Goal: Task Accomplishment & Management: Manage account settings

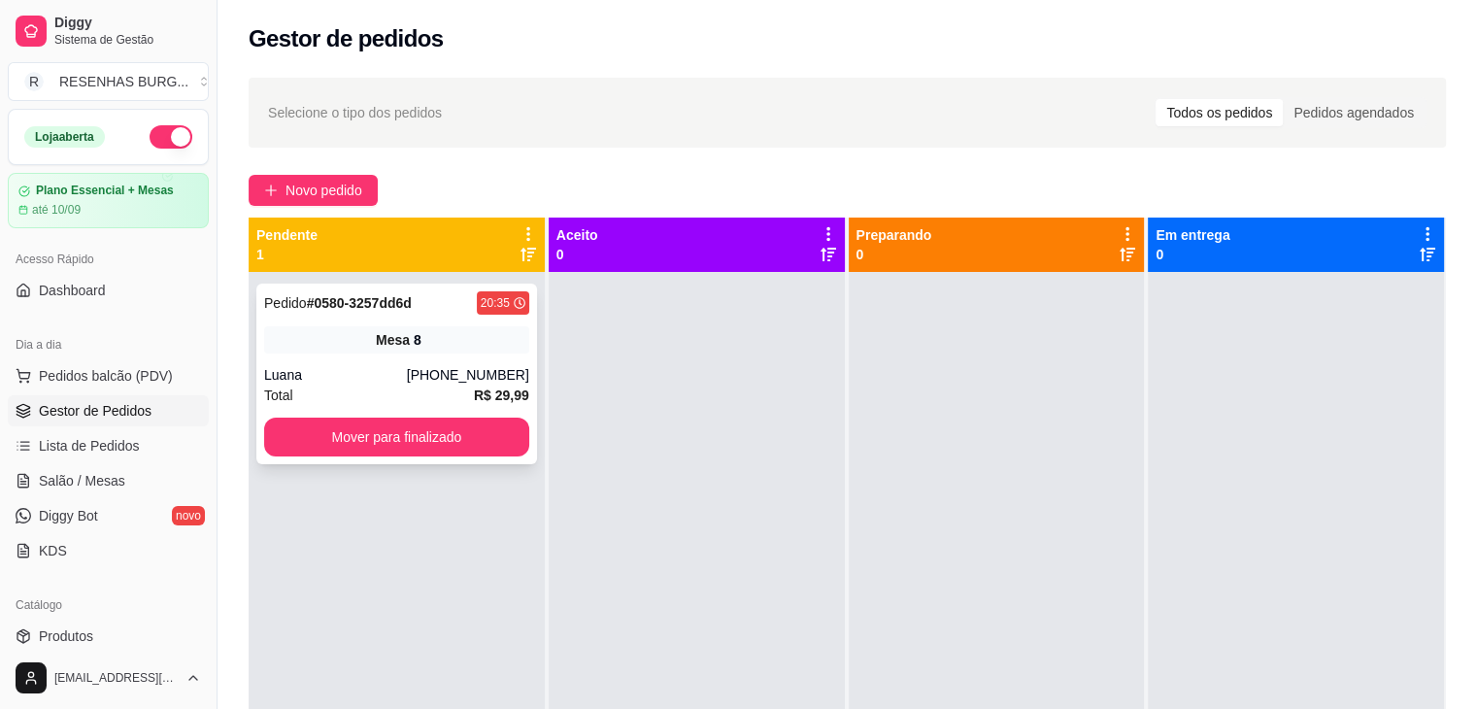
click at [416, 360] on div "Pedido # 0580-3257dd6d 20:35 Mesa 8 Luana [PHONE_NUMBER] Total R$ 29,99 Mover p…" at bounding box center [396, 373] width 281 height 181
click at [326, 431] on button "Mover para finalizado" at bounding box center [396, 436] width 265 height 39
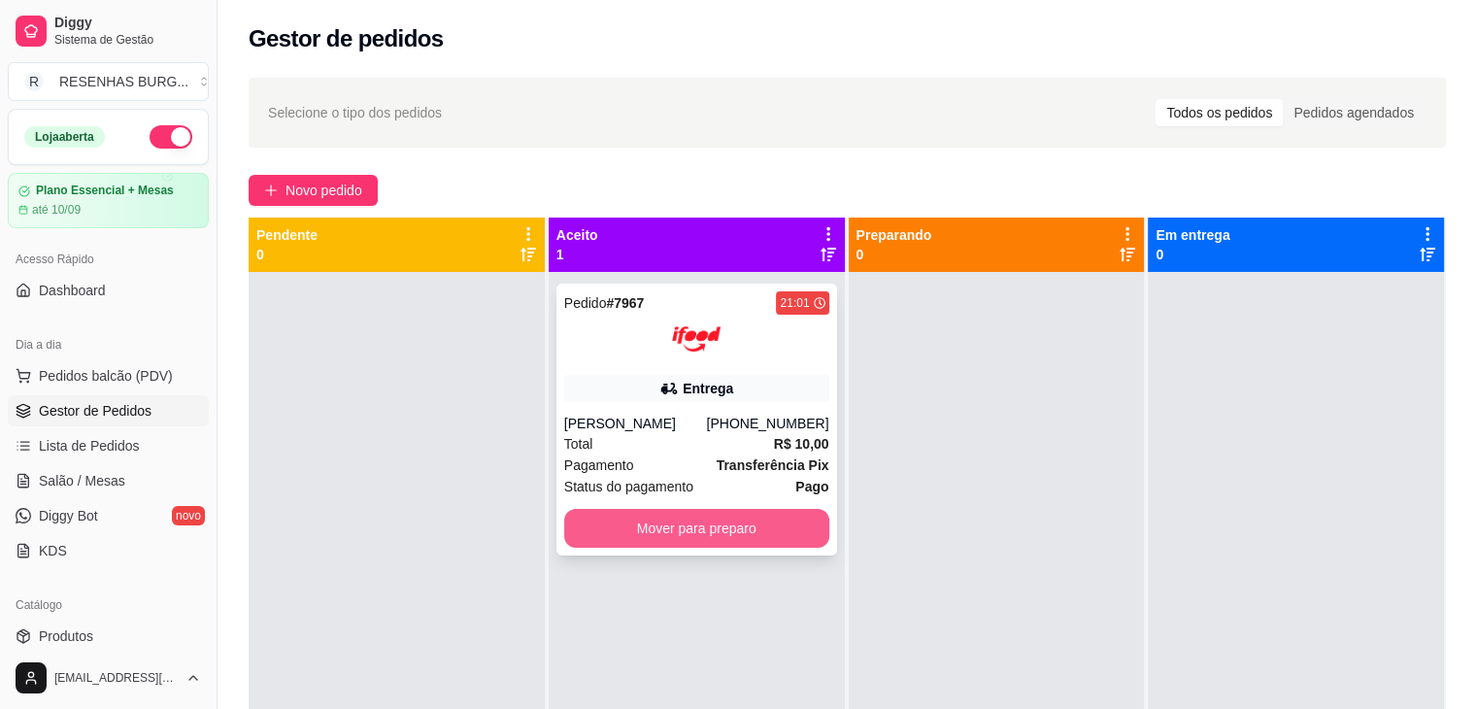
click at [668, 536] on button "Mover para preparo" at bounding box center [696, 528] width 265 height 39
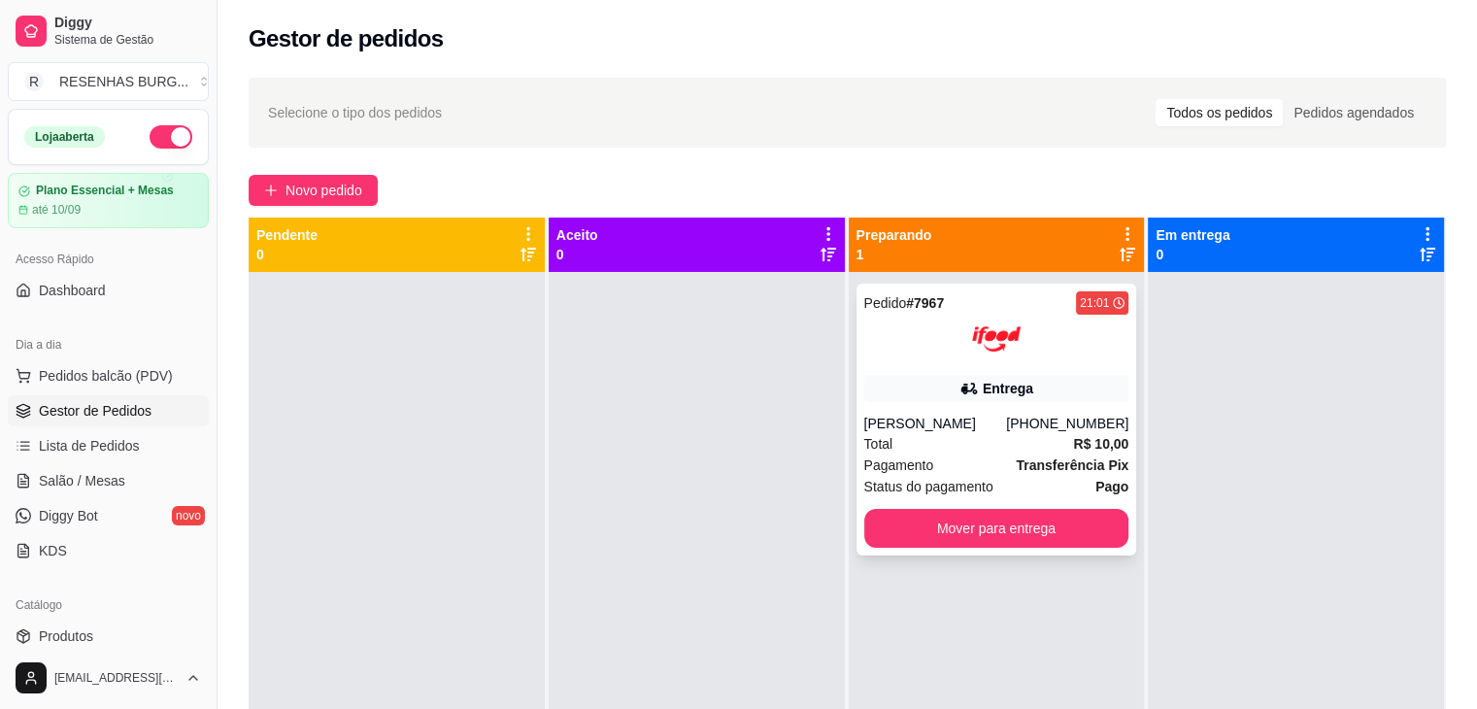
click at [967, 414] on div "[PERSON_NAME]" at bounding box center [935, 423] width 143 height 19
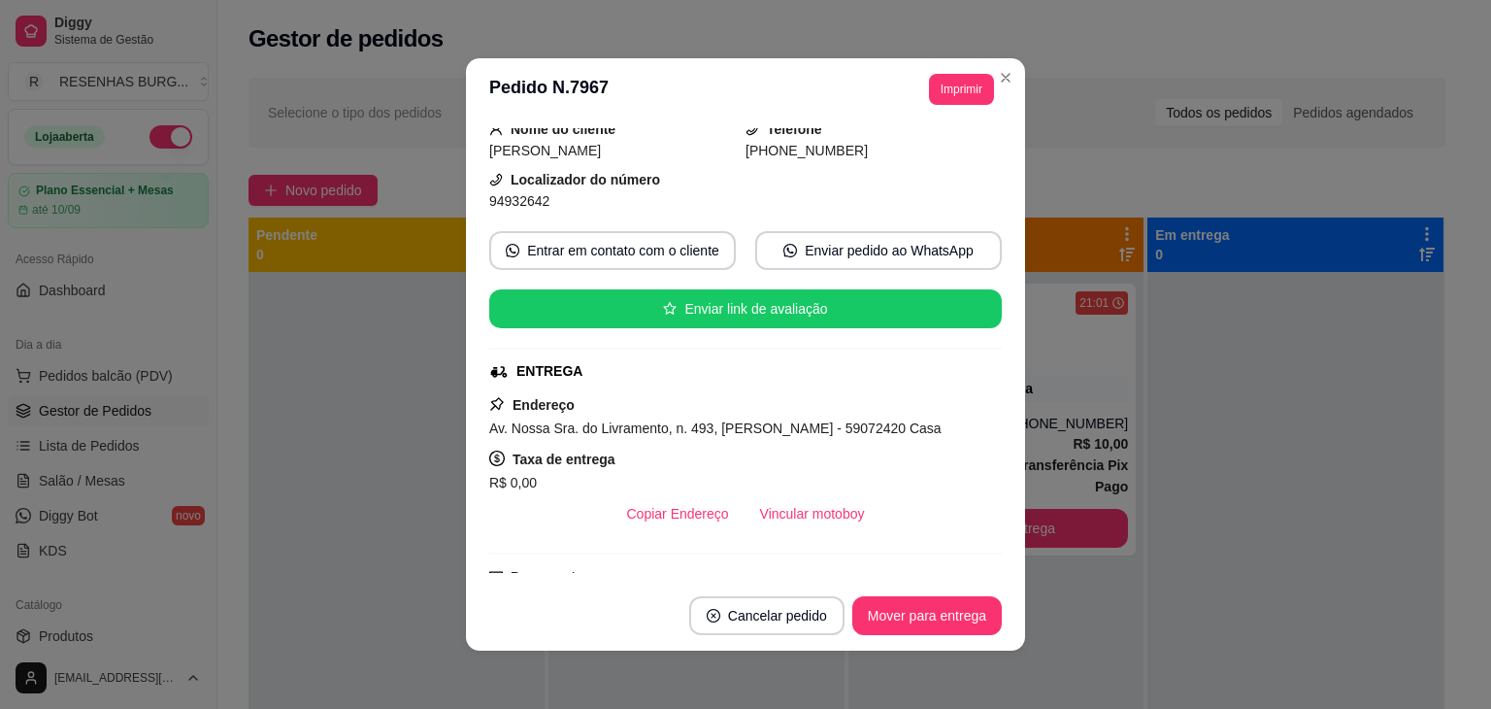
scroll to position [194, 0]
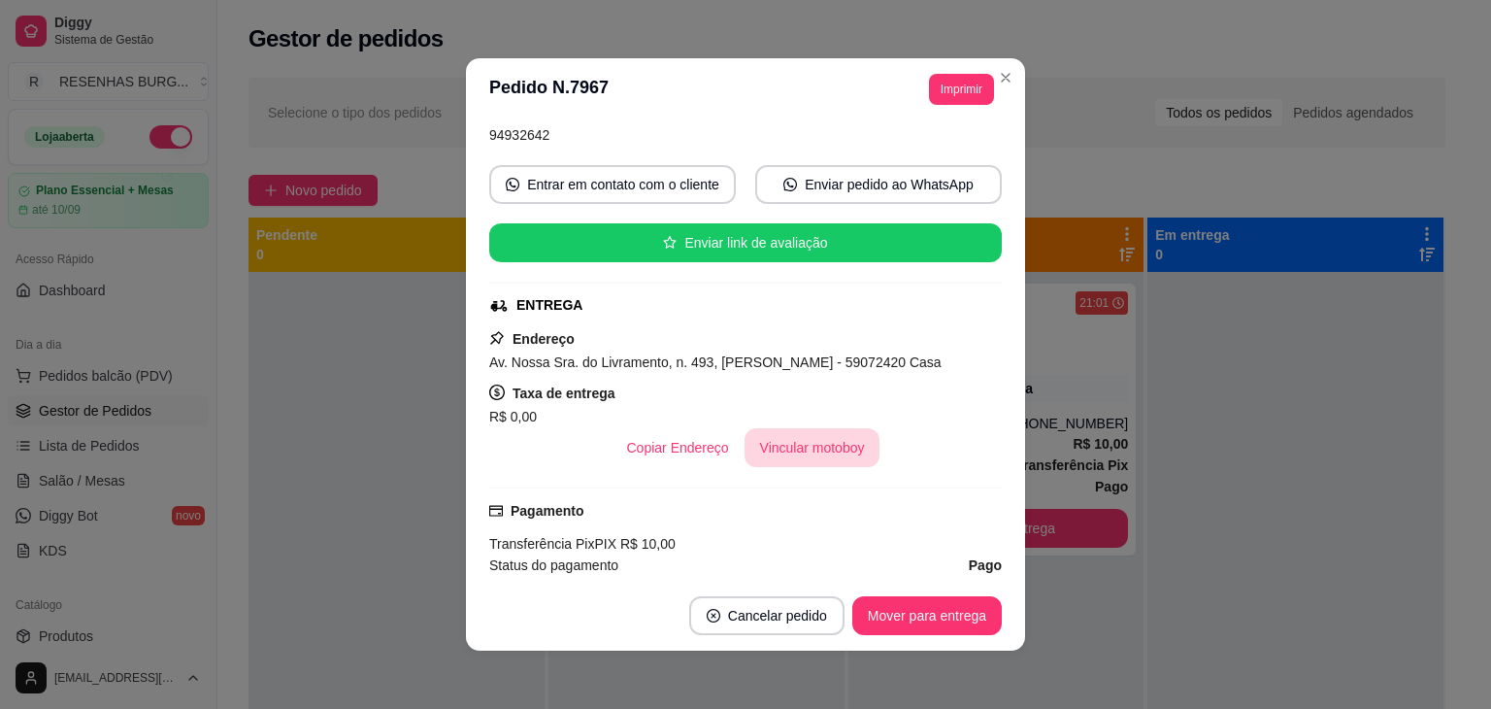
click at [798, 441] on button "Vincular motoboy" at bounding box center [813, 447] width 136 height 39
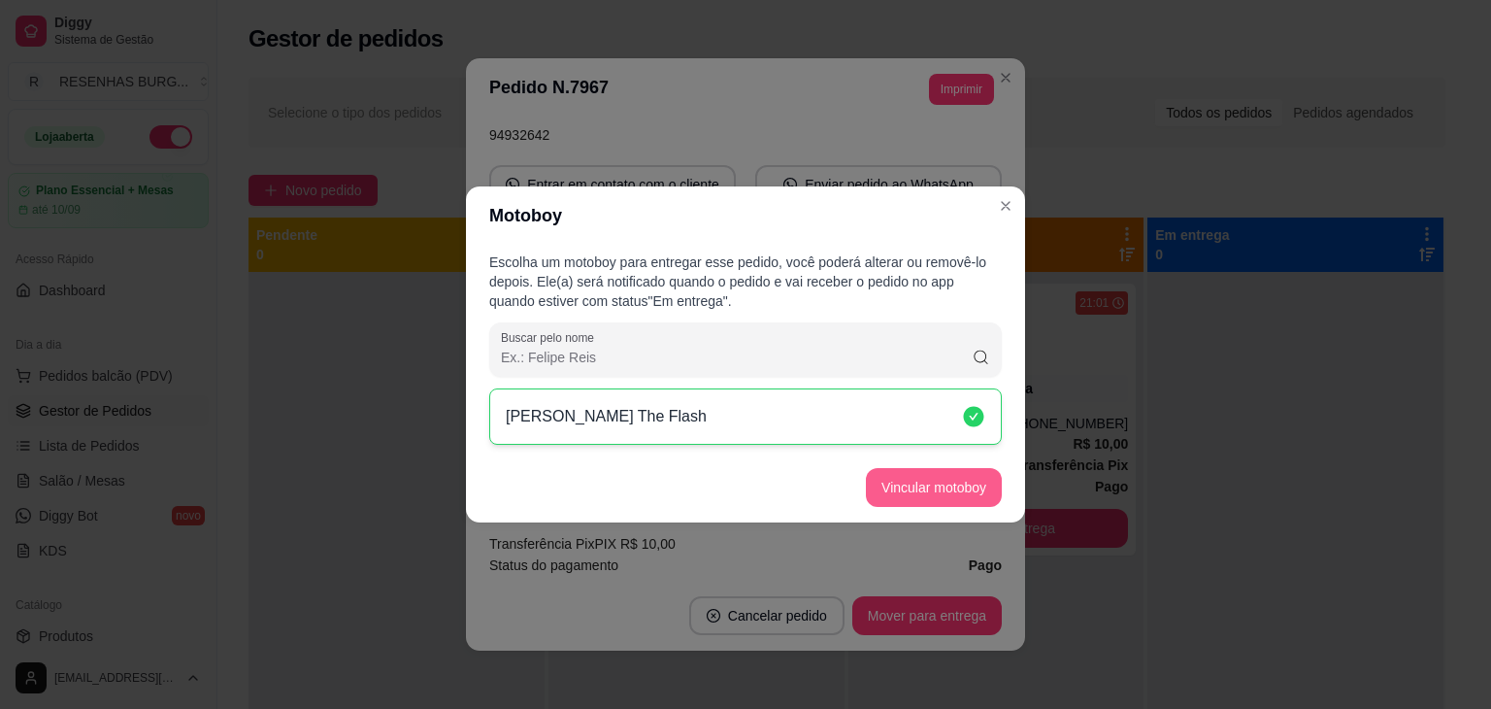
click at [959, 482] on button "Vincular motoboy" at bounding box center [934, 487] width 136 height 39
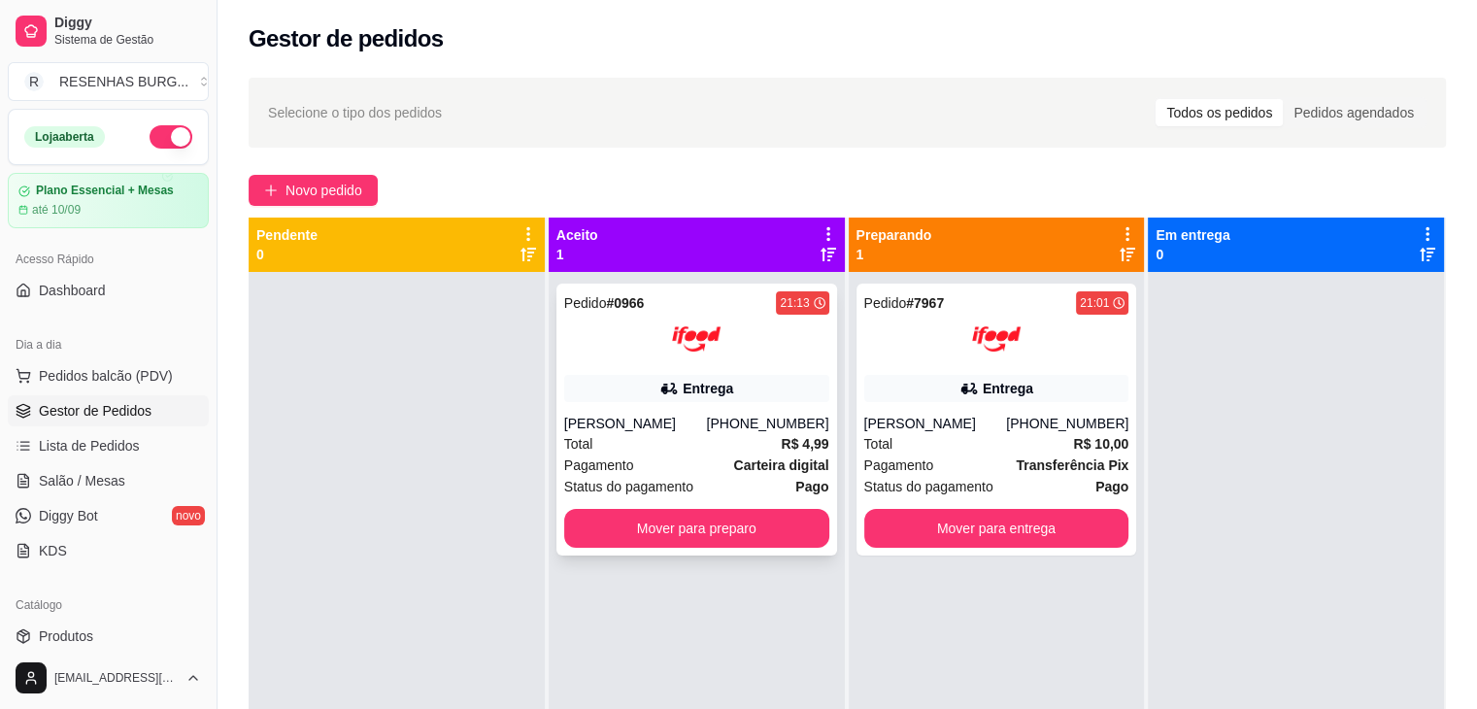
click at [697, 440] on div "Total R$ 4,99" at bounding box center [696, 443] width 265 height 21
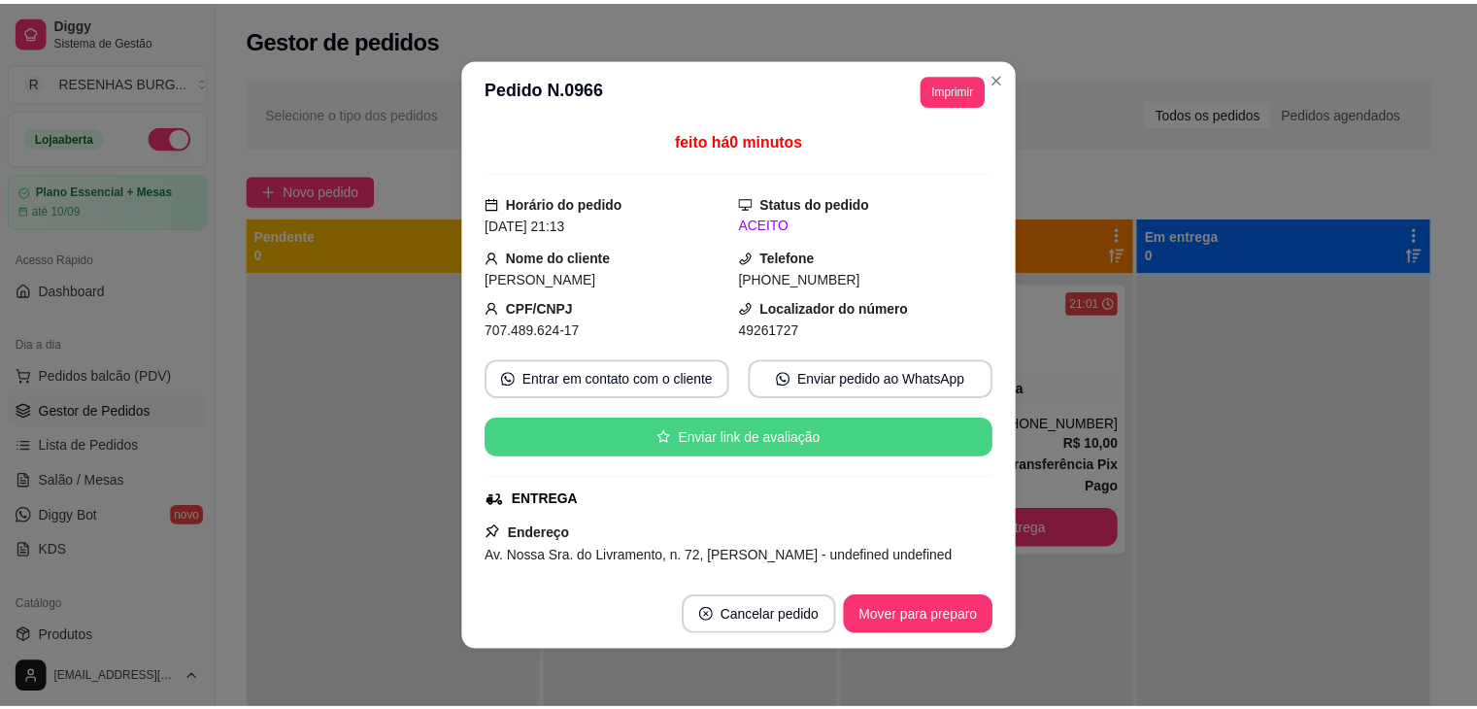
scroll to position [97, 0]
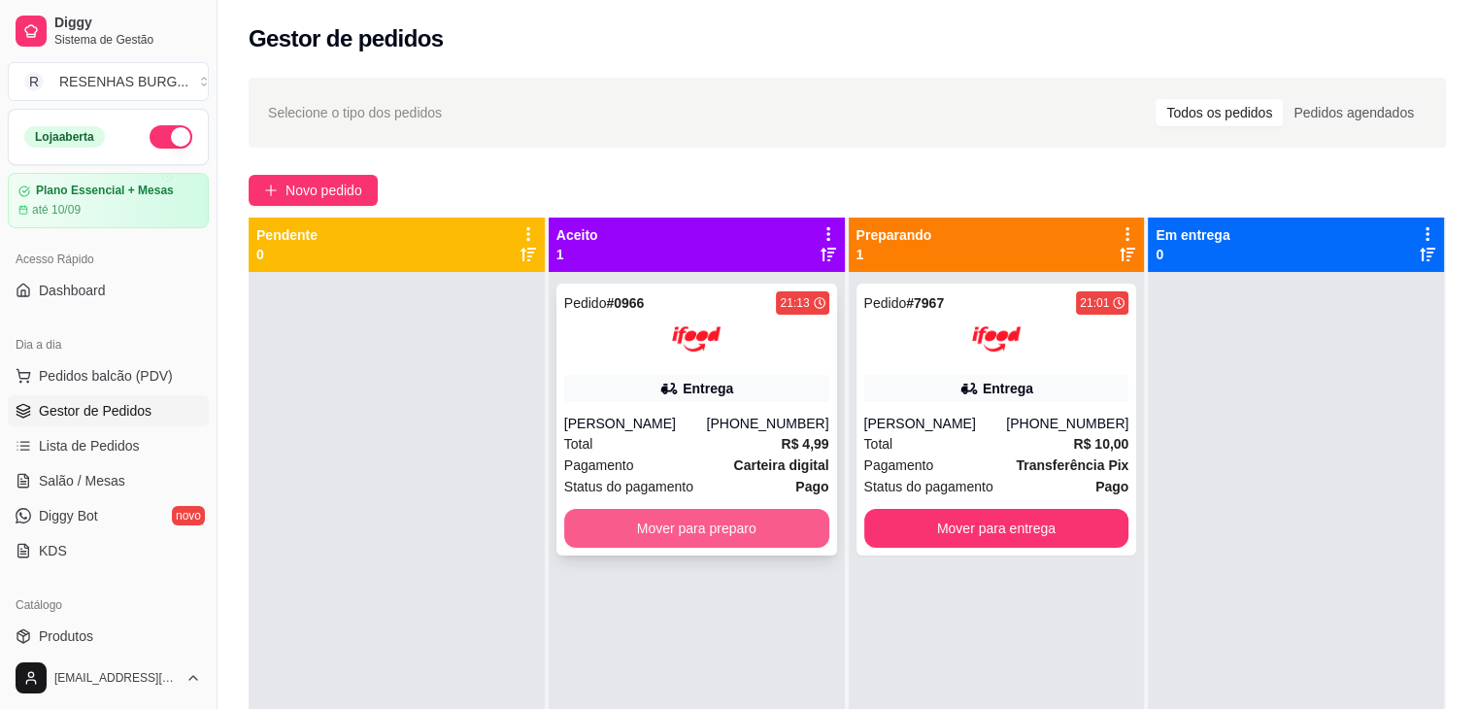
click at [590, 535] on button "Mover para preparo" at bounding box center [696, 528] width 265 height 39
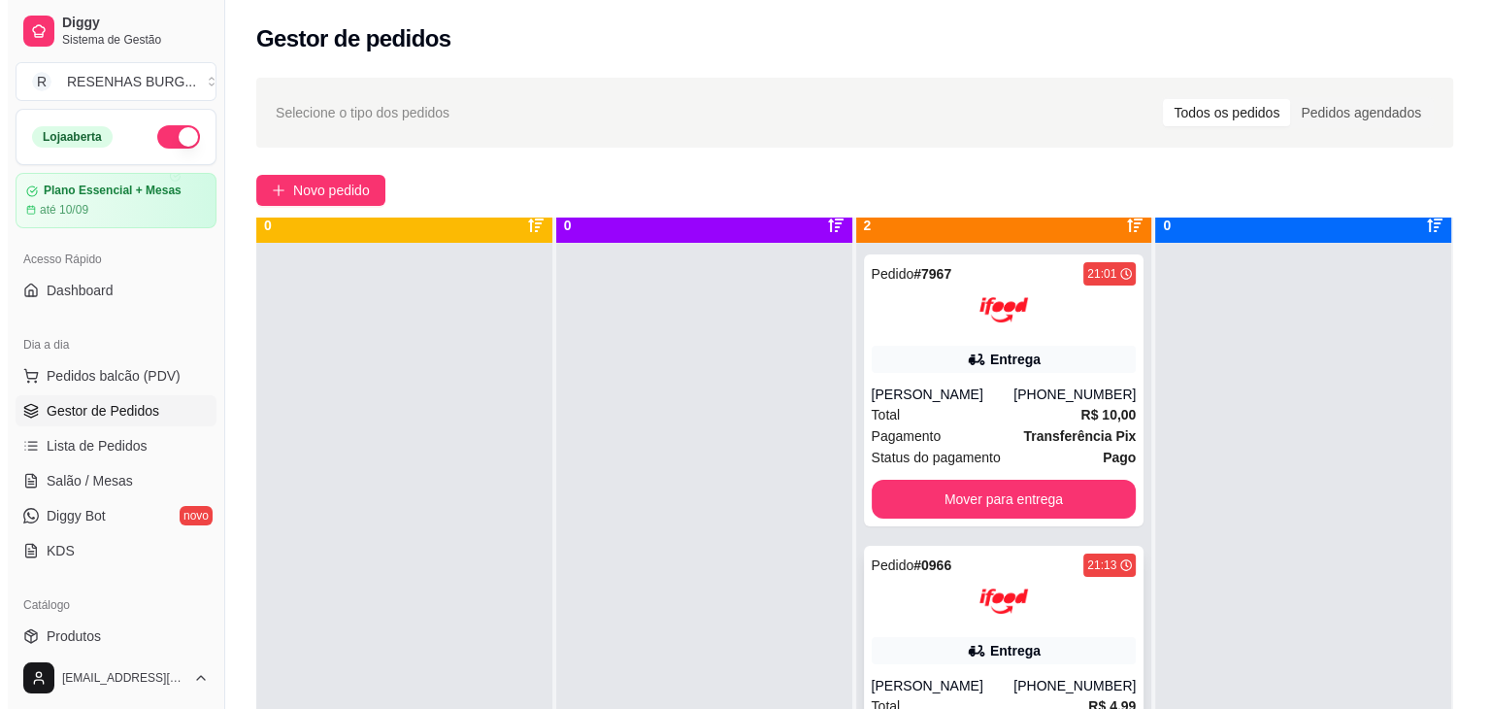
scroll to position [54, 0]
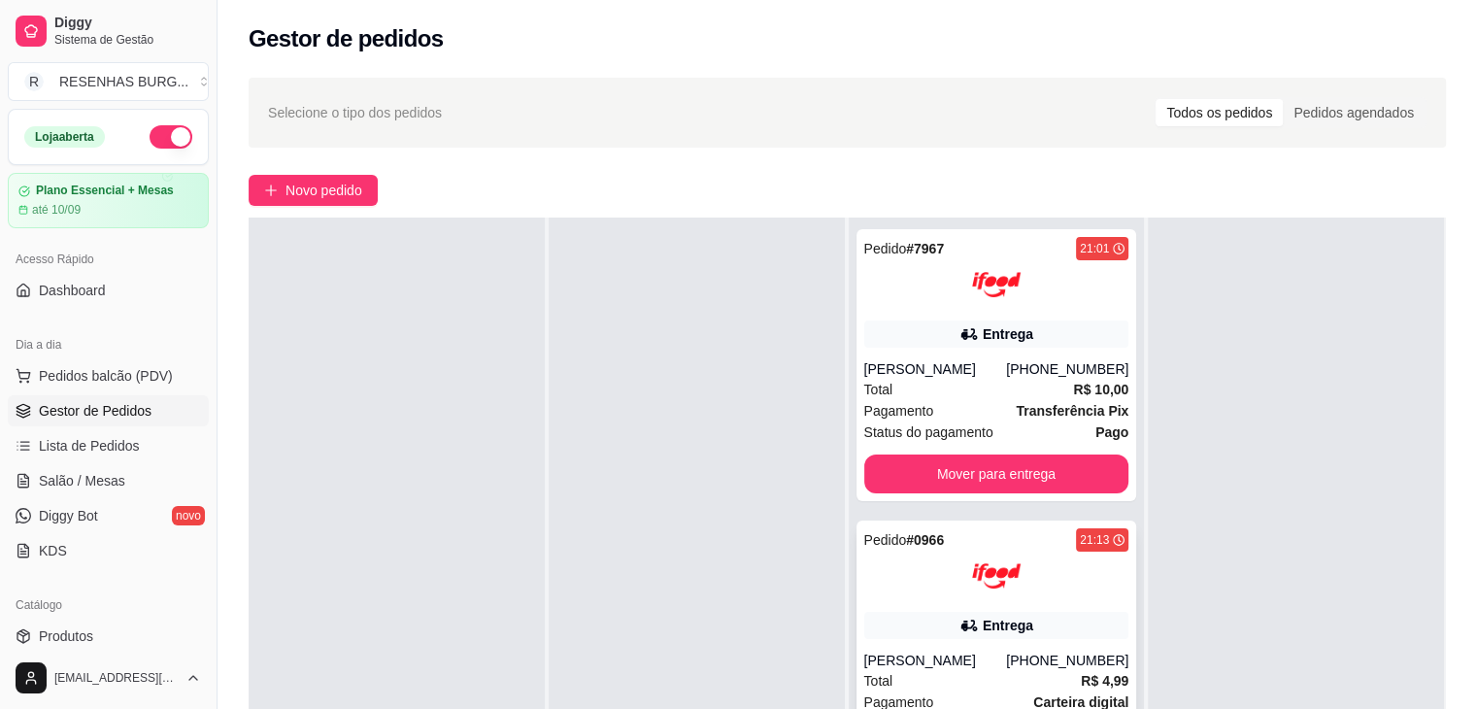
click at [935, 595] on div at bounding box center [996, 575] width 265 height 49
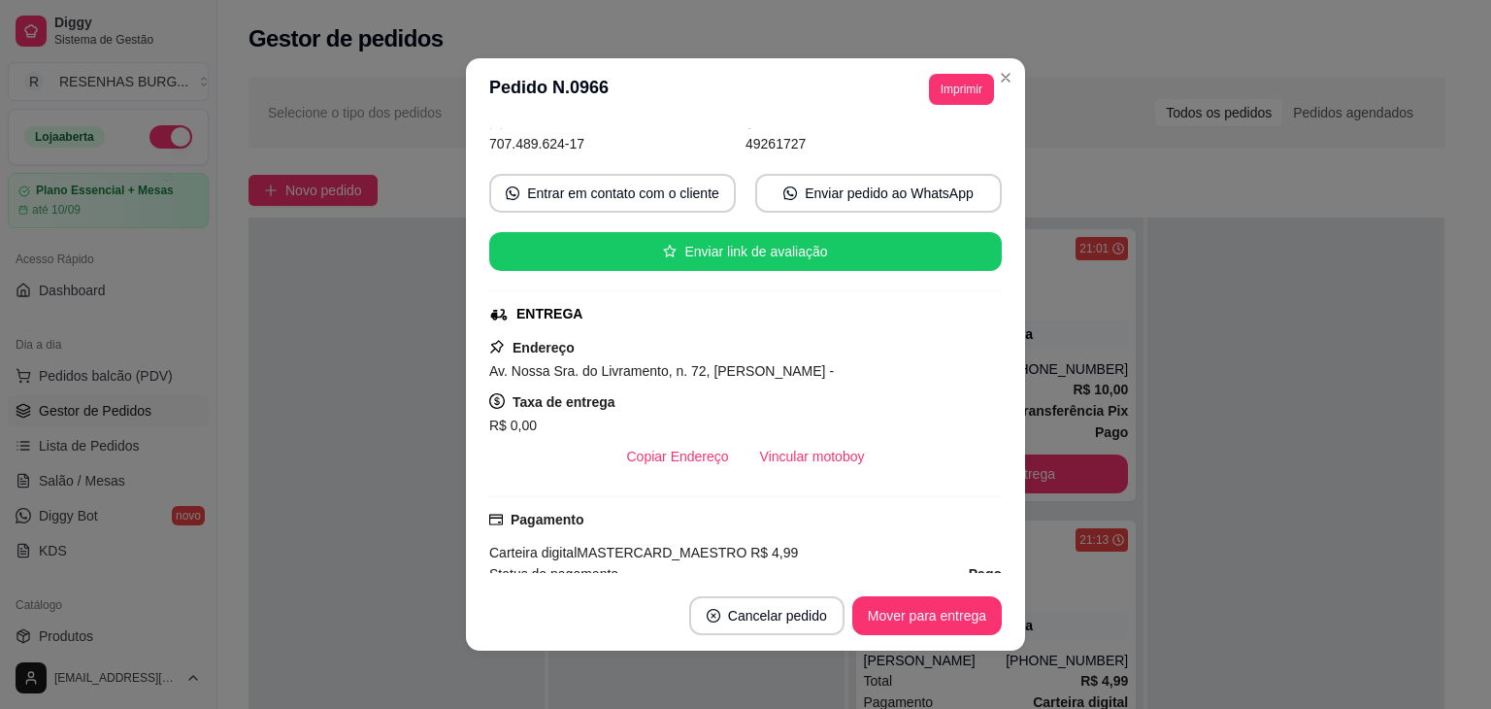
scroll to position [194, 0]
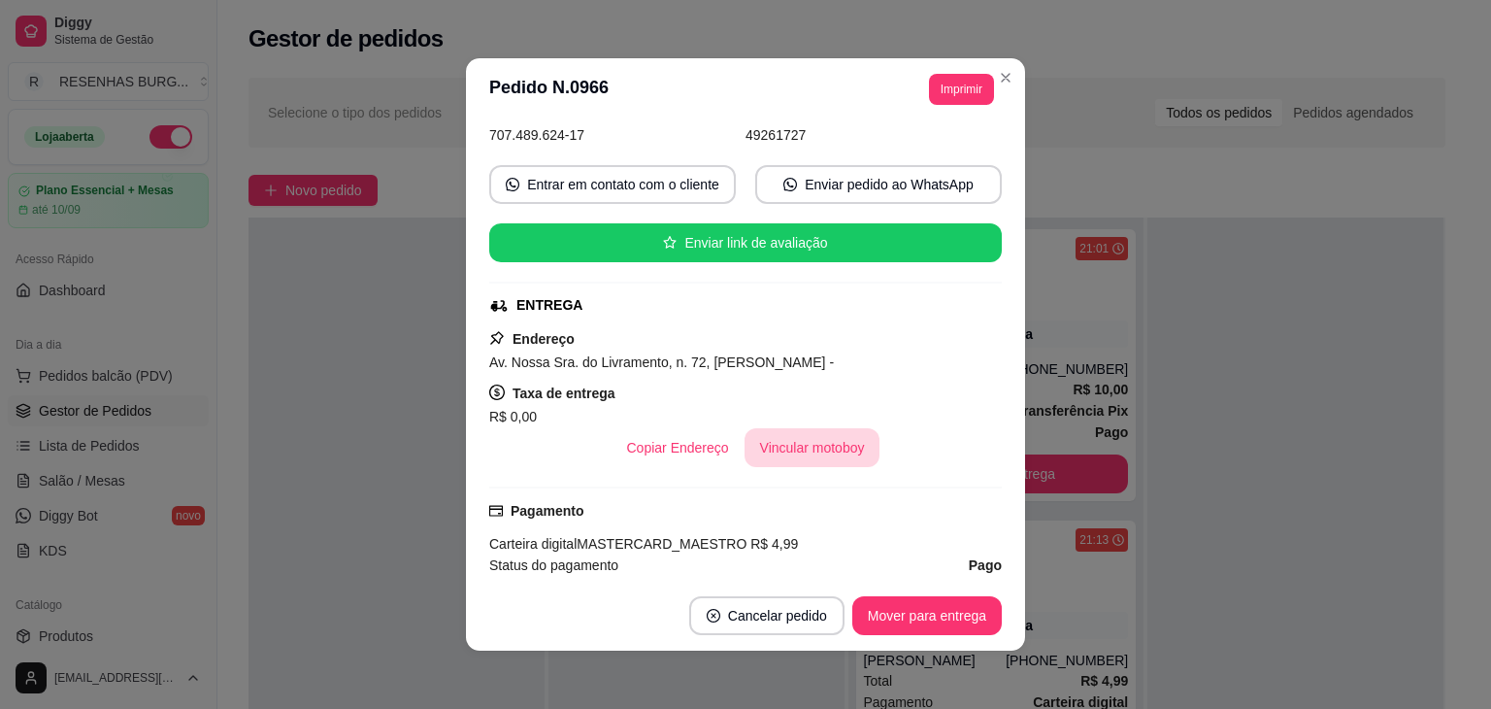
click at [795, 449] on button "Vincular motoboy" at bounding box center [813, 447] width 136 height 39
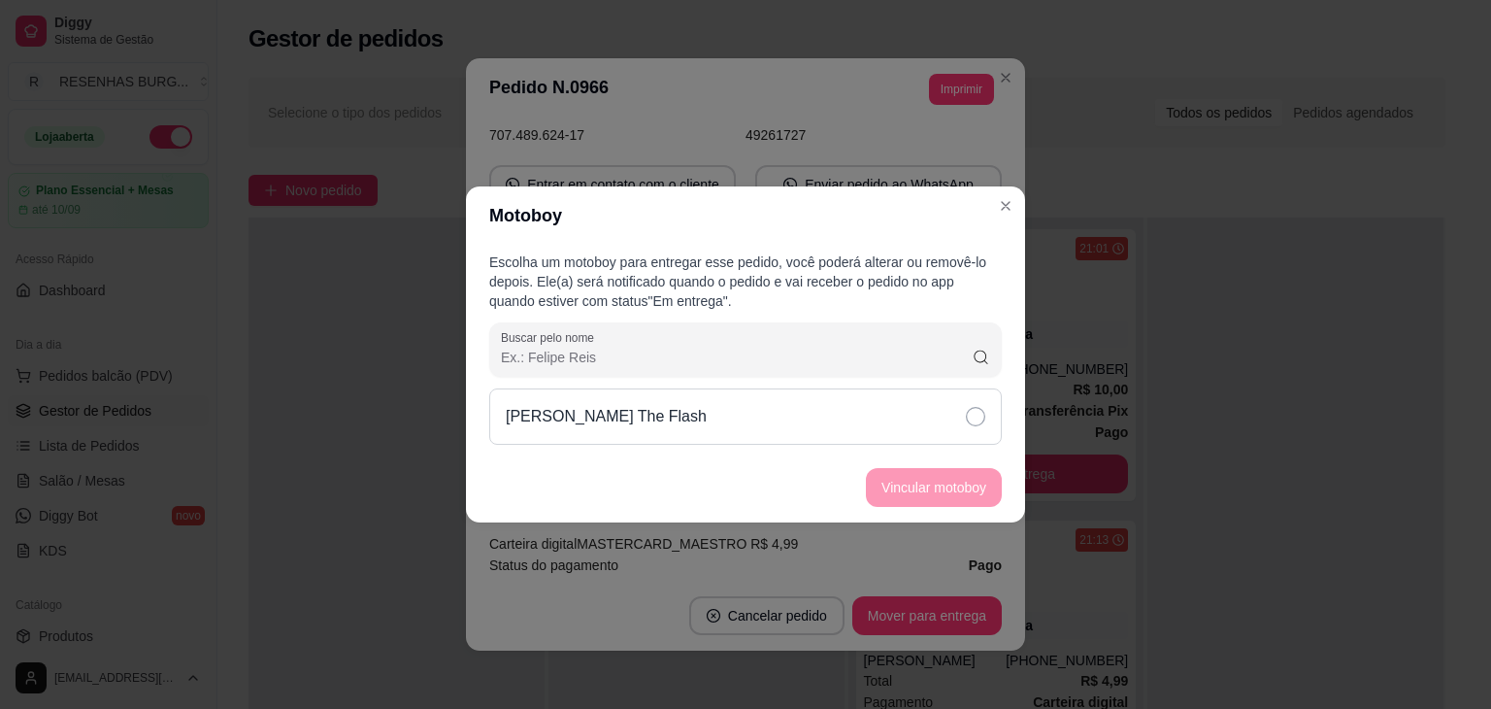
click at [946, 415] on div "[PERSON_NAME] The Flash" at bounding box center [745, 416] width 513 height 56
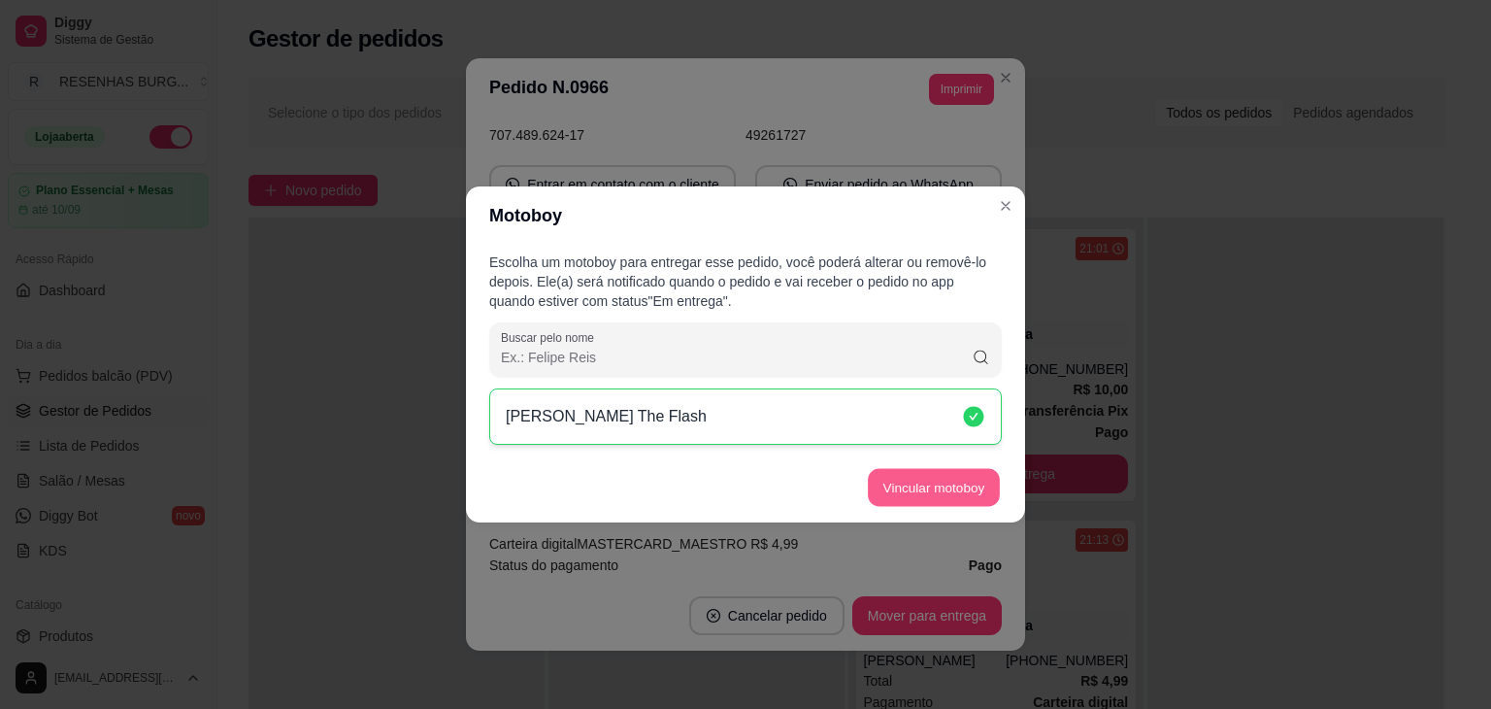
click at [945, 482] on button "Vincular motoboy" at bounding box center [934, 488] width 132 height 38
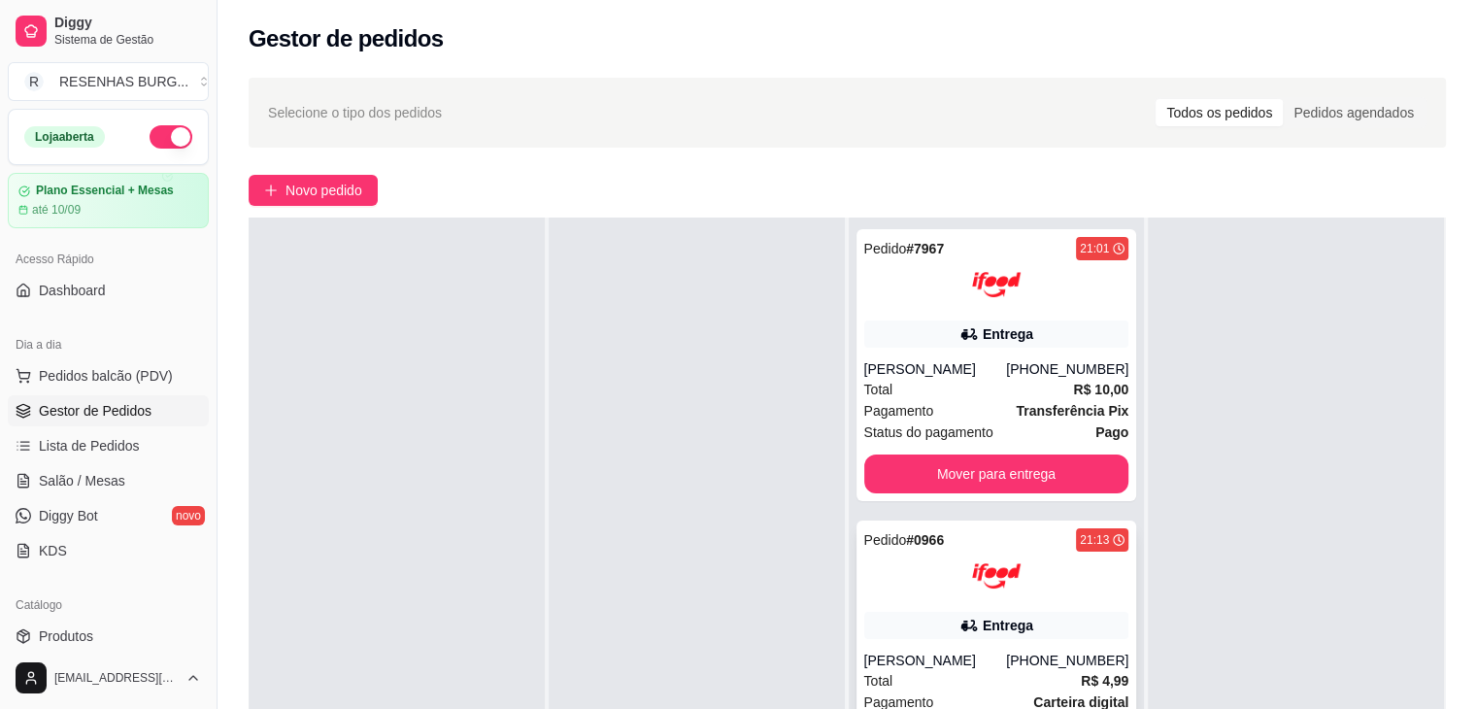
click at [966, 642] on div "Pedido # 0966 21:13 Entrega [PERSON_NAME] [PHONE_NUMBER] Total R$ 4,99 Pagament…" at bounding box center [996, 656] width 281 height 272
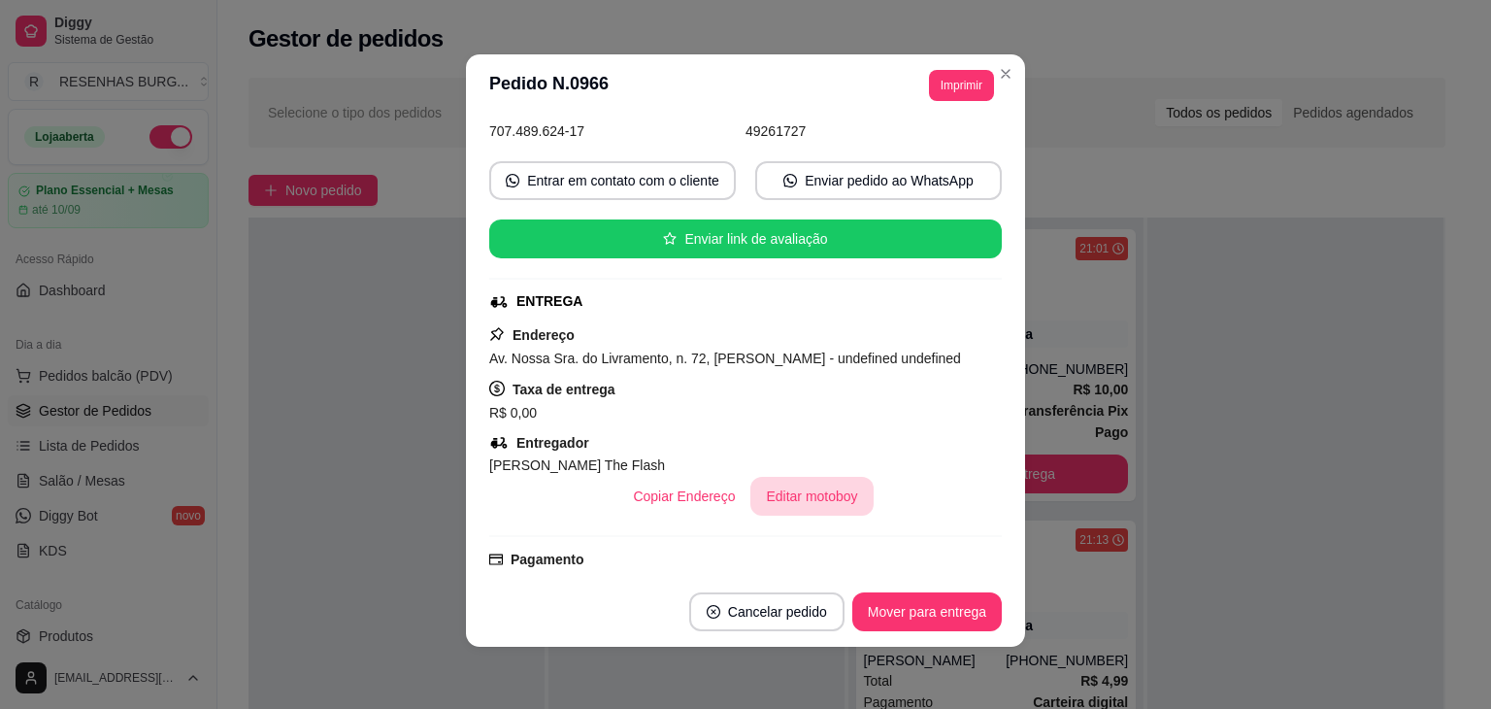
click at [807, 495] on button "Editar motoboy" at bounding box center [811, 496] width 122 height 39
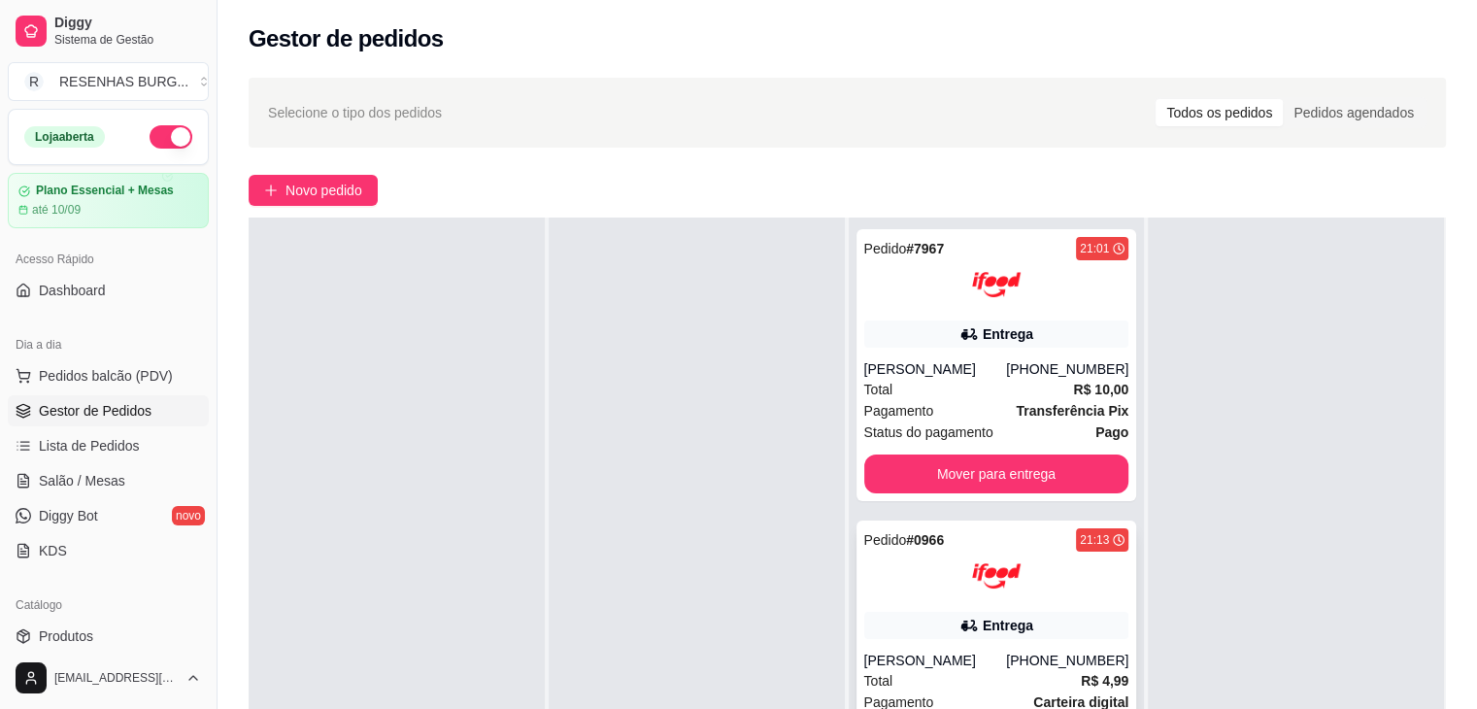
click at [958, 655] on div "[PERSON_NAME]" at bounding box center [935, 659] width 143 height 19
click at [969, 374] on div "[PERSON_NAME]" at bounding box center [935, 368] width 143 height 19
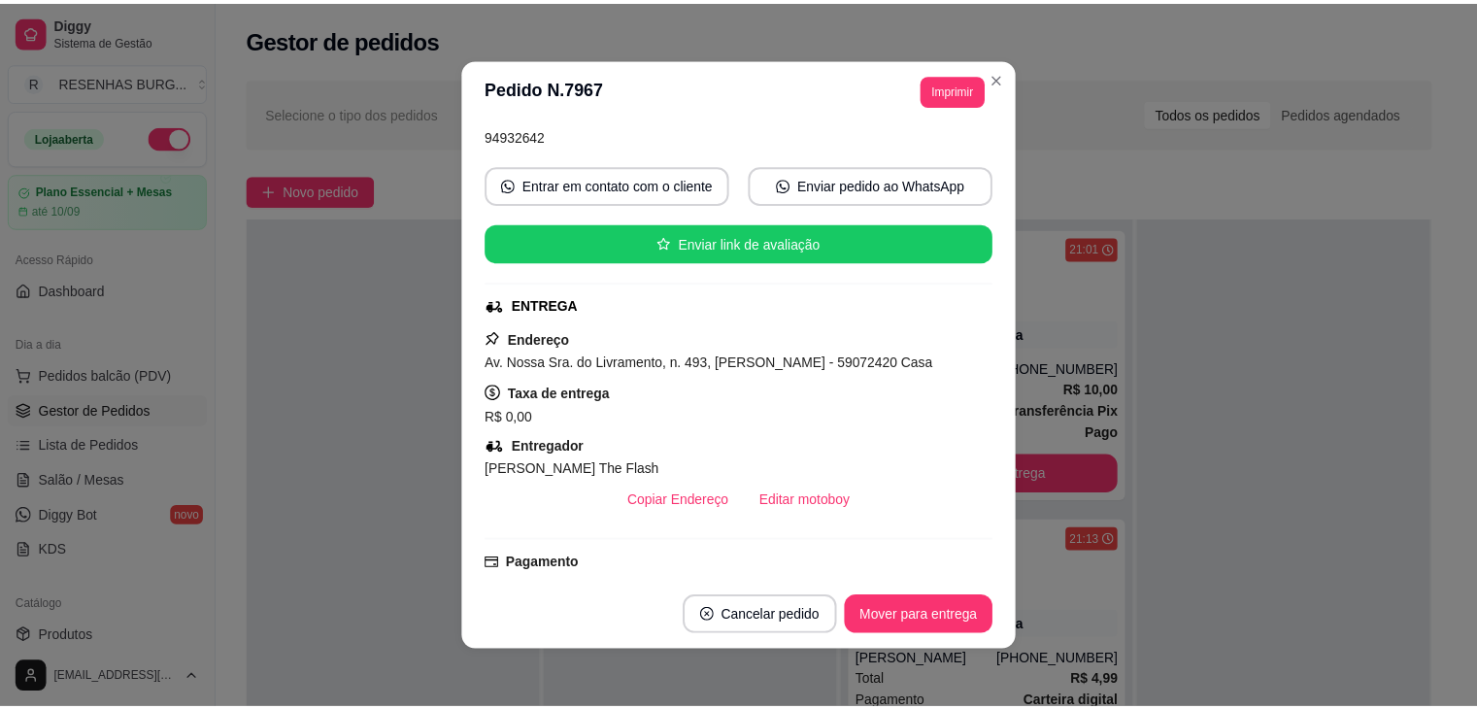
scroll to position [291, 0]
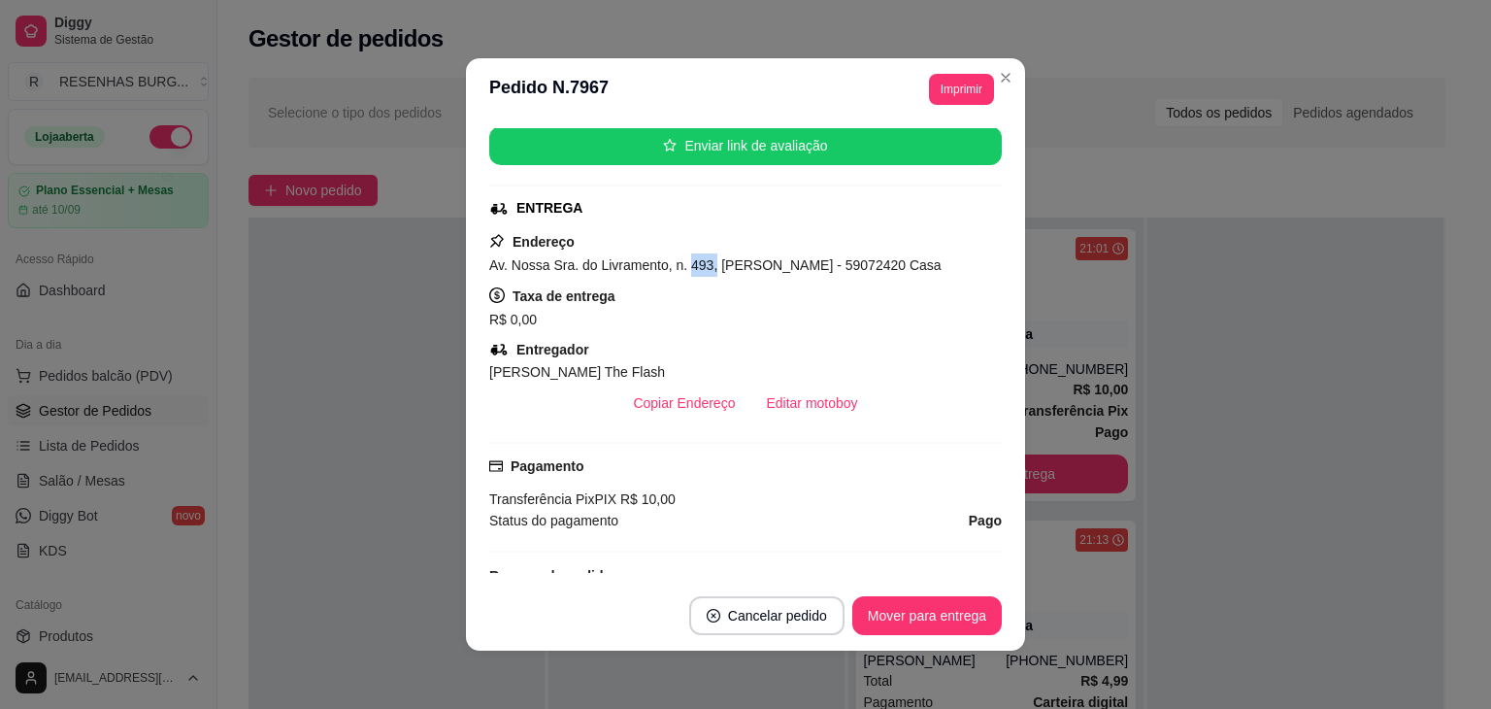
drag, startPoint x: 676, startPoint y: 262, endPoint x: 703, endPoint y: 257, distance: 27.6
click at [703, 257] on span "Av. Nossa Sra. do Livramento, n. 493, [PERSON_NAME] - 59072420 Casa" at bounding box center [715, 265] width 452 height 16
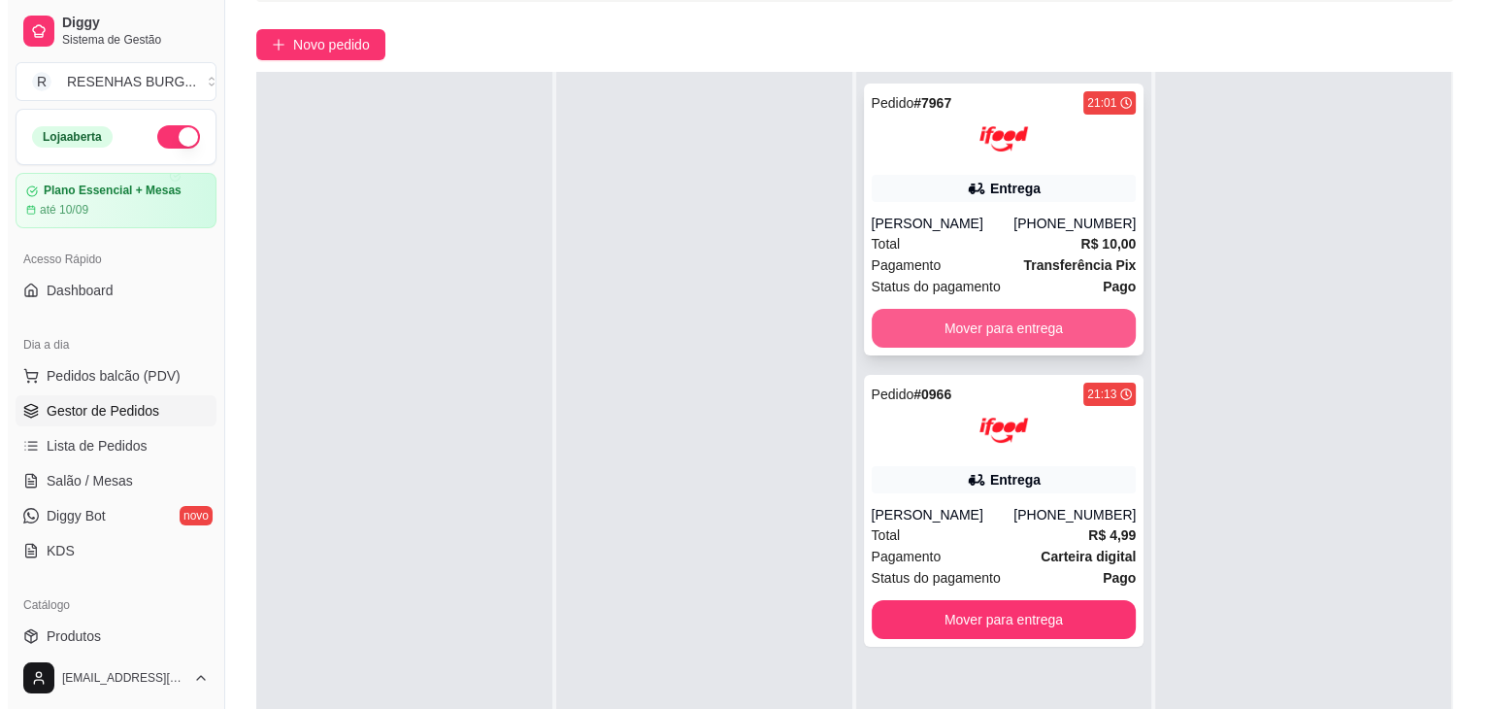
scroll to position [194, 0]
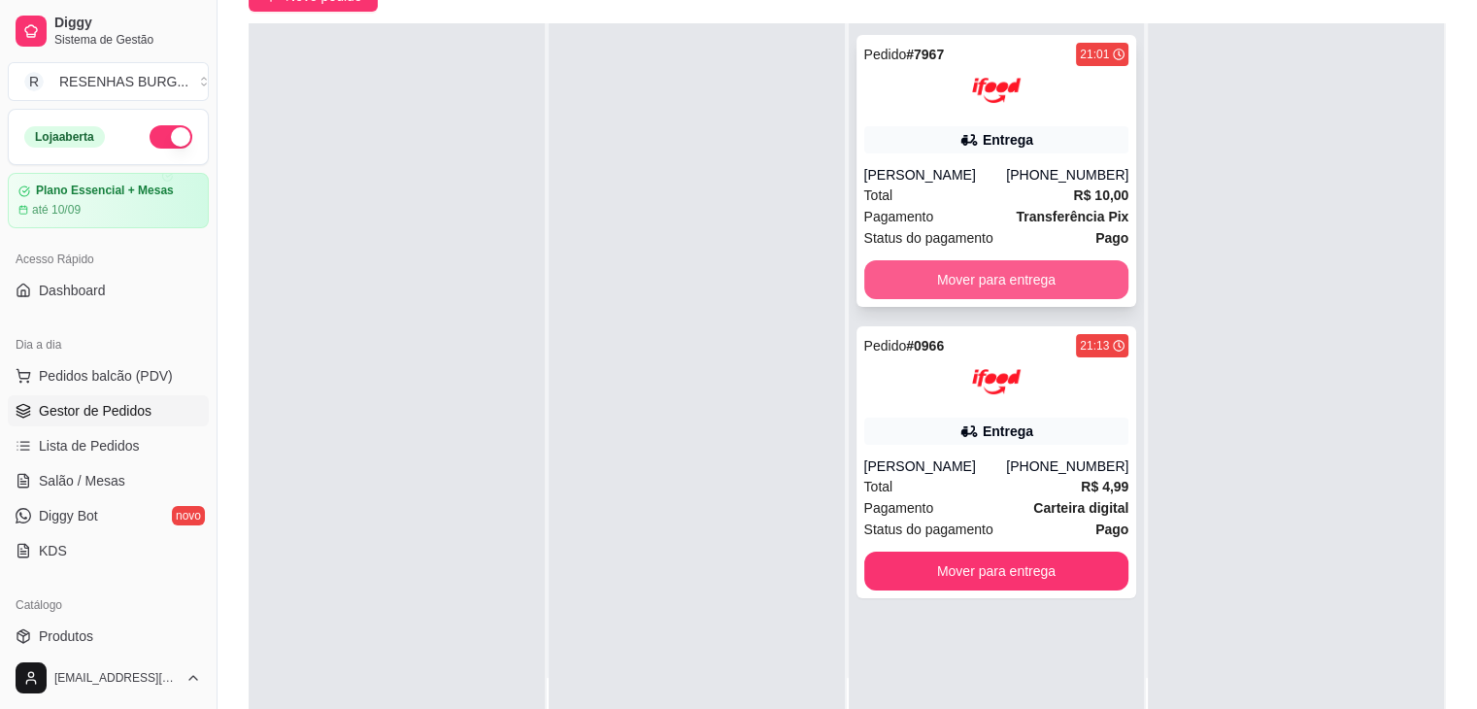
click at [881, 444] on div "Entrega" at bounding box center [996, 430] width 265 height 27
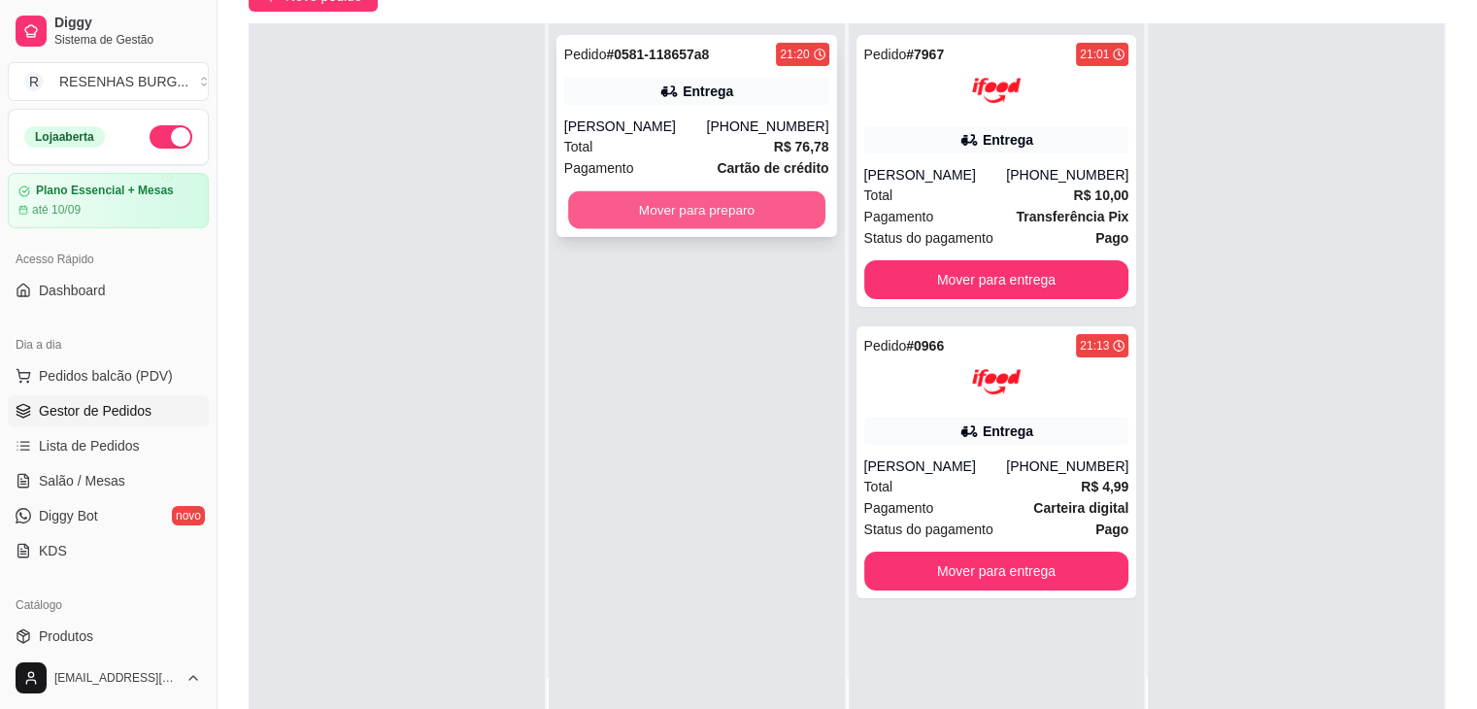
click at [721, 203] on button "Mover para preparo" at bounding box center [696, 210] width 257 height 38
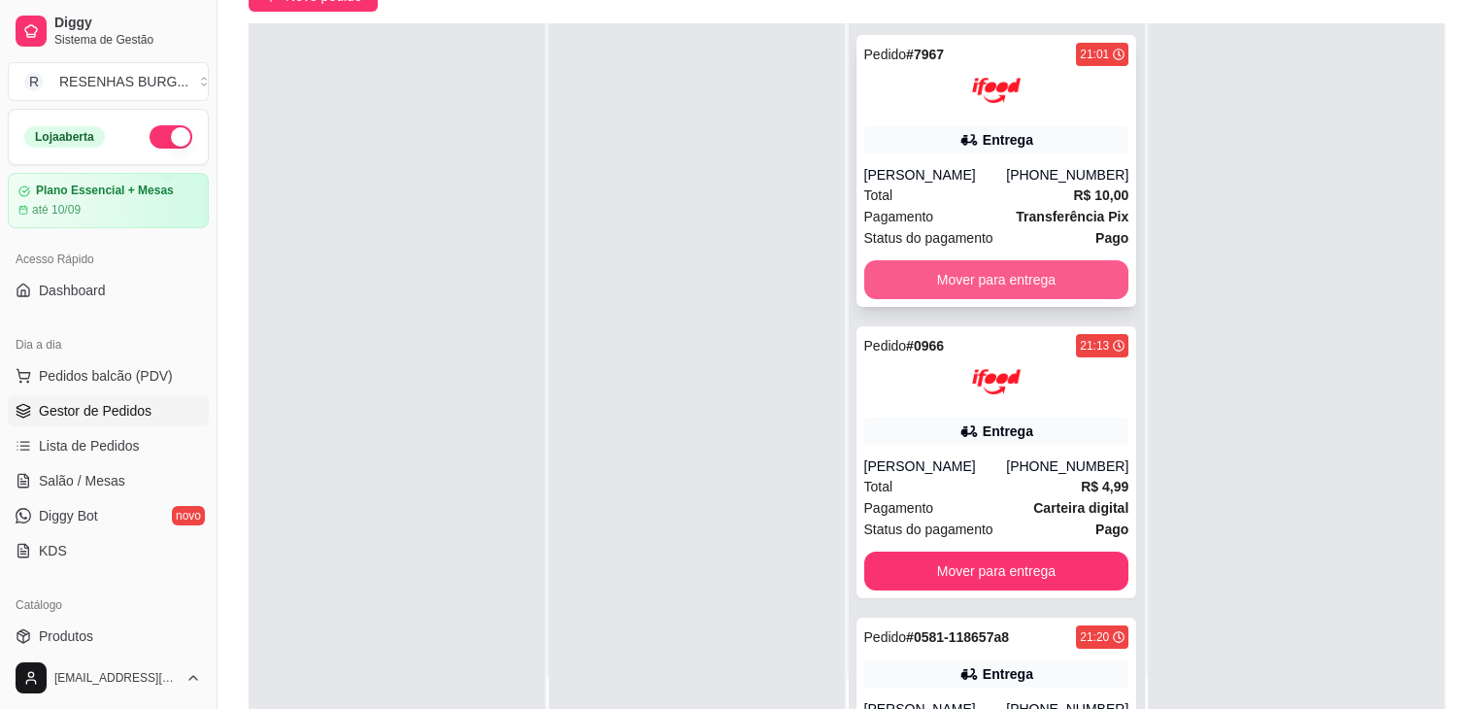
click at [938, 281] on button "Mover para entrega" at bounding box center [996, 279] width 265 height 39
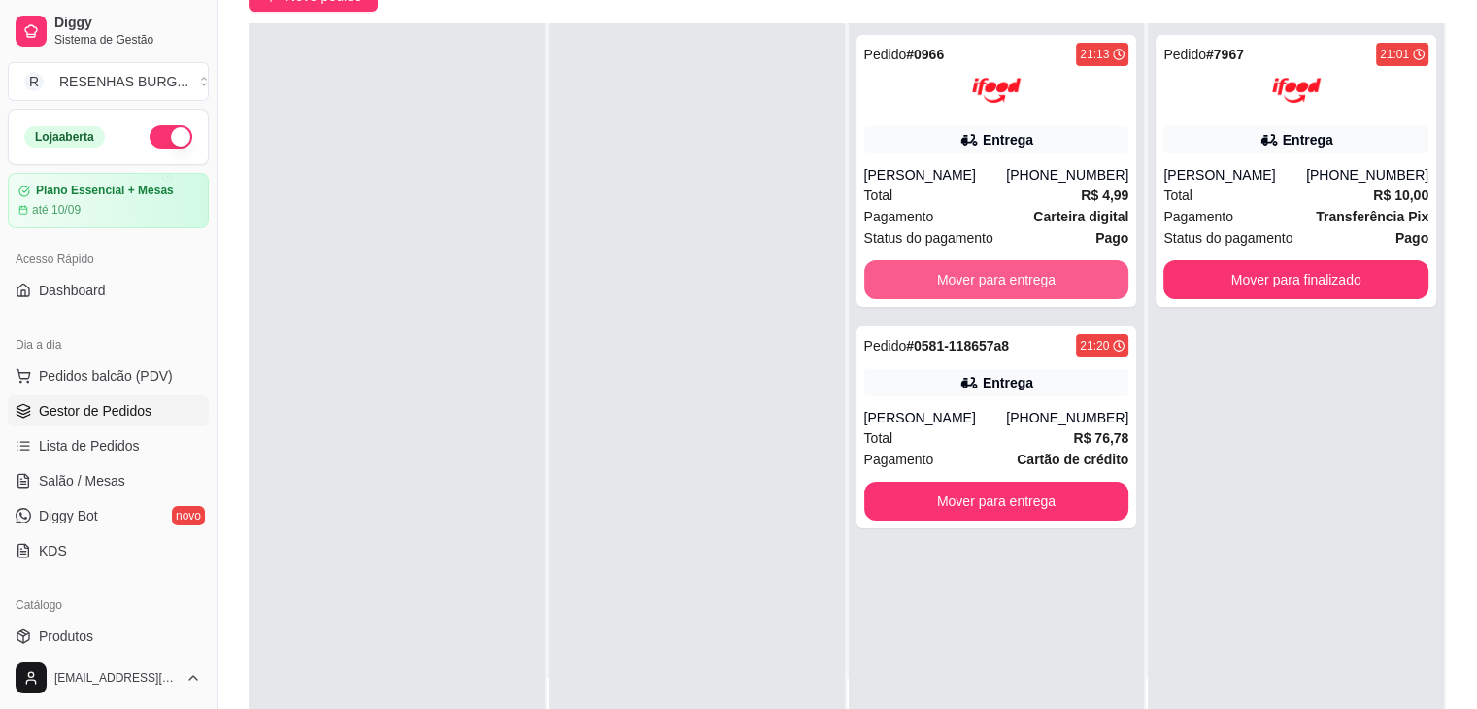
click at [938, 281] on button "Mover para entrega" at bounding box center [996, 279] width 265 height 39
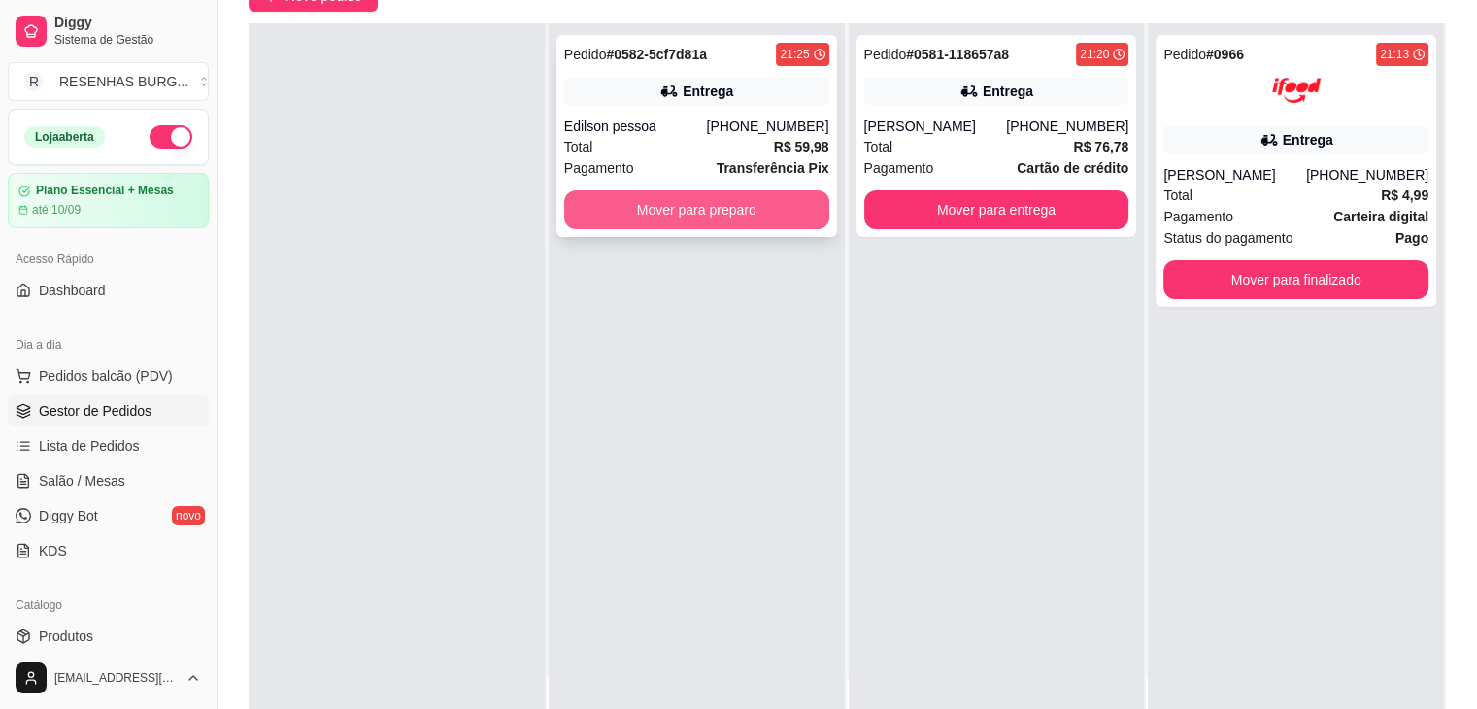
click at [705, 207] on button "Mover para preparo" at bounding box center [696, 209] width 265 height 39
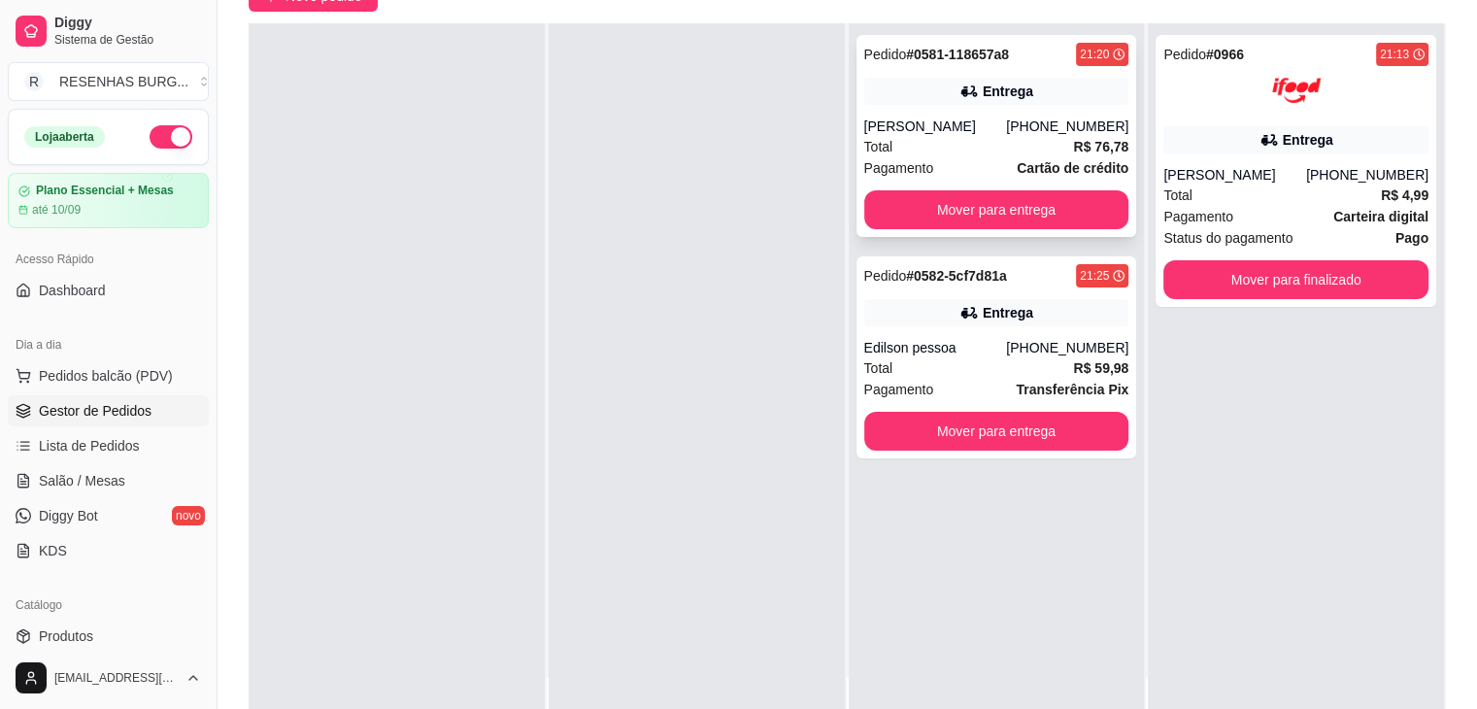
click at [983, 127] on div "[PERSON_NAME]" at bounding box center [935, 125] width 143 height 19
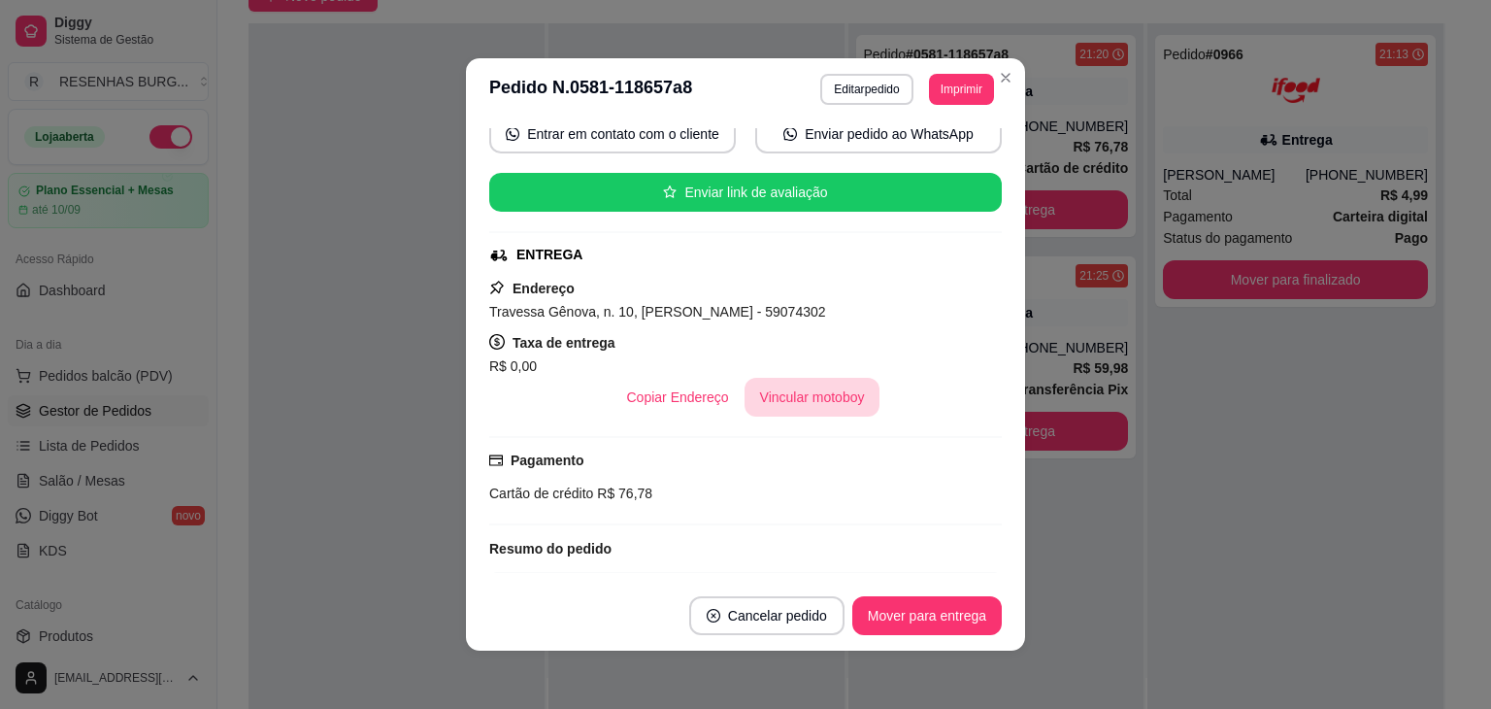
click at [803, 393] on button "Vincular motoboy" at bounding box center [813, 397] width 136 height 39
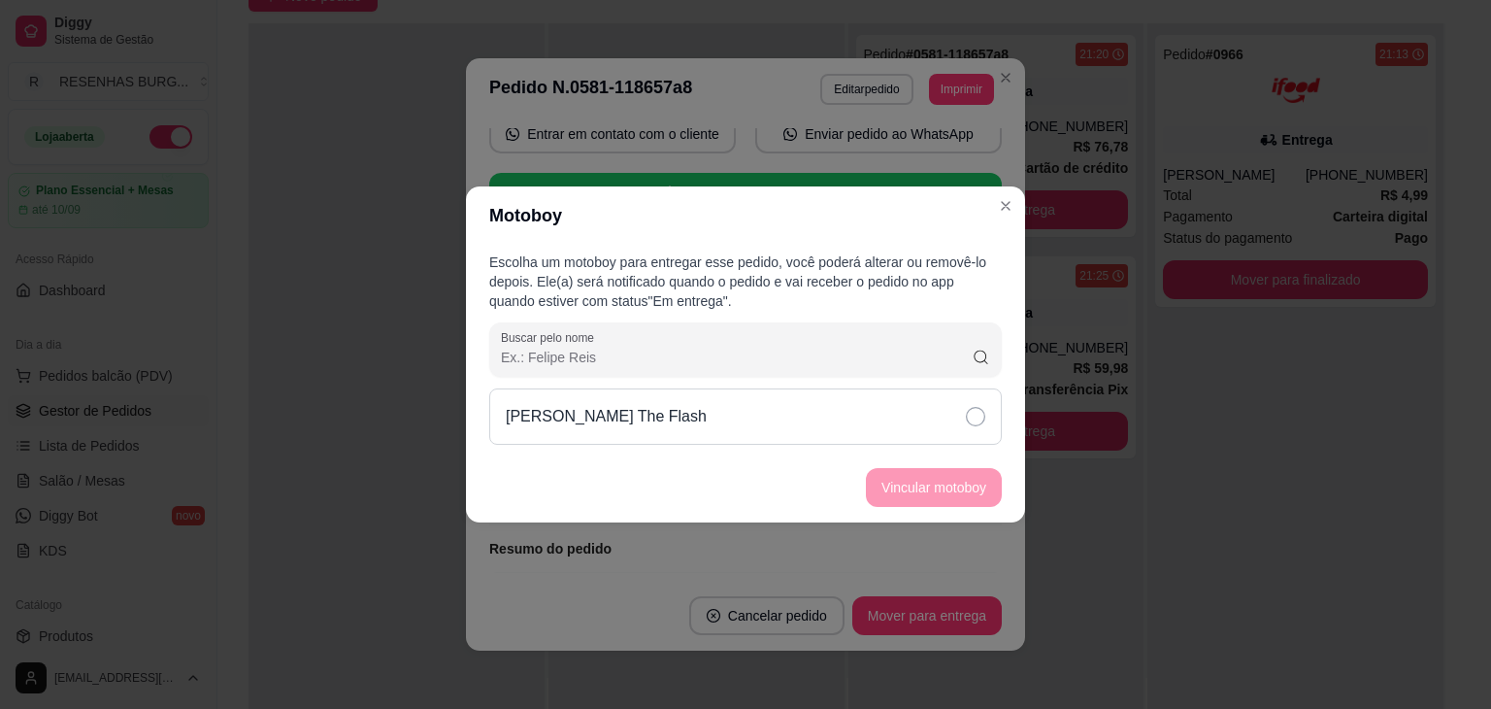
click at [884, 419] on div "[PERSON_NAME] The Flash" at bounding box center [745, 416] width 513 height 56
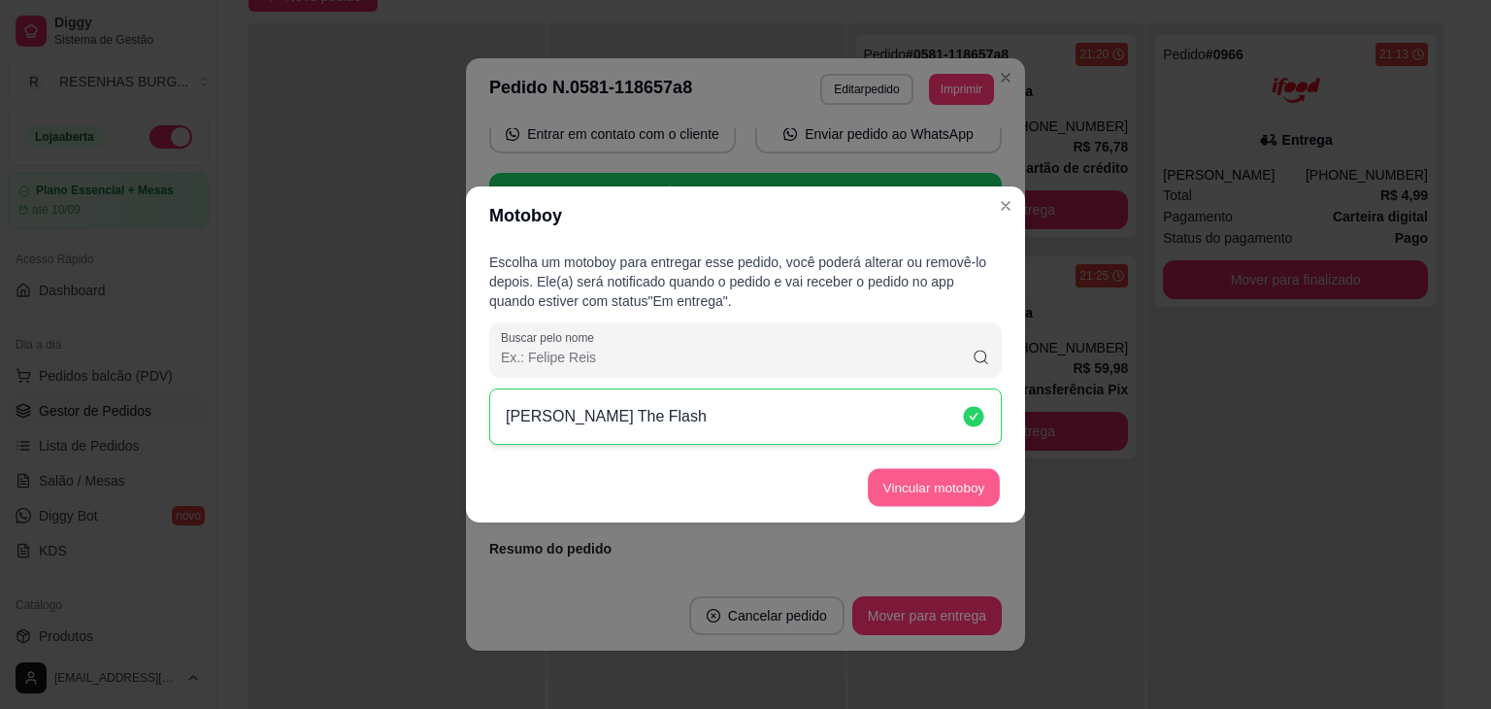
click at [905, 487] on button "Vincular motoboy" at bounding box center [934, 488] width 132 height 38
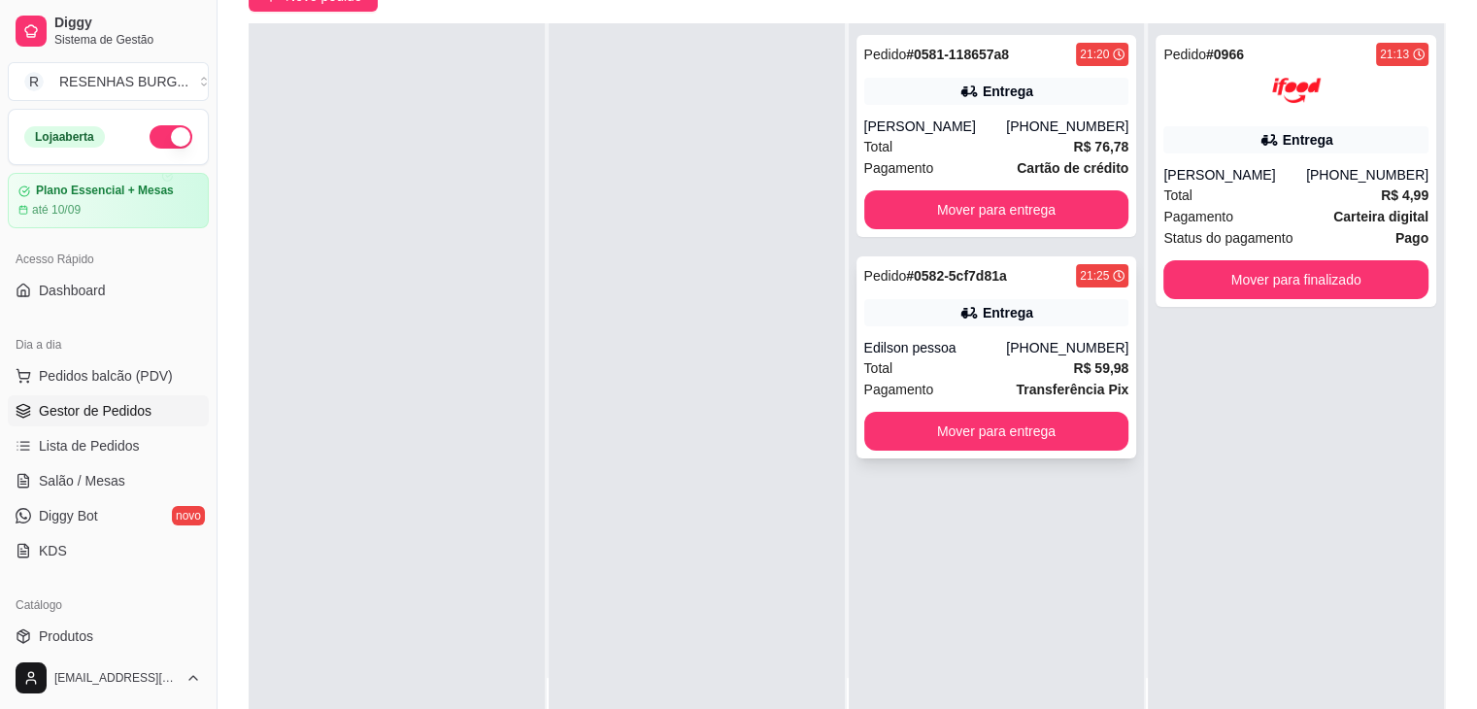
click at [967, 319] on icon at bounding box center [968, 312] width 19 height 19
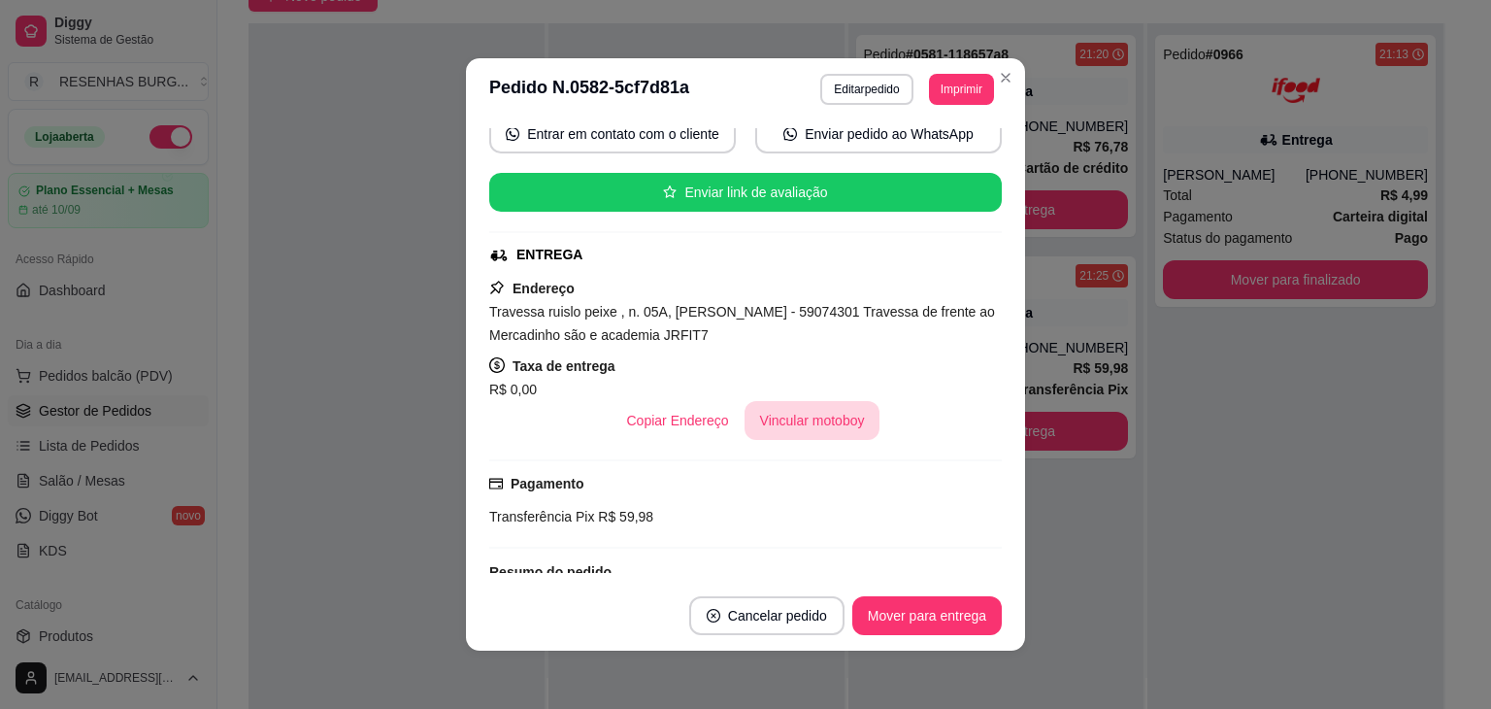
click at [815, 424] on button "Vincular motoboy" at bounding box center [813, 420] width 136 height 39
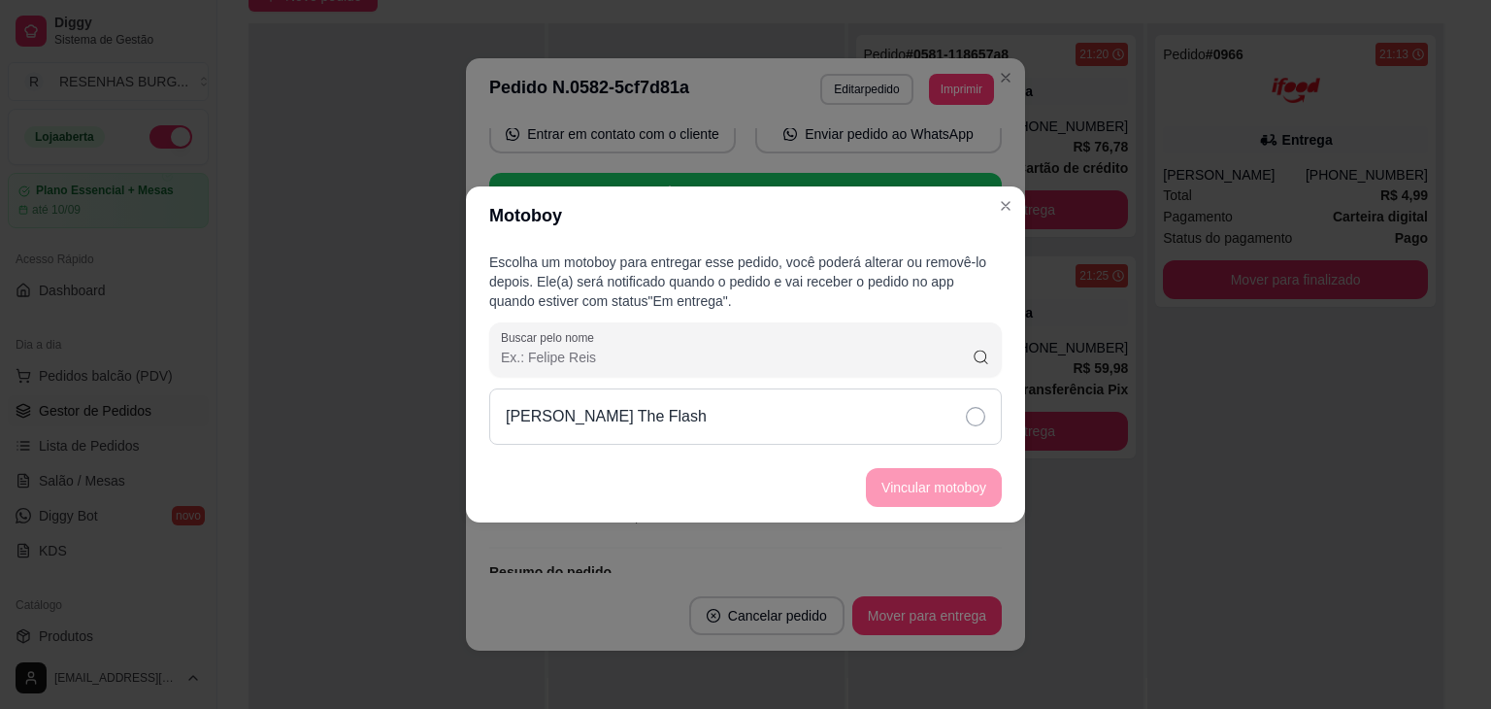
click at [863, 414] on div "[PERSON_NAME] The Flash" at bounding box center [745, 416] width 513 height 56
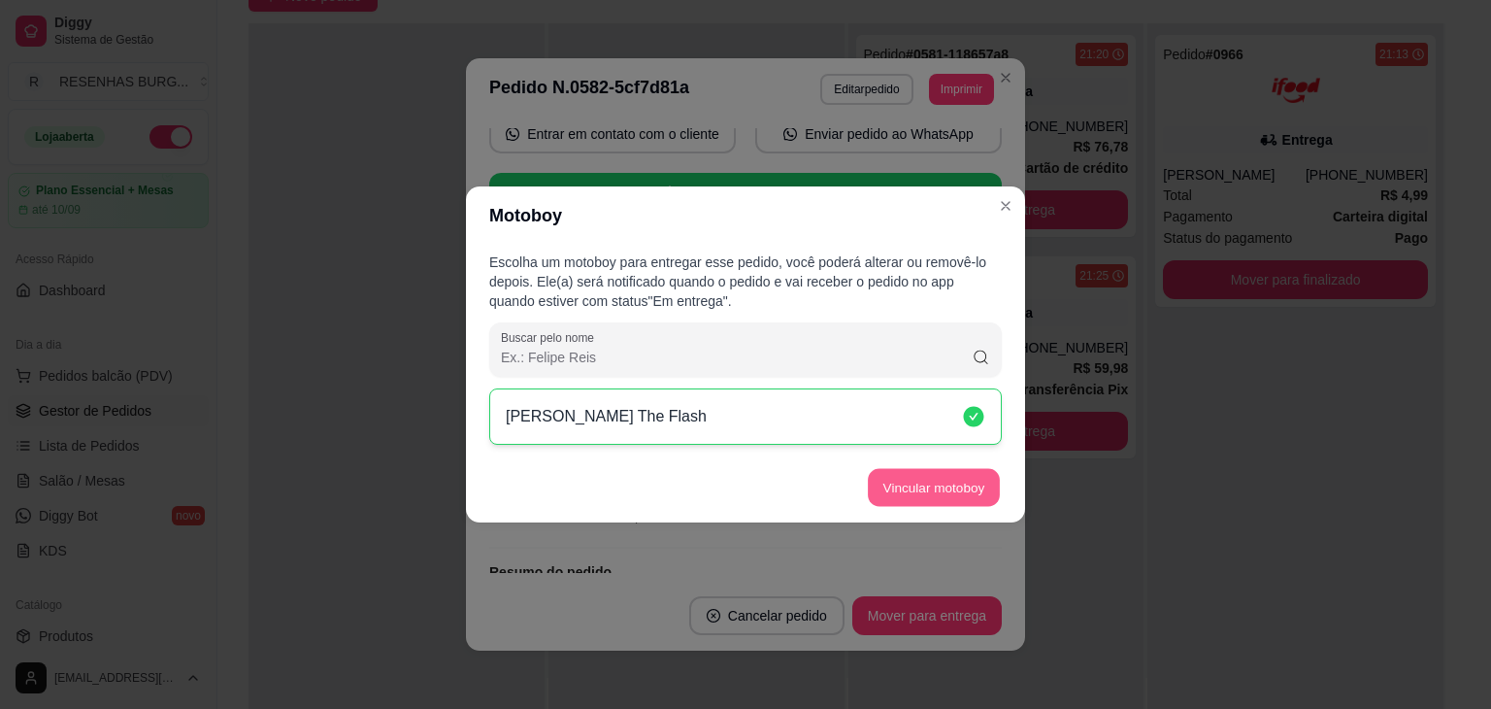
click at [914, 492] on button "Vincular motoboy" at bounding box center [934, 488] width 132 height 38
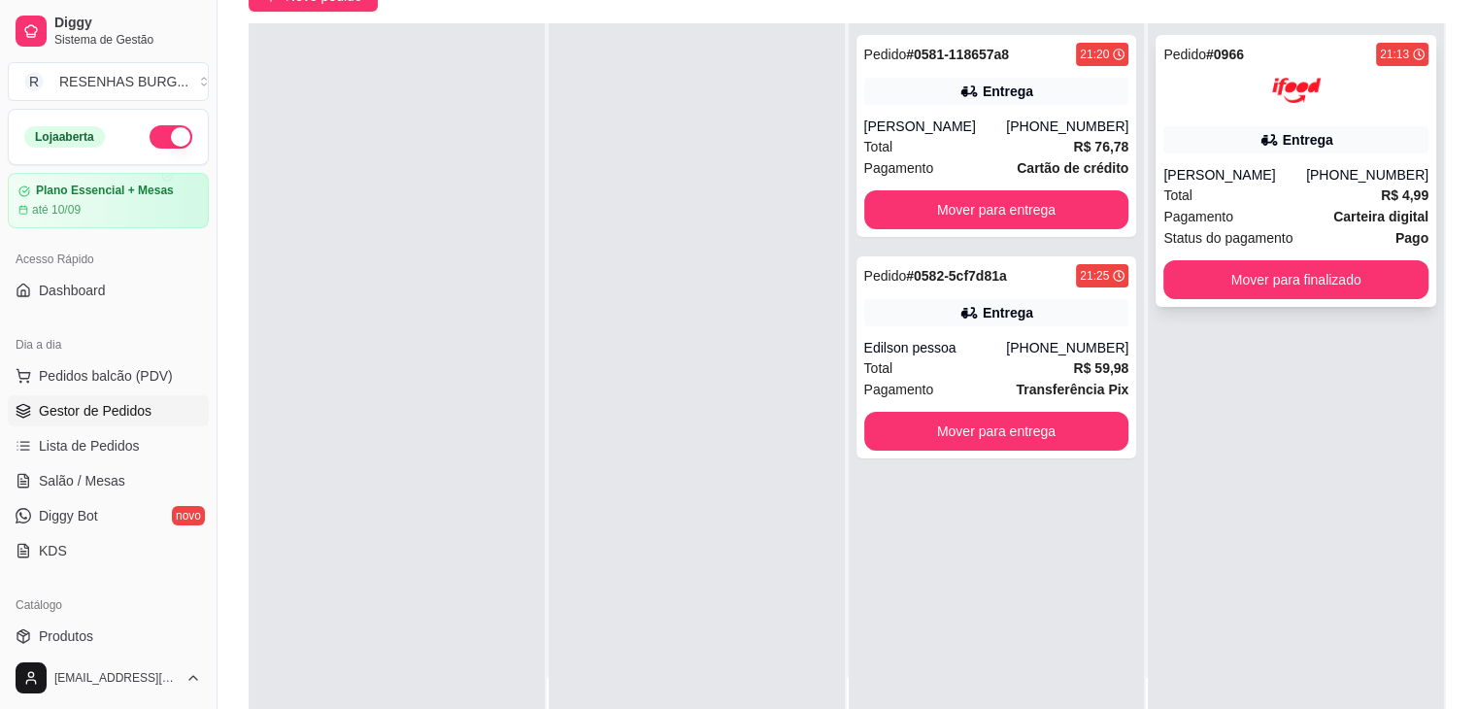
click at [1190, 157] on div "Pedido # 0966 21:13 Entrega [PERSON_NAME] [PHONE_NUMBER] Total R$ 4,99 Pagament…" at bounding box center [1295, 171] width 281 height 272
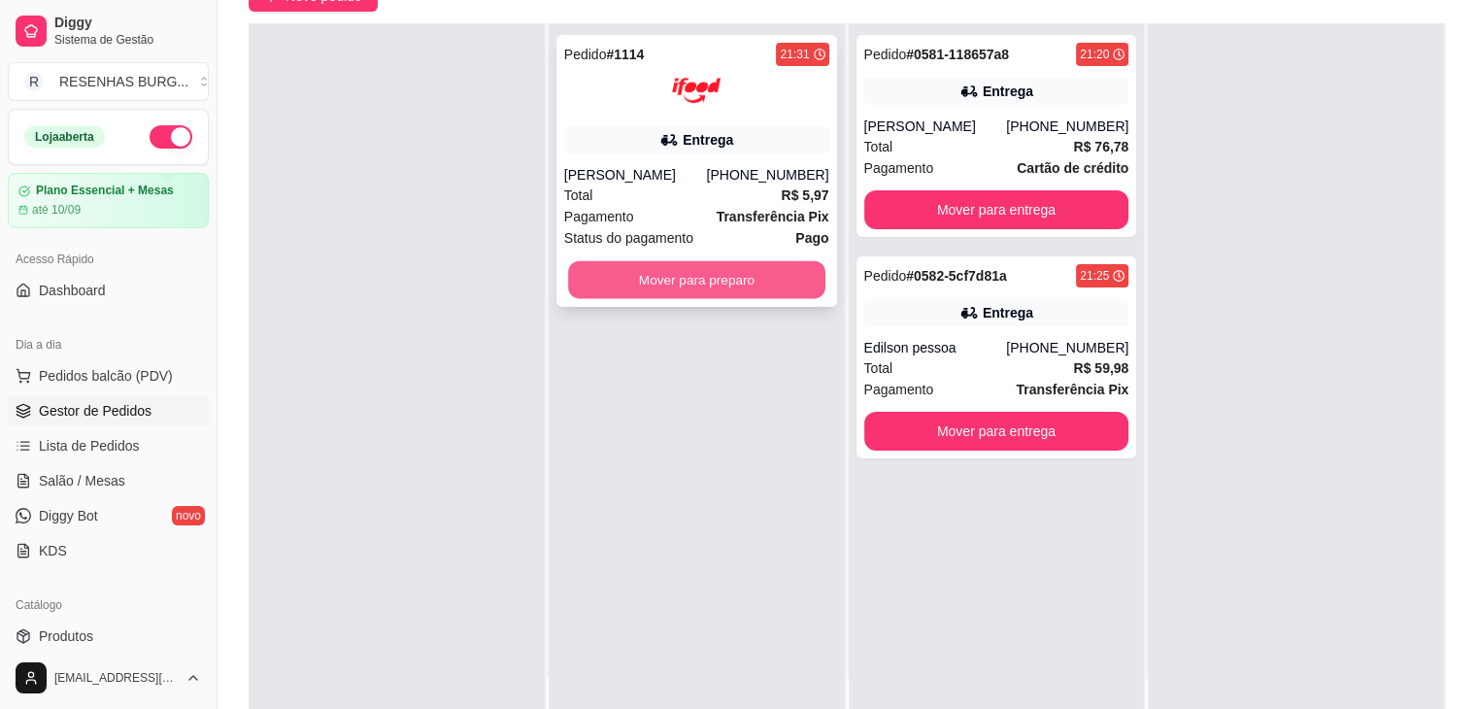
click at [700, 286] on button "Mover para preparo" at bounding box center [696, 280] width 257 height 38
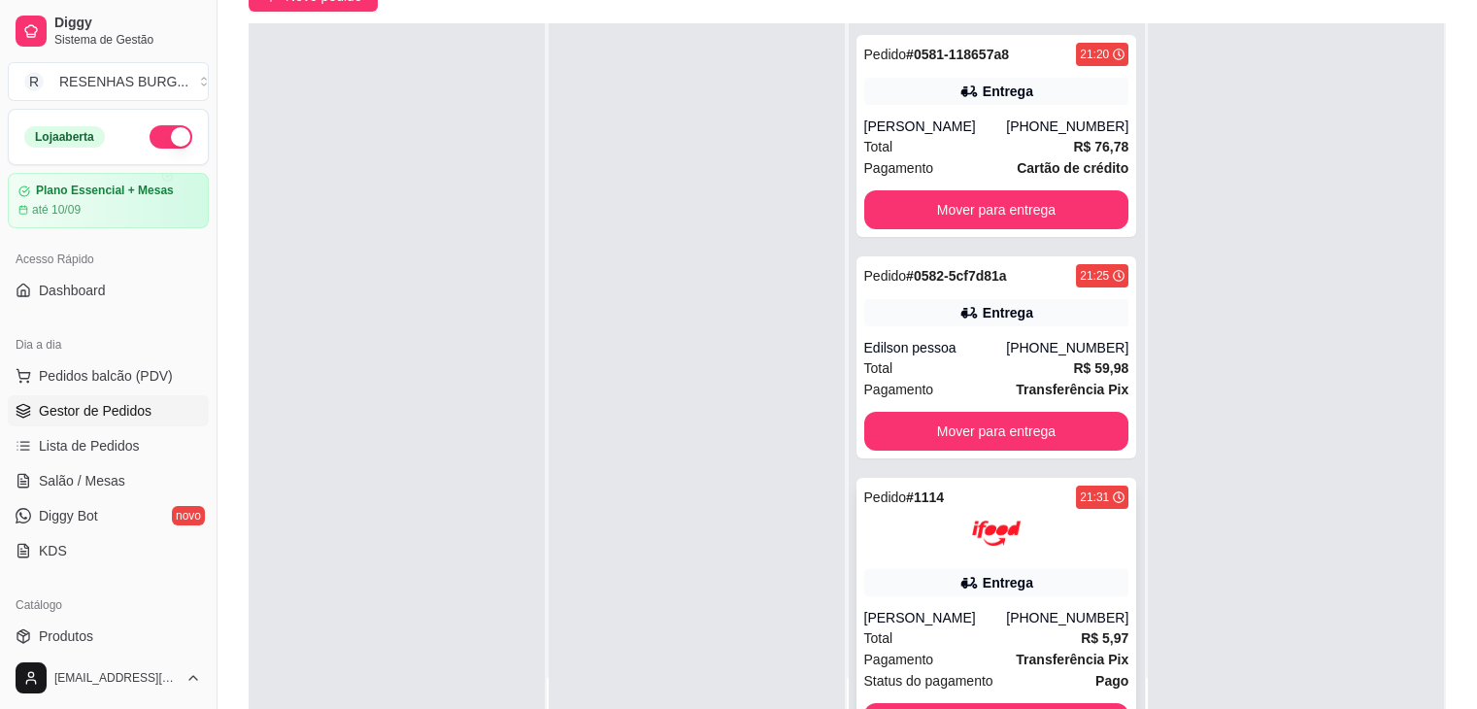
click at [977, 563] on div "Pedido # 1114 21:31 Entrega [PERSON_NAME] [PHONE_NUMBER] Total R$ 5,97 Pagament…" at bounding box center [996, 614] width 281 height 272
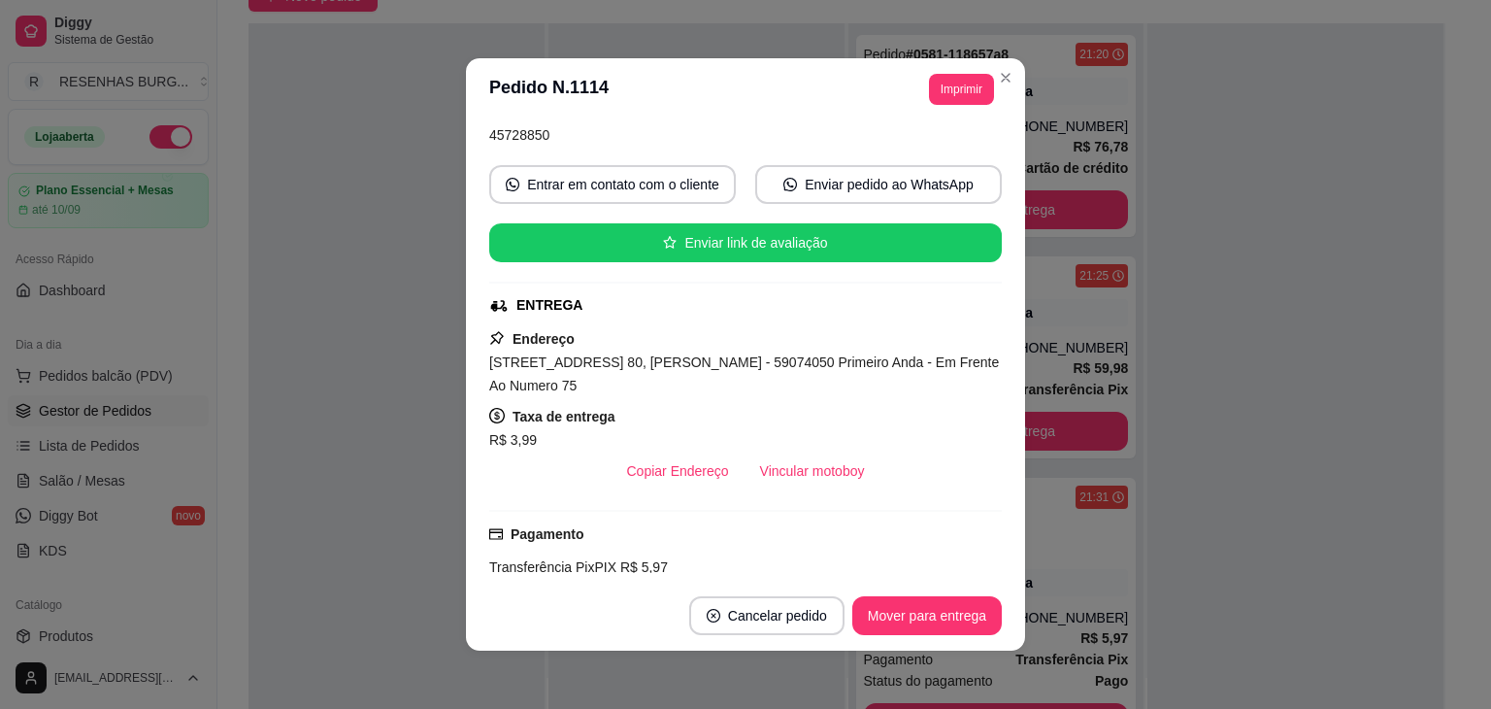
click at [809, 433] on div "R$ 3,99" at bounding box center [745, 439] width 513 height 23
click at [784, 467] on button "Vincular motoboy" at bounding box center [813, 470] width 136 height 39
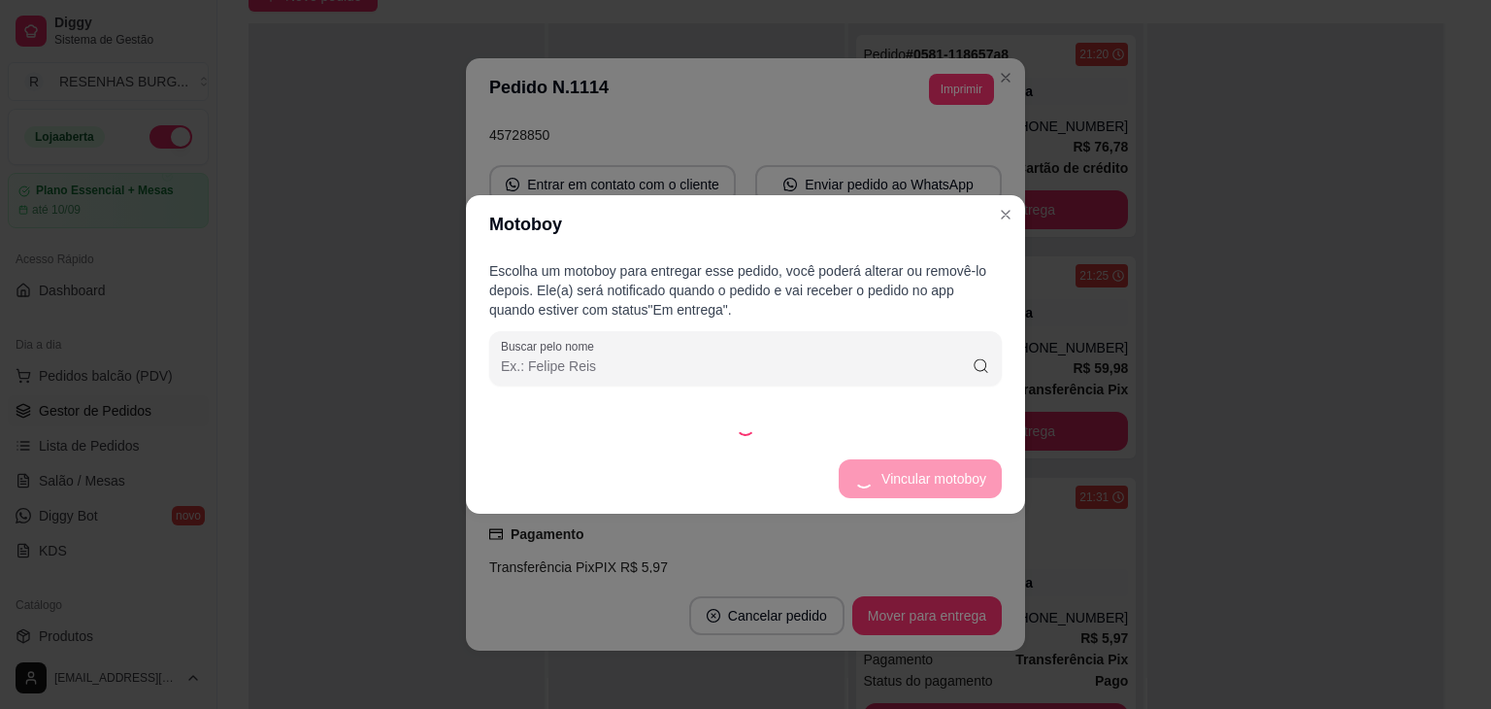
click at [893, 429] on div at bounding box center [745, 425] width 513 height 19
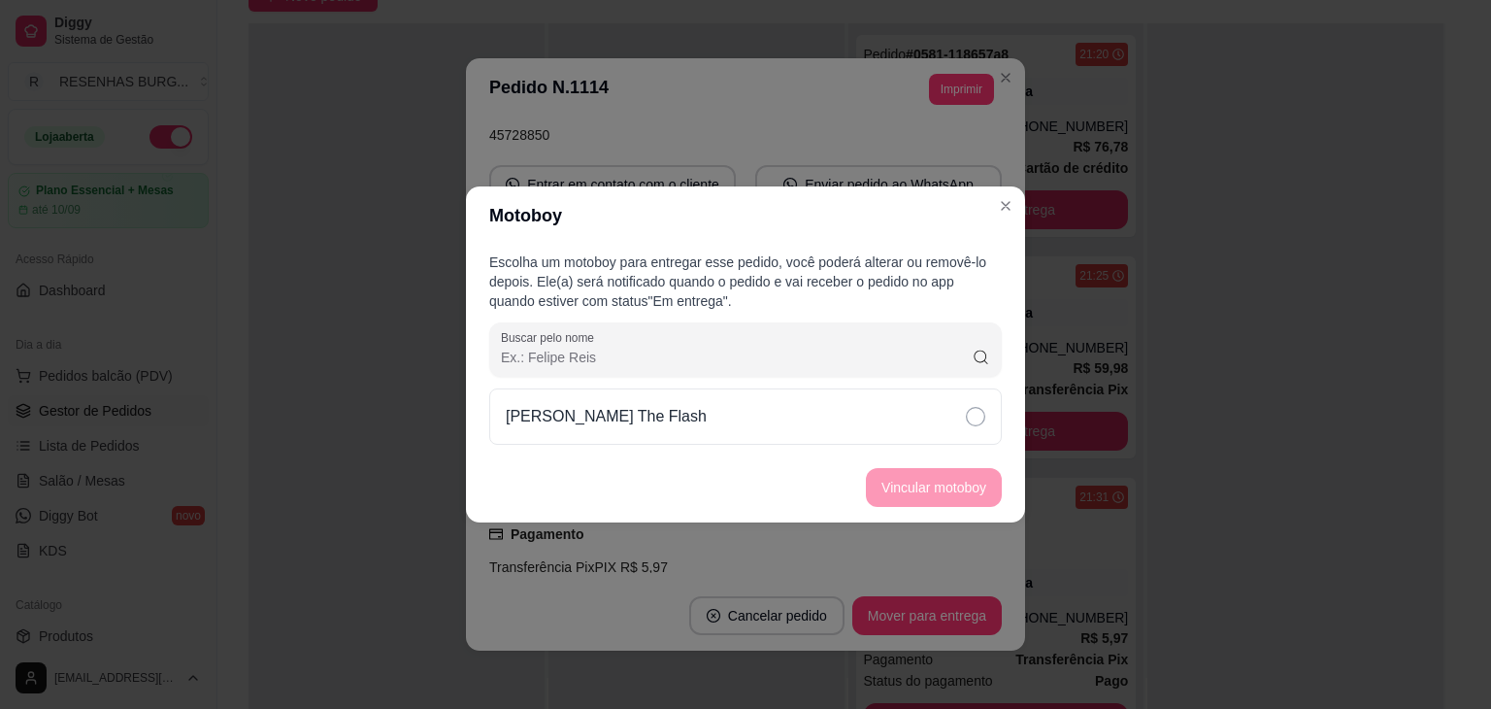
click at [893, 429] on div "[PERSON_NAME] The Flash" at bounding box center [745, 416] width 513 height 56
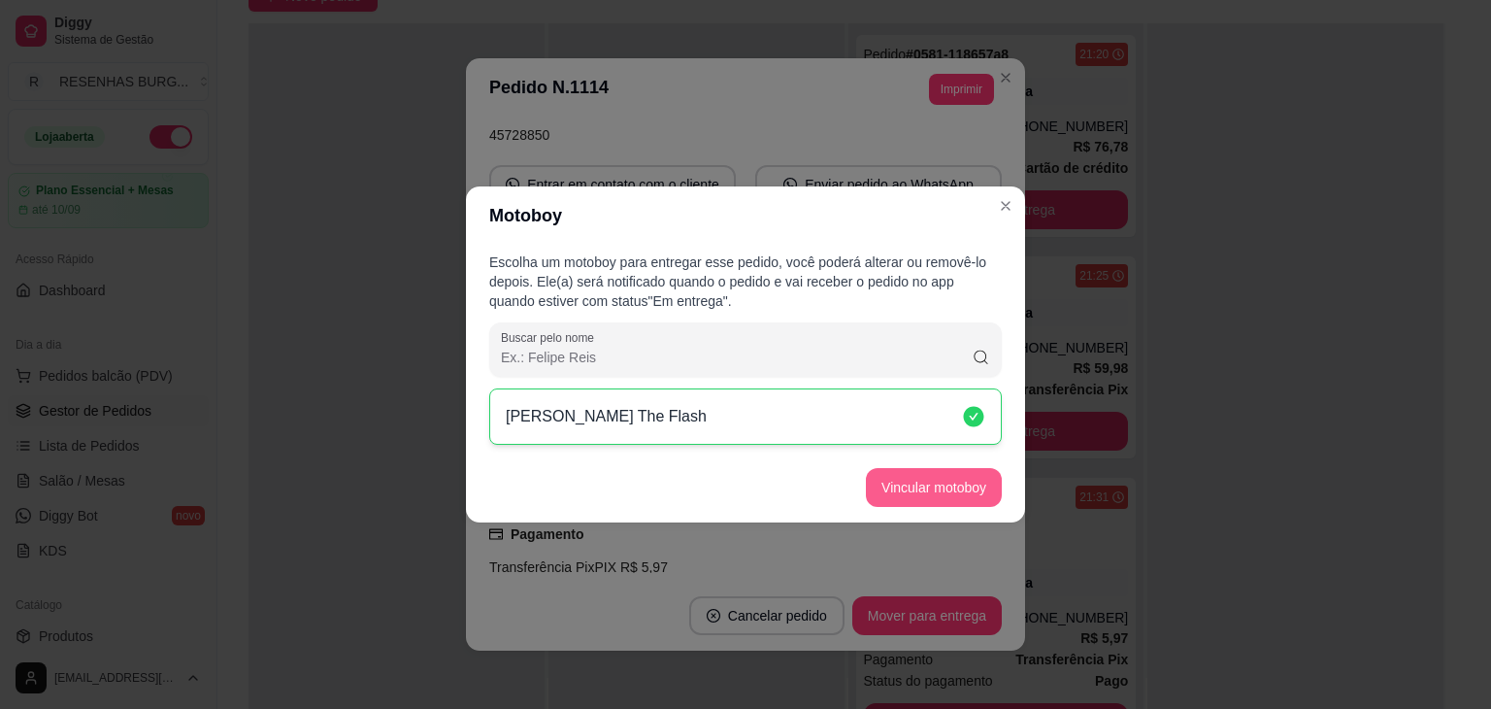
click at [909, 502] on button "Vincular motoboy" at bounding box center [934, 487] width 136 height 39
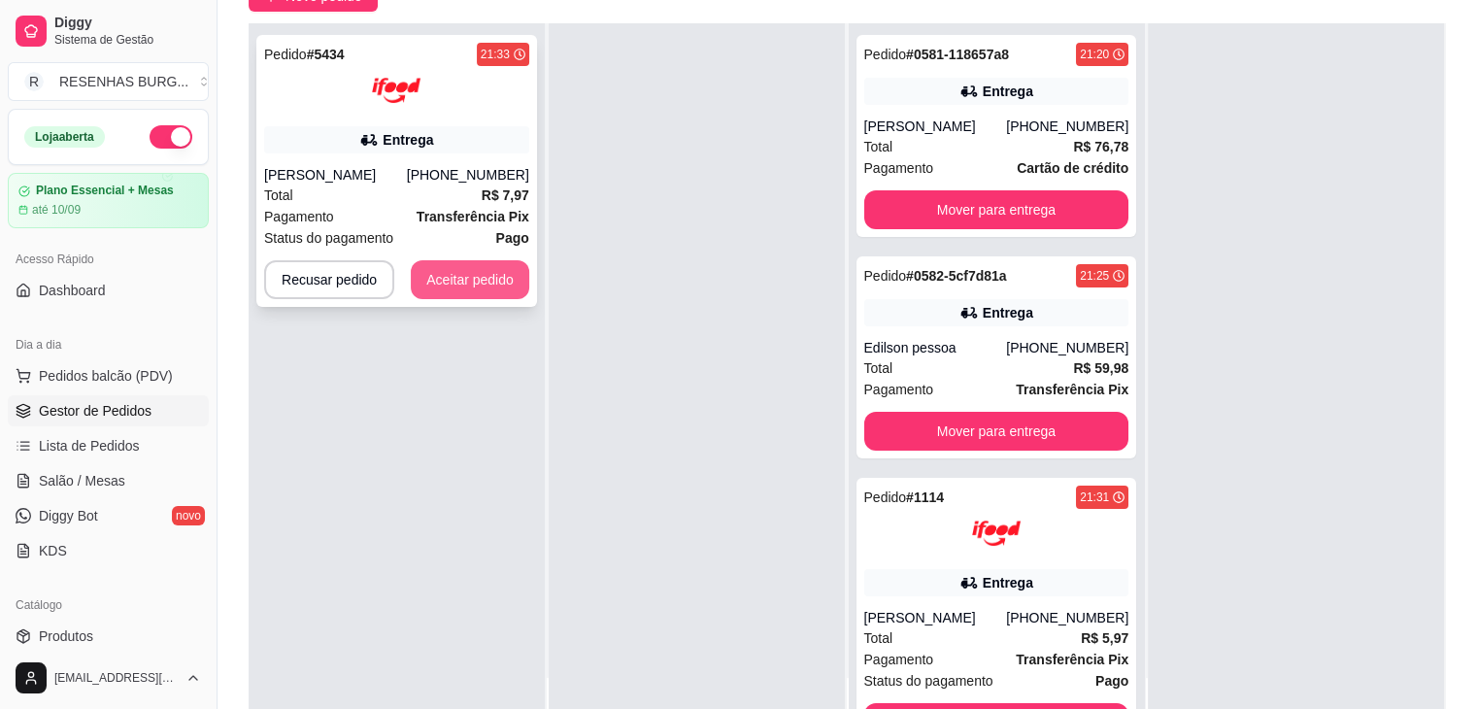
click at [447, 280] on button "Aceitar pedido" at bounding box center [470, 279] width 118 height 39
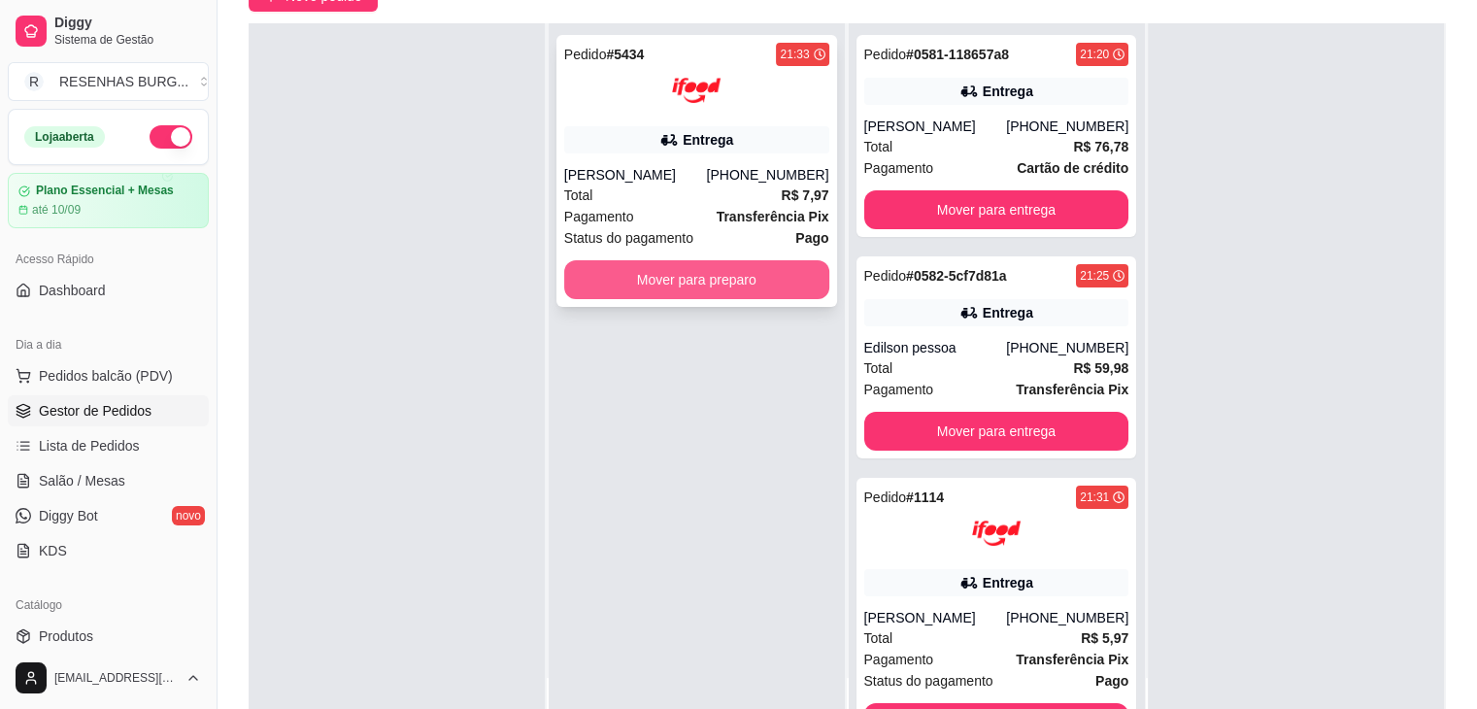
click at [722, 281] on button "Mover para preparo" at bounding box center [696, 279] width 265 height 39
click at [680, 284] on button "Mover para preparo" at bounding box center [696, 280] width 257 height 38
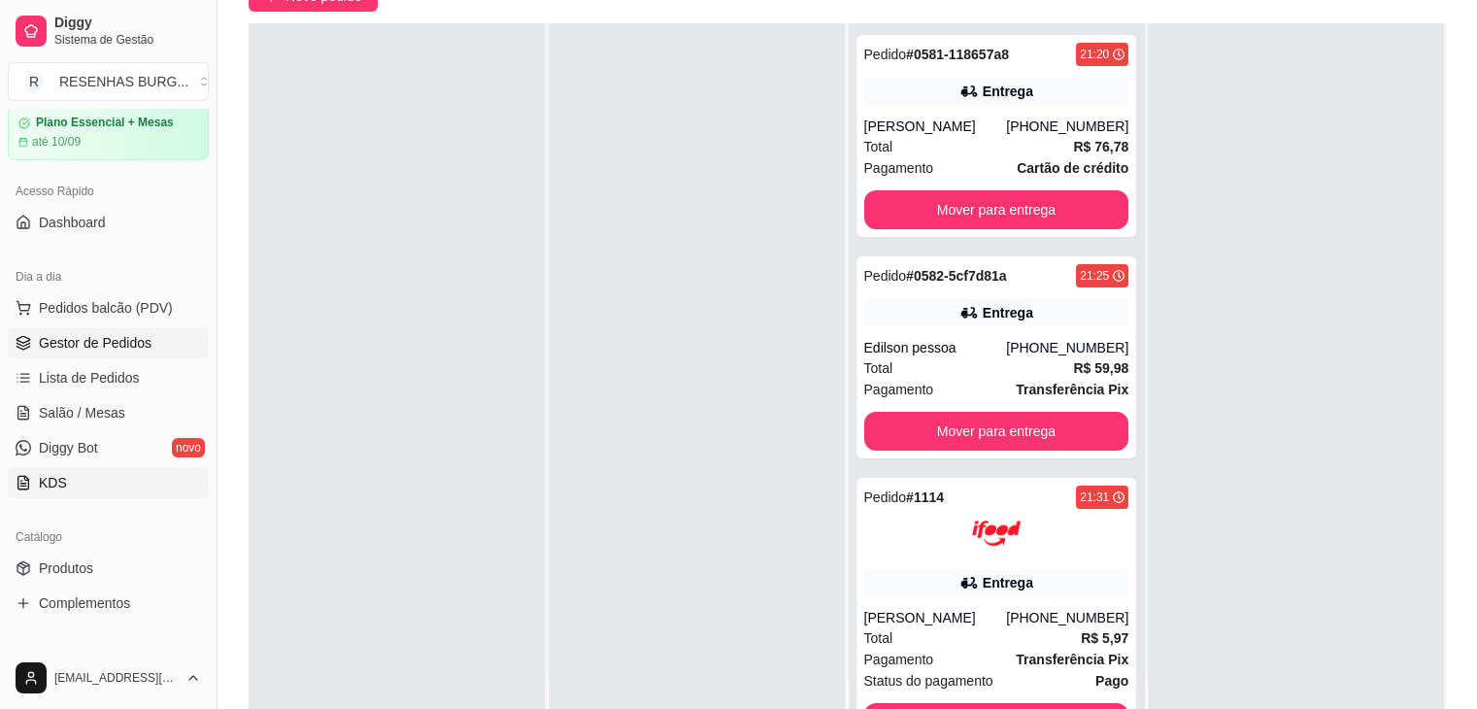
scroll to position [97, 0]
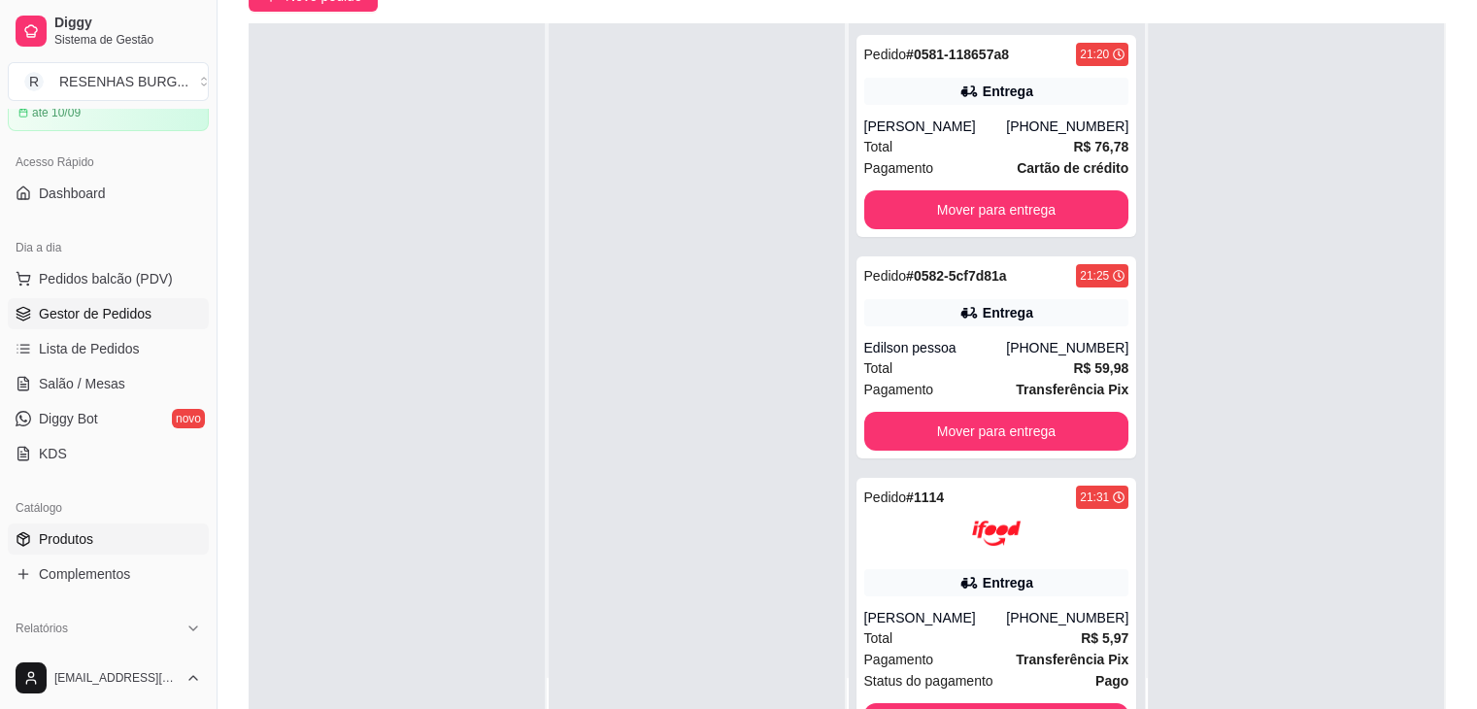
click at [101, 540] on link "Produtos" at bounding box center [108, 538] width 201 height 31
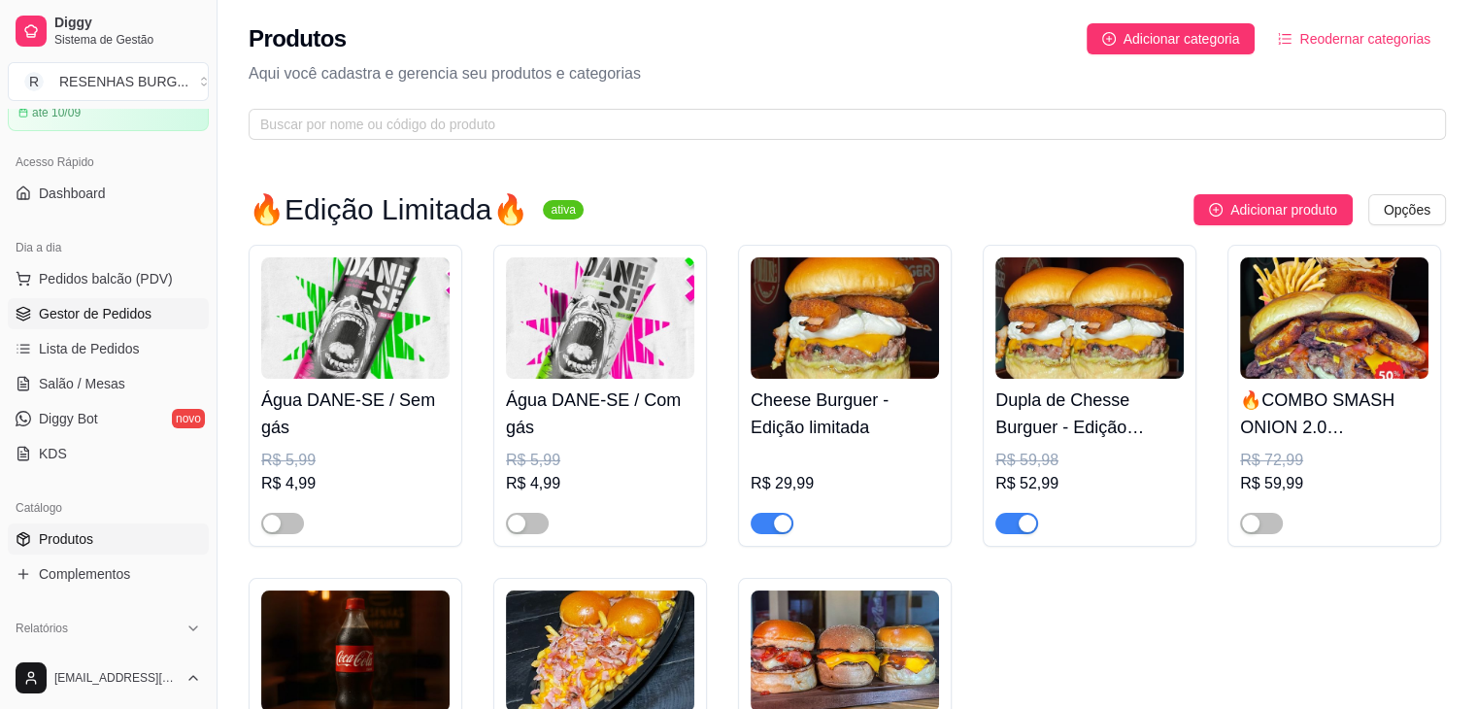
click at [62, 317] on span "Gestor de Pedidos" at bounding box center [95, 313] width 113 height 19
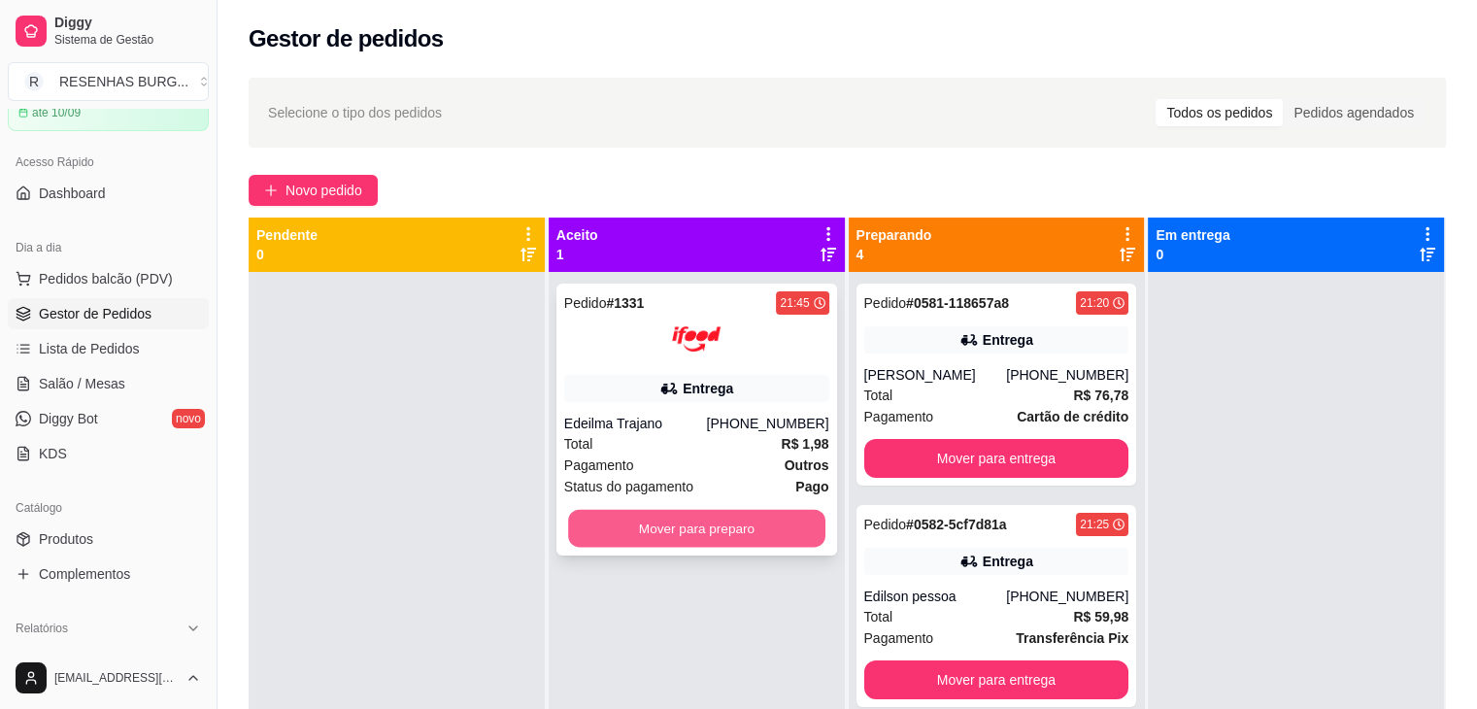
click at [729, 541] on button "Mover para preparo" at bounding box center [696, 529] width 257 height 38
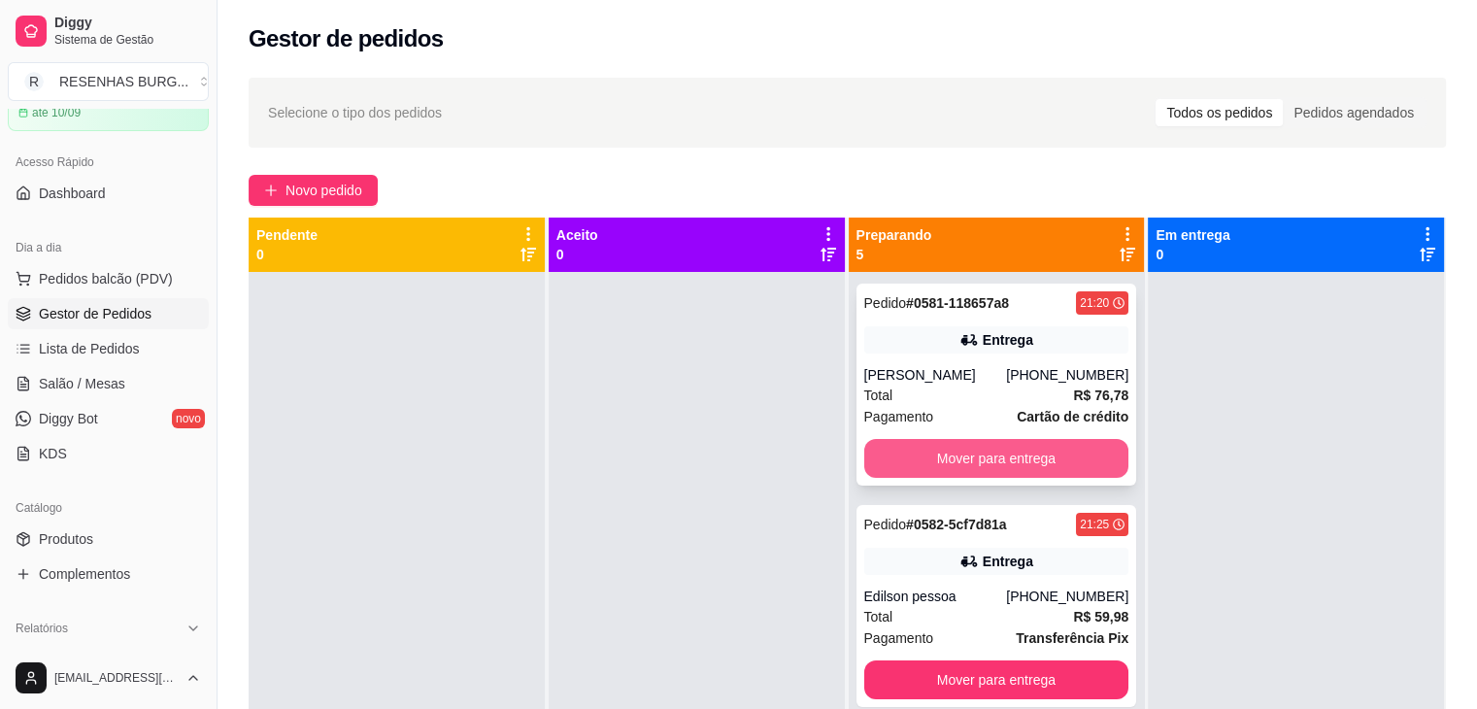
click at [928, 458] on button "Mover para entrega" at bounding box center [996, 458] width 265 height 39
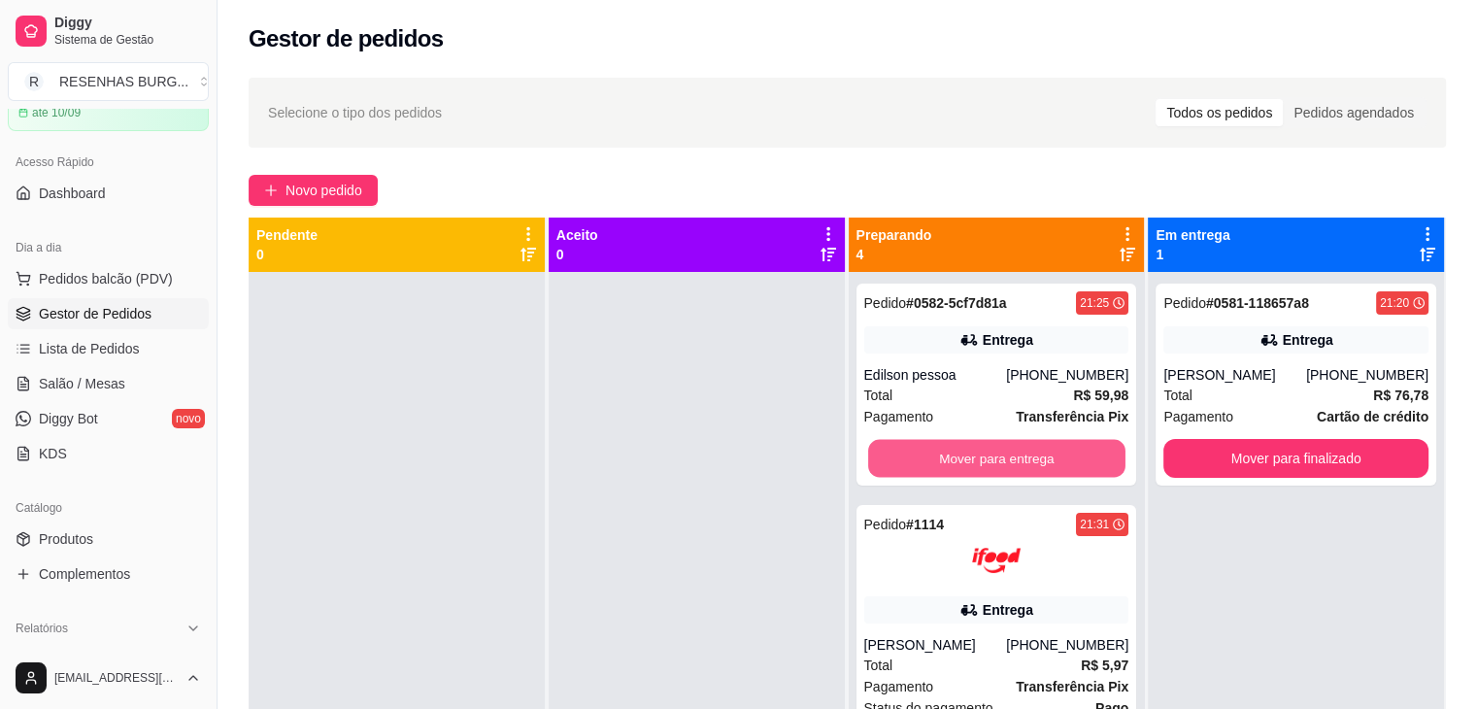
click at [928, 458] on button "Mover para entrega" at bounding box center [996, 459] width 257 height 38
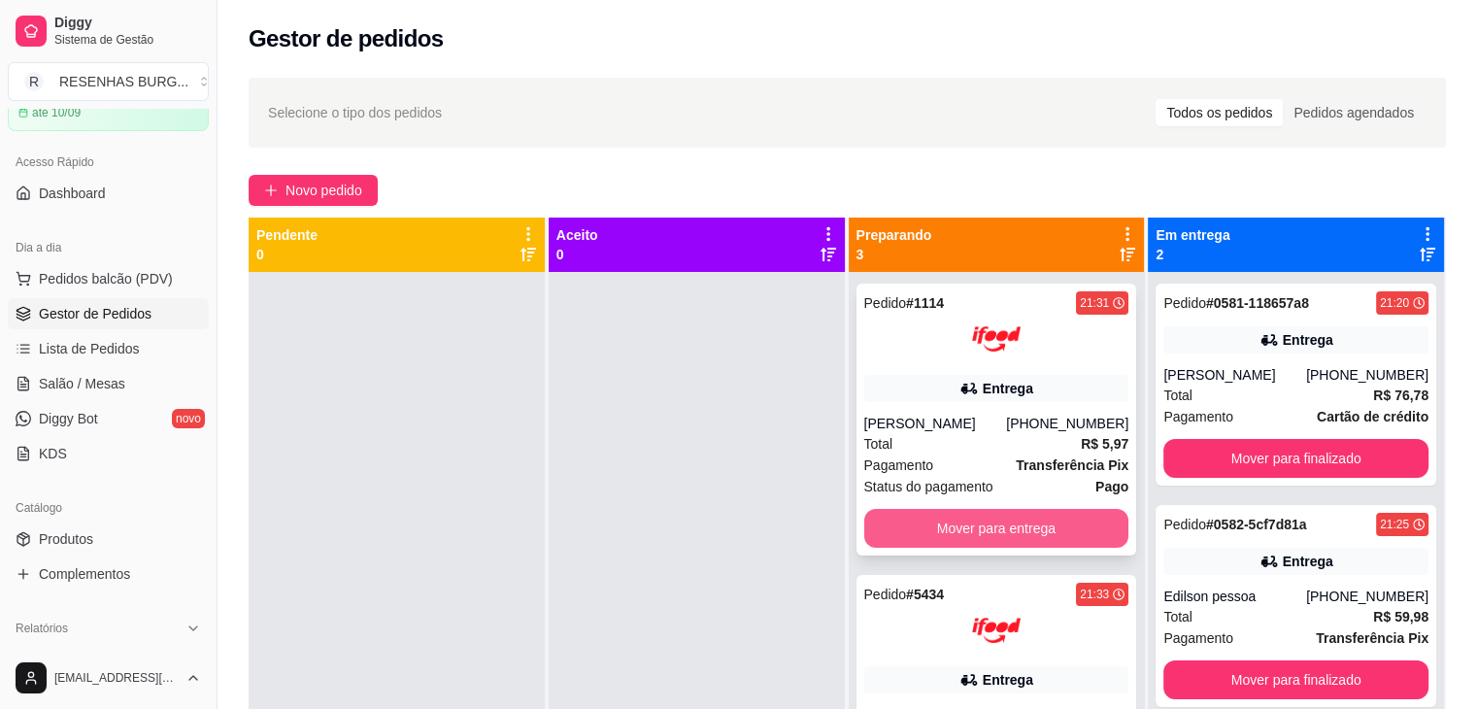
click at [919, 525] on button "Mover para entrega" at bounding box center [996, 528] width 265 height 39
click at [919, 521] on button "Mover para entrega" at bounding box center [996, 529] width 257 height 38
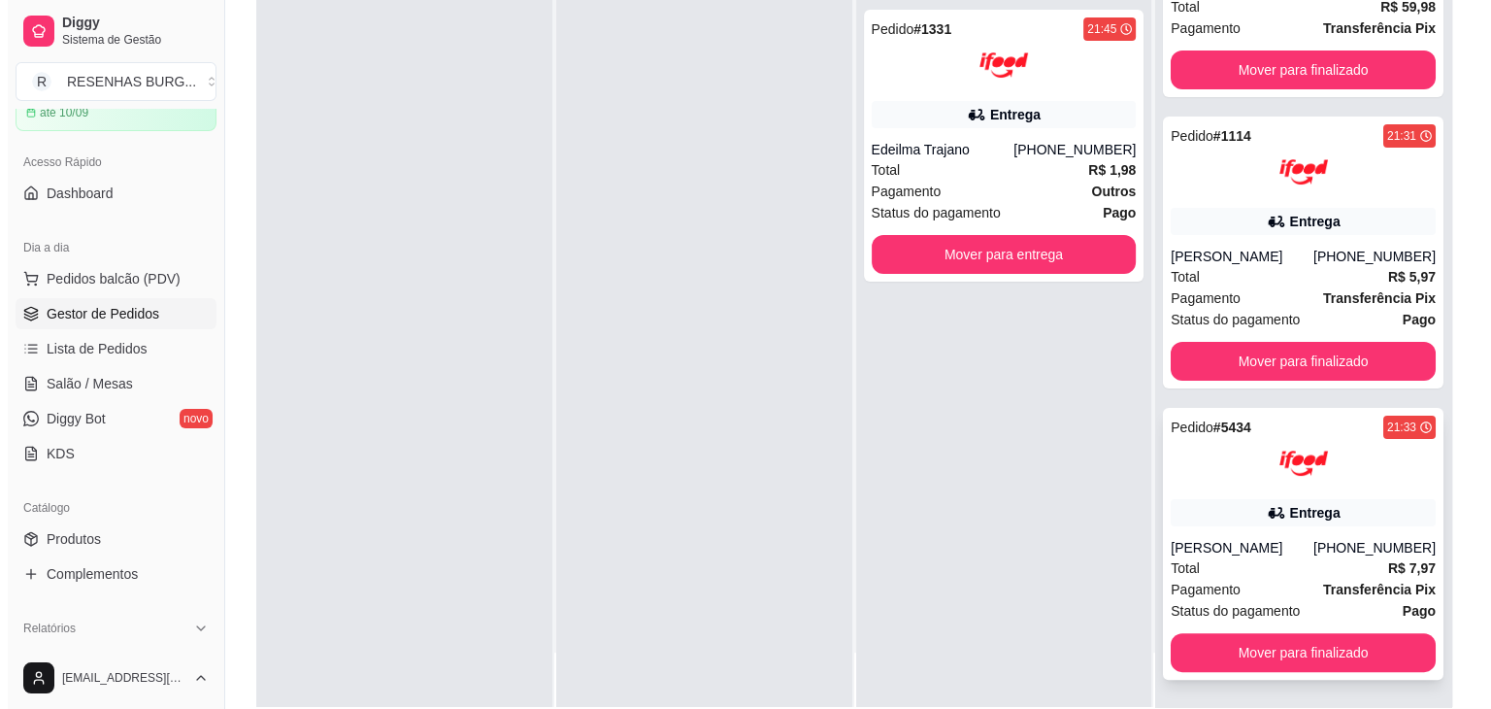
scroll to position [295, 0]
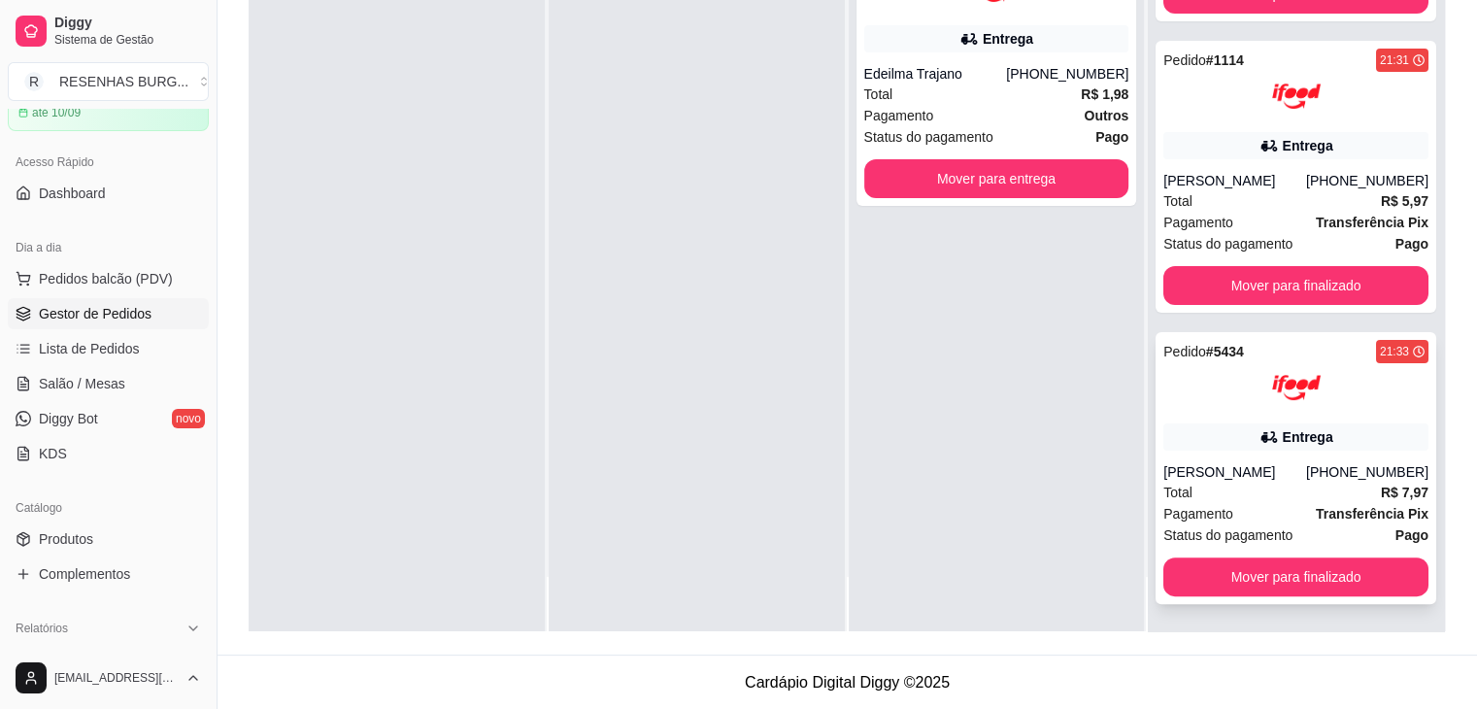
click at [1251, 482] on div "Total R$ 7,97" at bounding box center [1295, 492] width 265 height 21
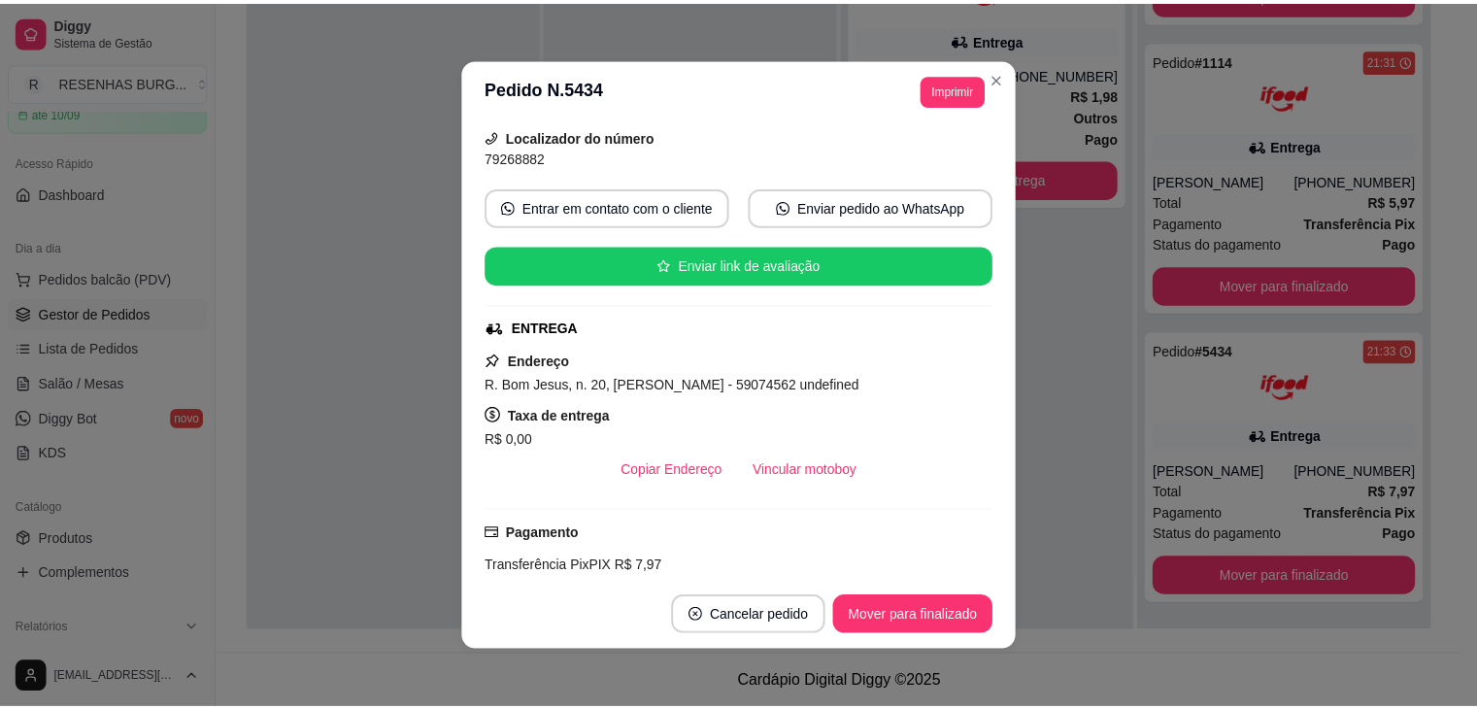
scroll to position [194, 0]
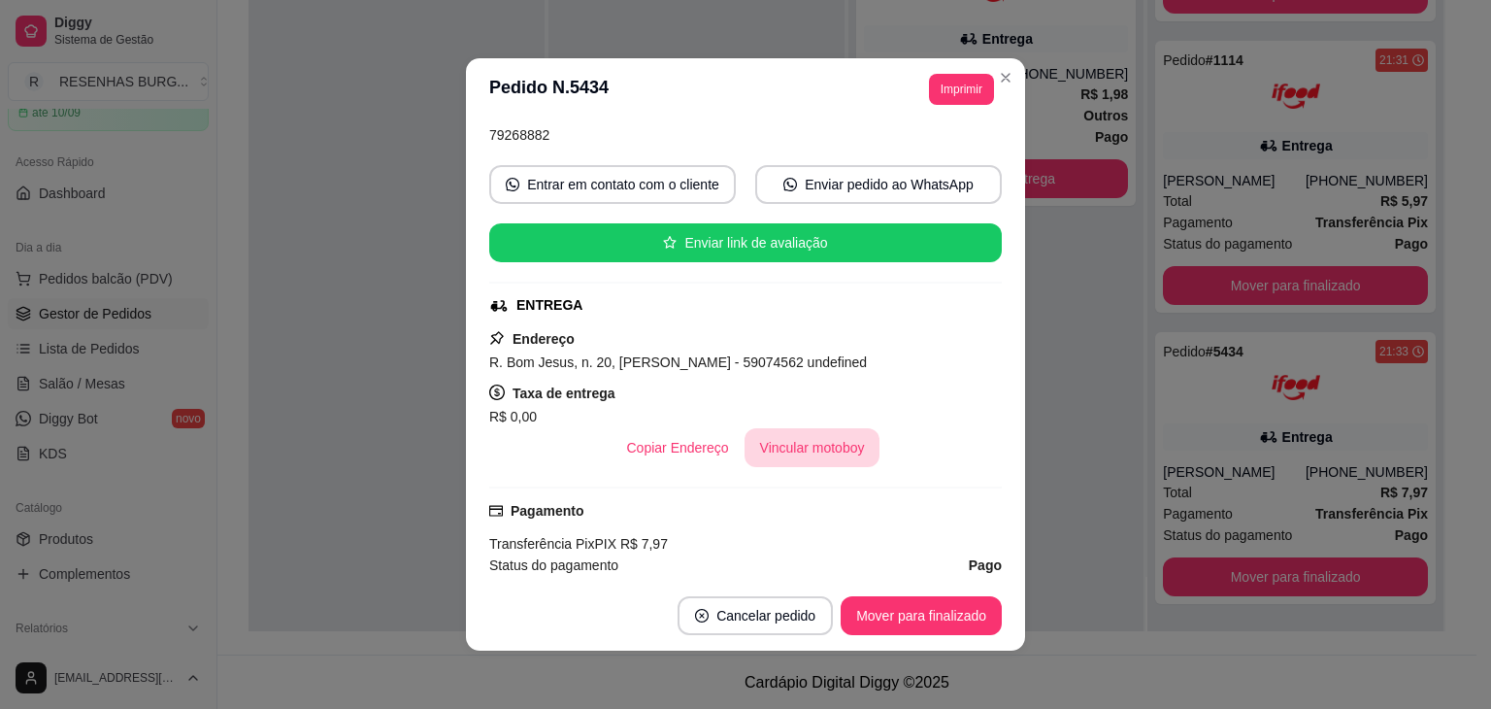
click at [827, 454] on button "Vincular motoboy" at bounding box center [813, 447] width 136 height 39
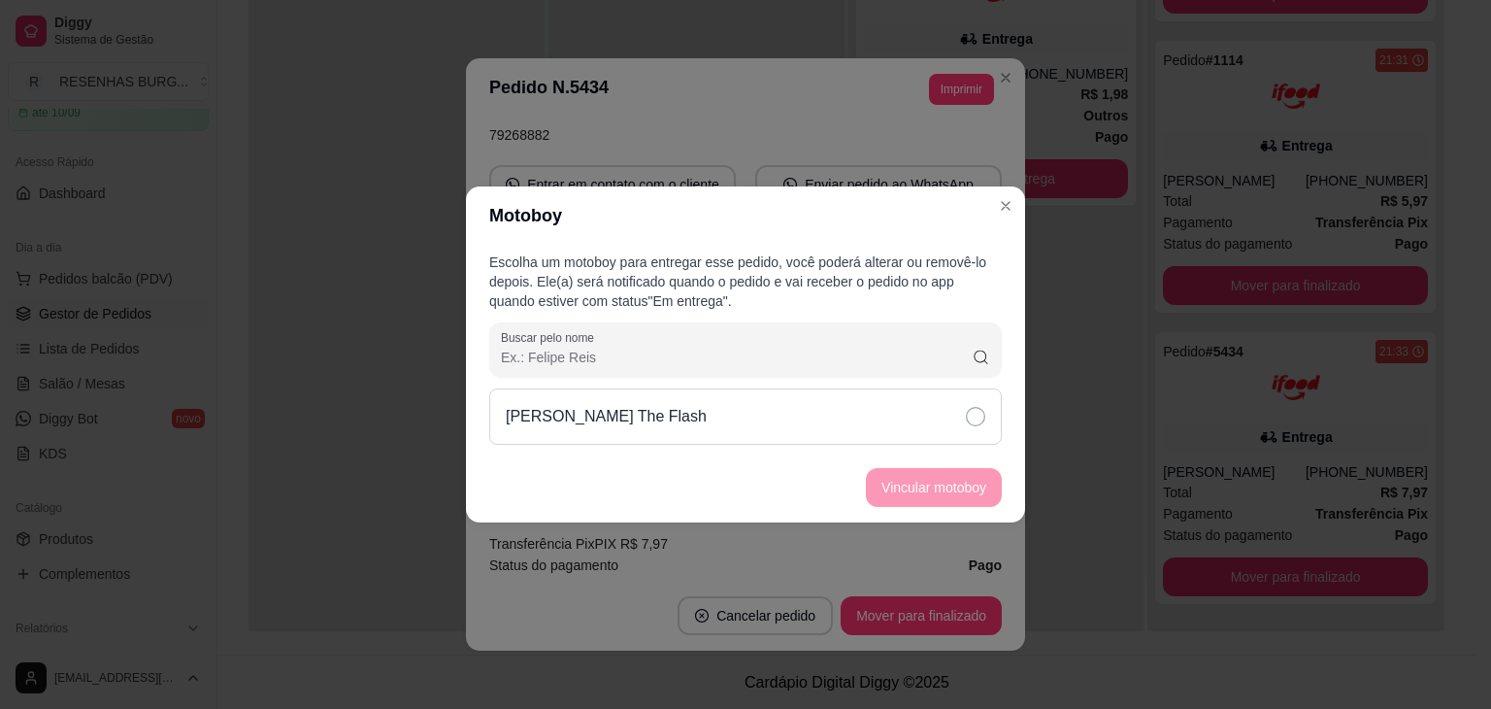
click at [963, 415] on div "[PERSON_NAME] The Flash" at bounding box center [745, 416] width 513 height 56
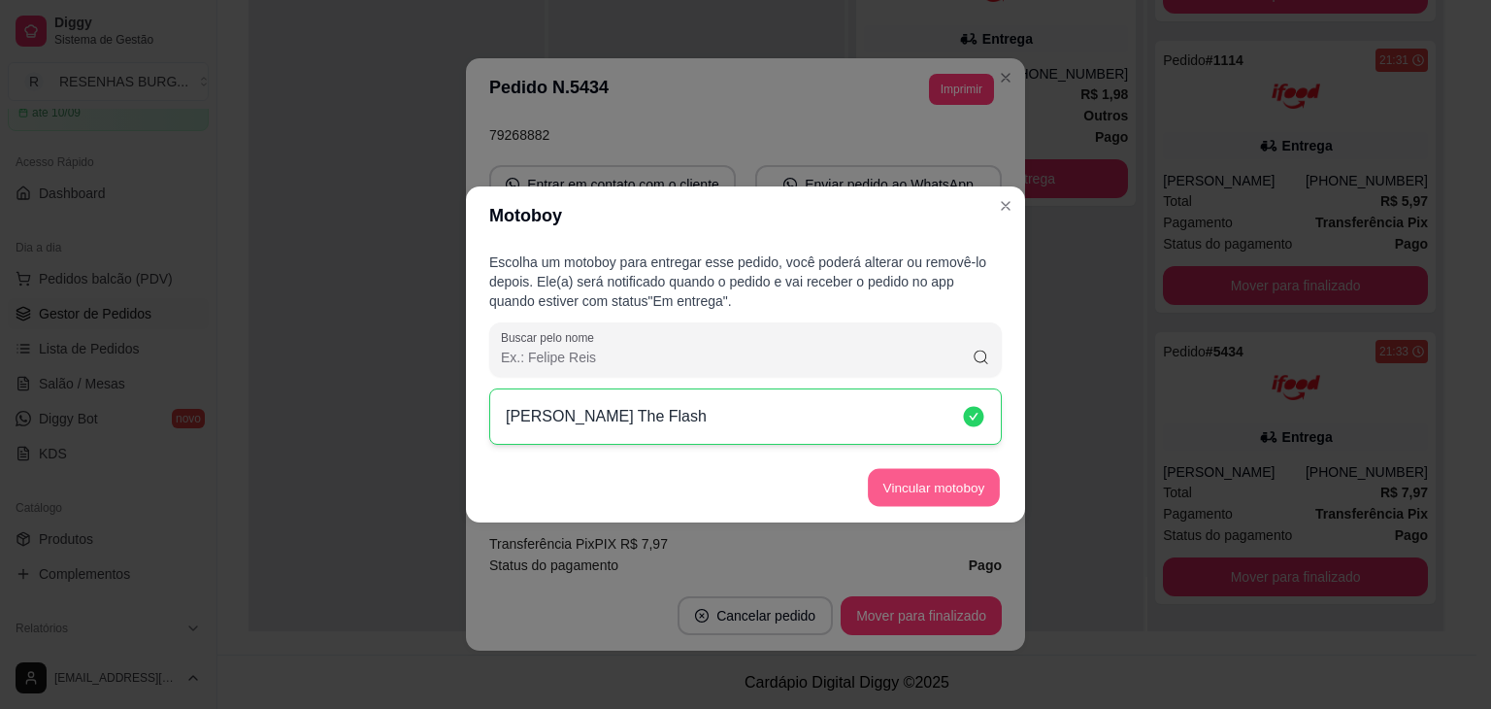
click at [957, 475] on button "Vincular motoboy" at bounding box center [934, 488] width 132 height 38
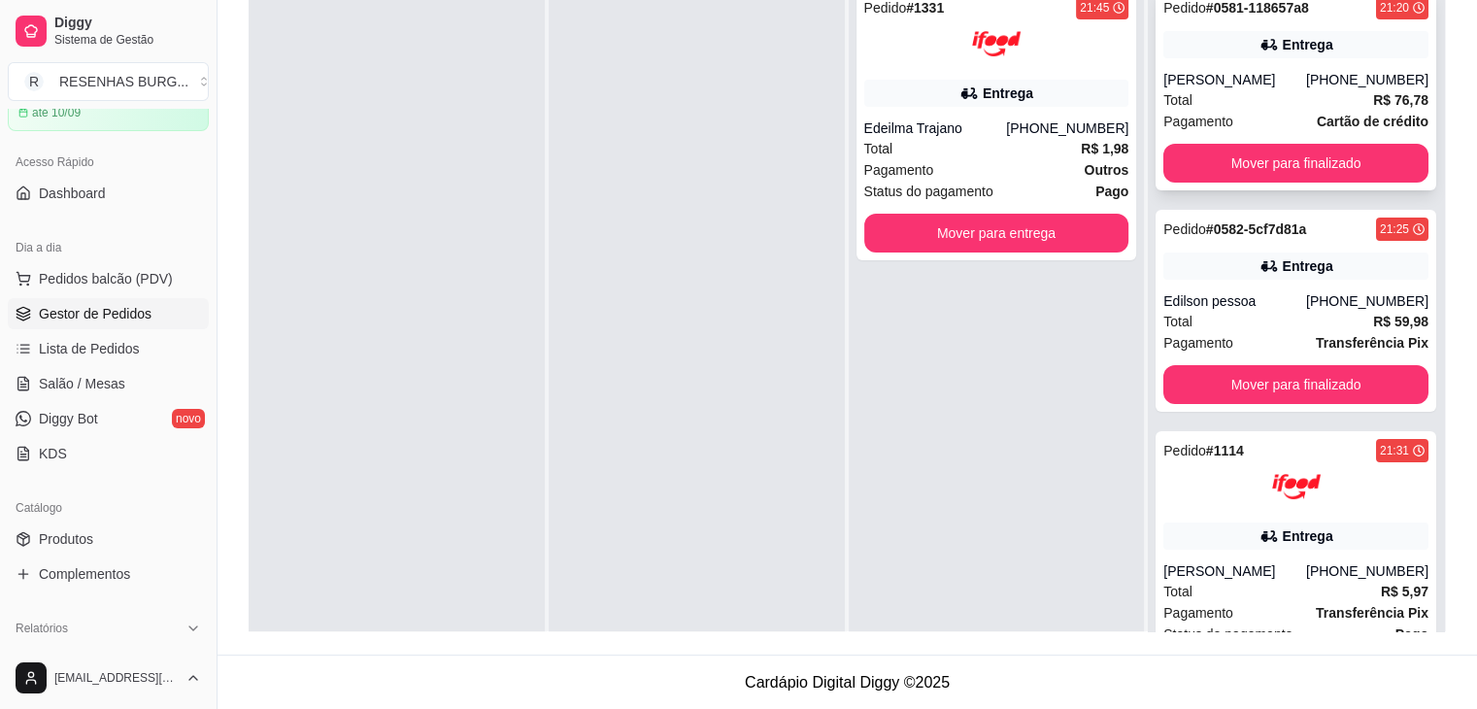
scroll to position [4, 0]
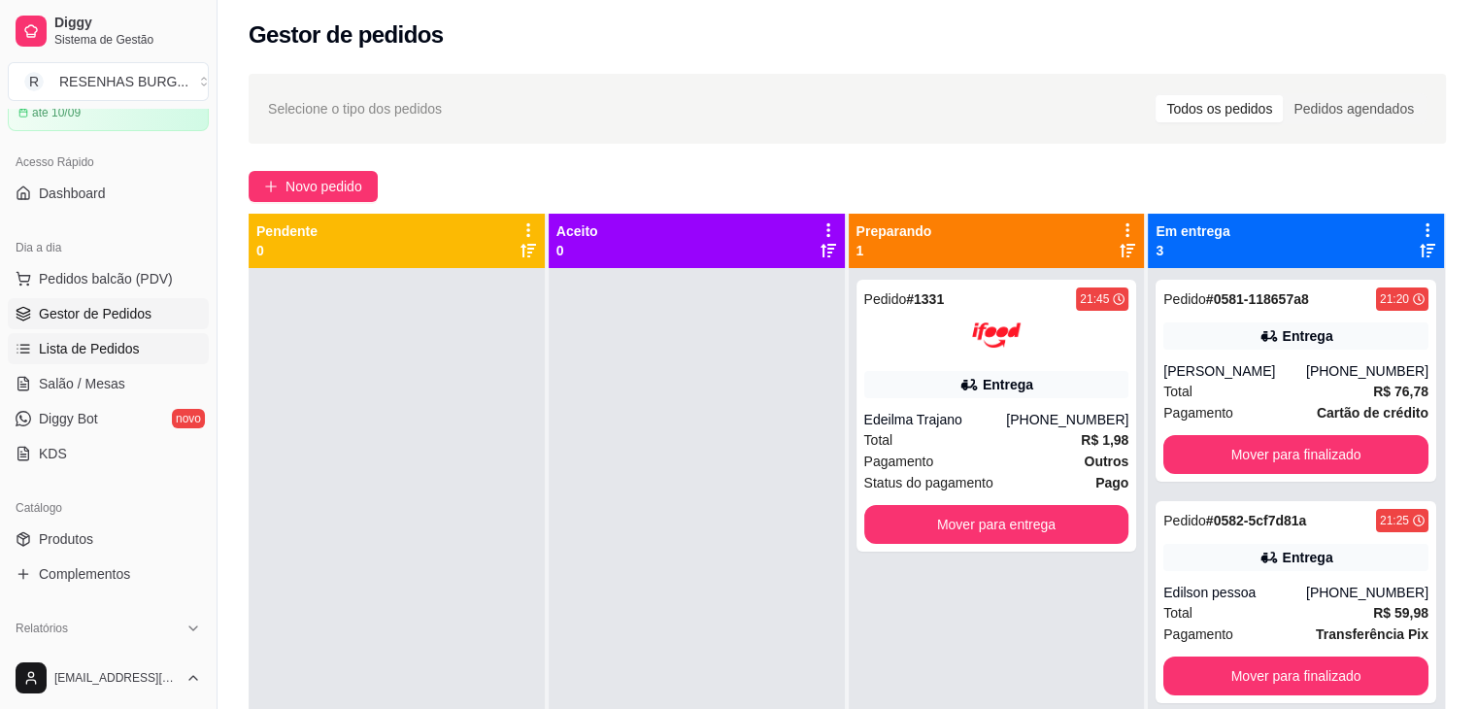
click at [93, 339] on span "Lista de Pedidos" at bounding box center [89, 348] width 101 height 19
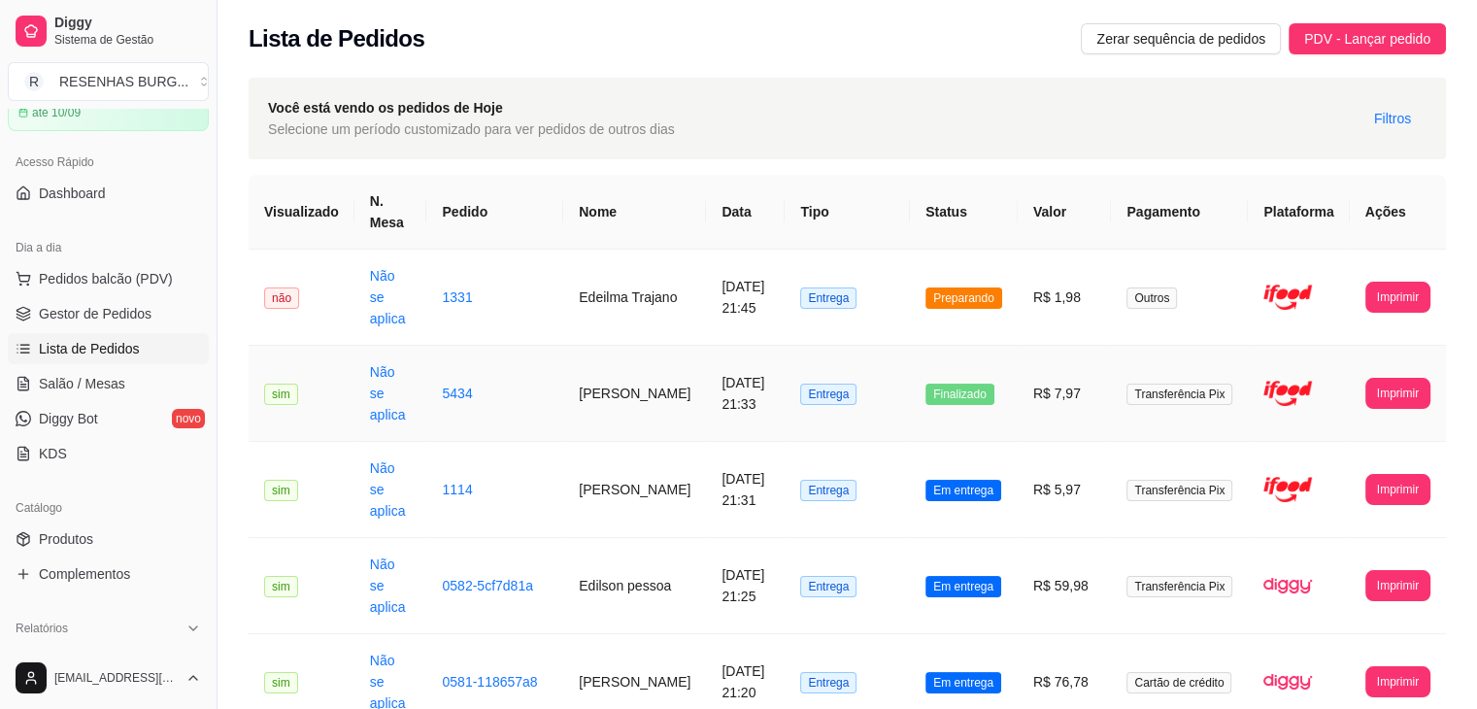
click at [648, 378] on td "[PERSON_NAME]" at bounding box center [634, 394] width 143 height 96
click at [66, 310] on span "Gestor de Pedidos" at bounding box center [95, 313] width 113 height 19
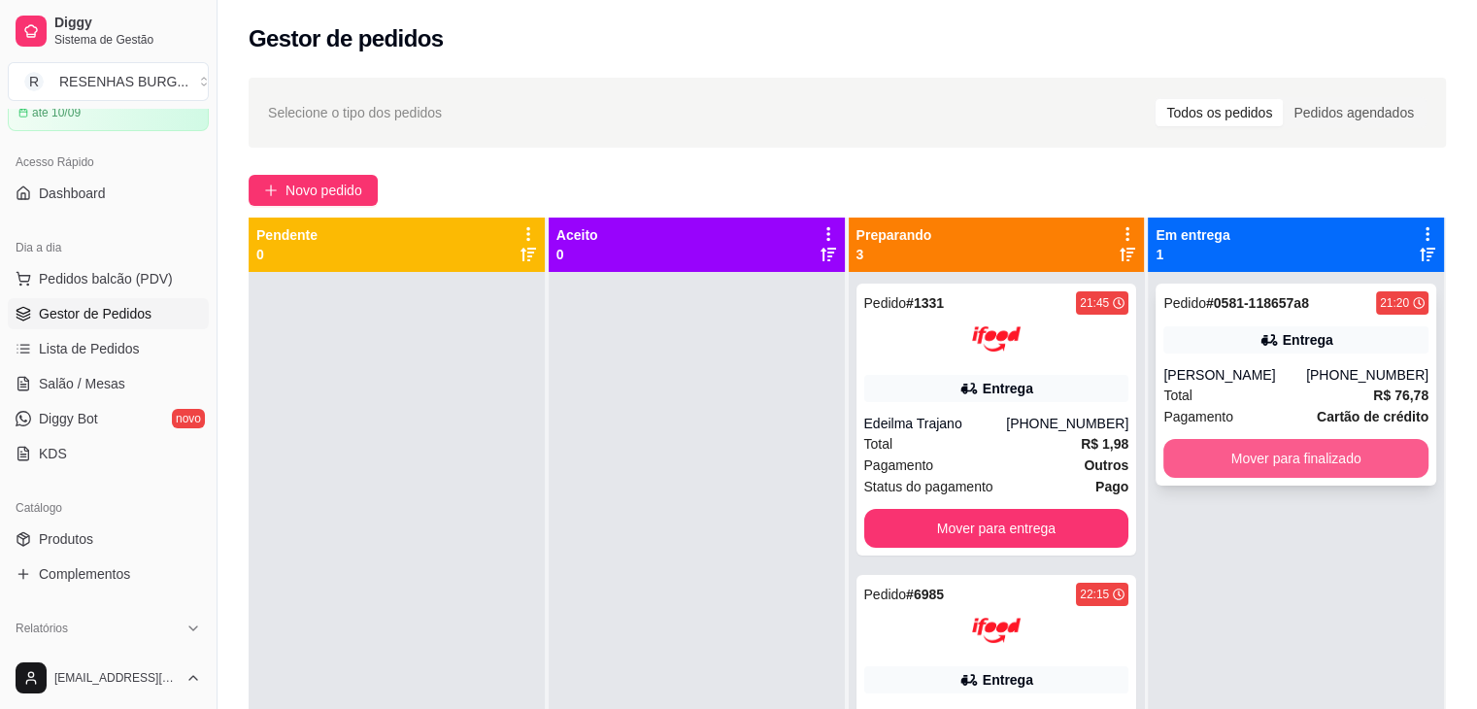
click at [1280, 464] on button "Mover para finalizado" at bounding box center [1295, 458] width 265 height 39
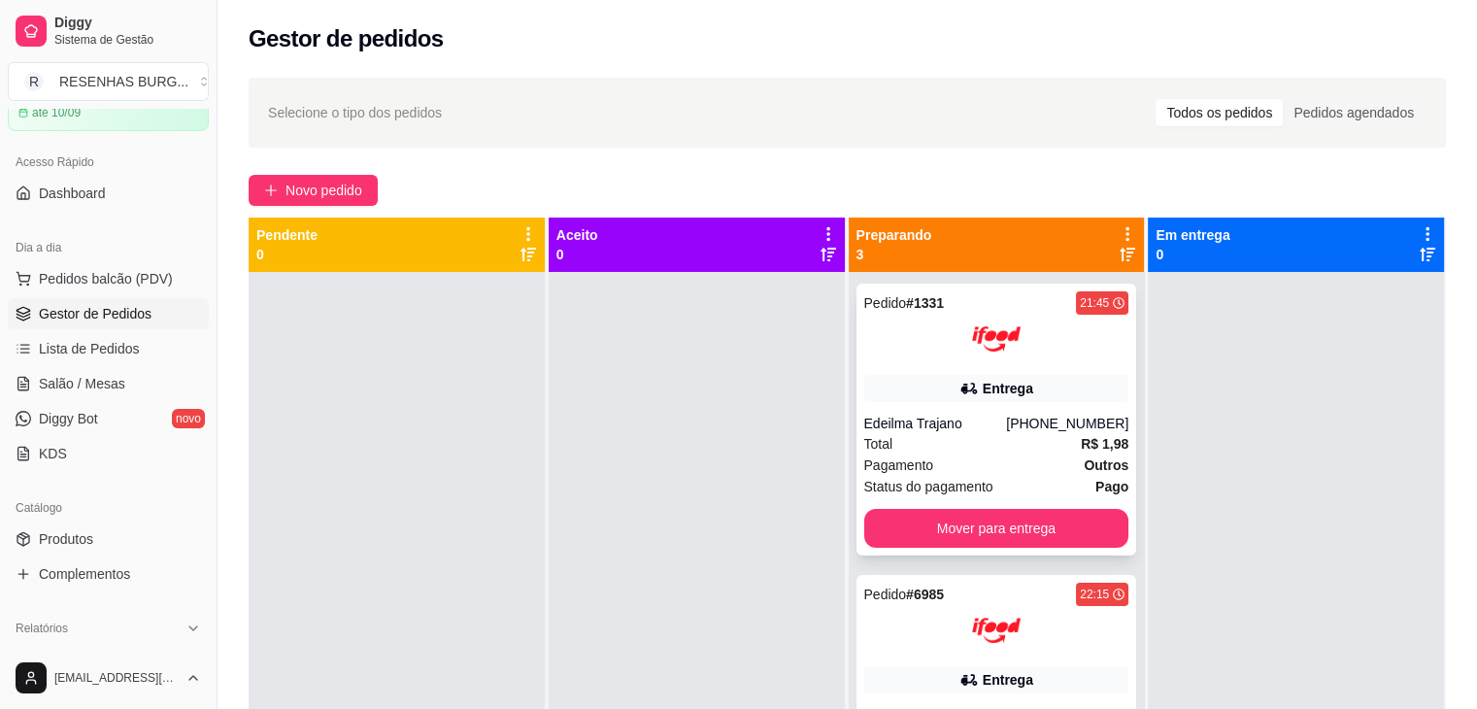
click at [941, 409] on div "Pedido # 1331 21:45 Entrega Edeilma Trajano [PHONE_NUMBER] Total R$ 1,98 Pagame…" at bounding box center [996, 419] width 281 height 272
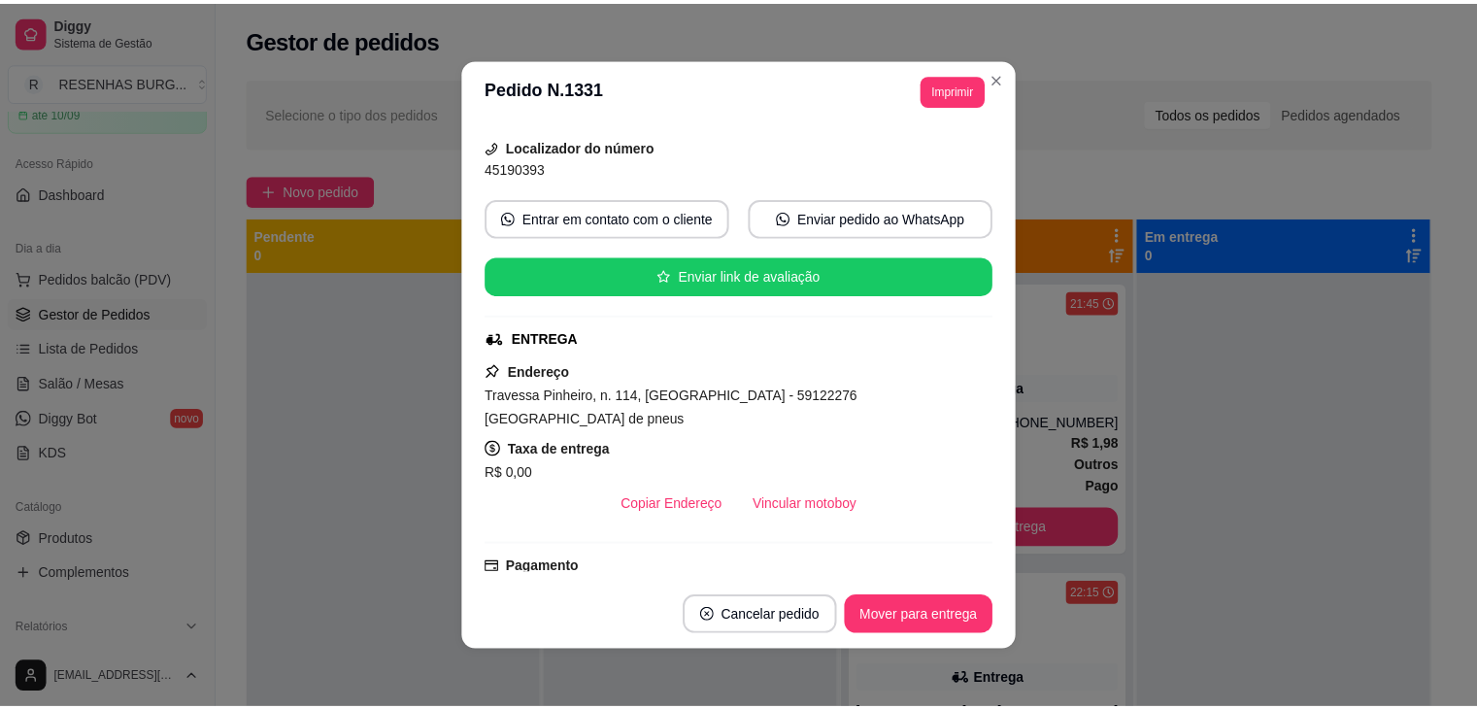
scroll to position [194, 0]
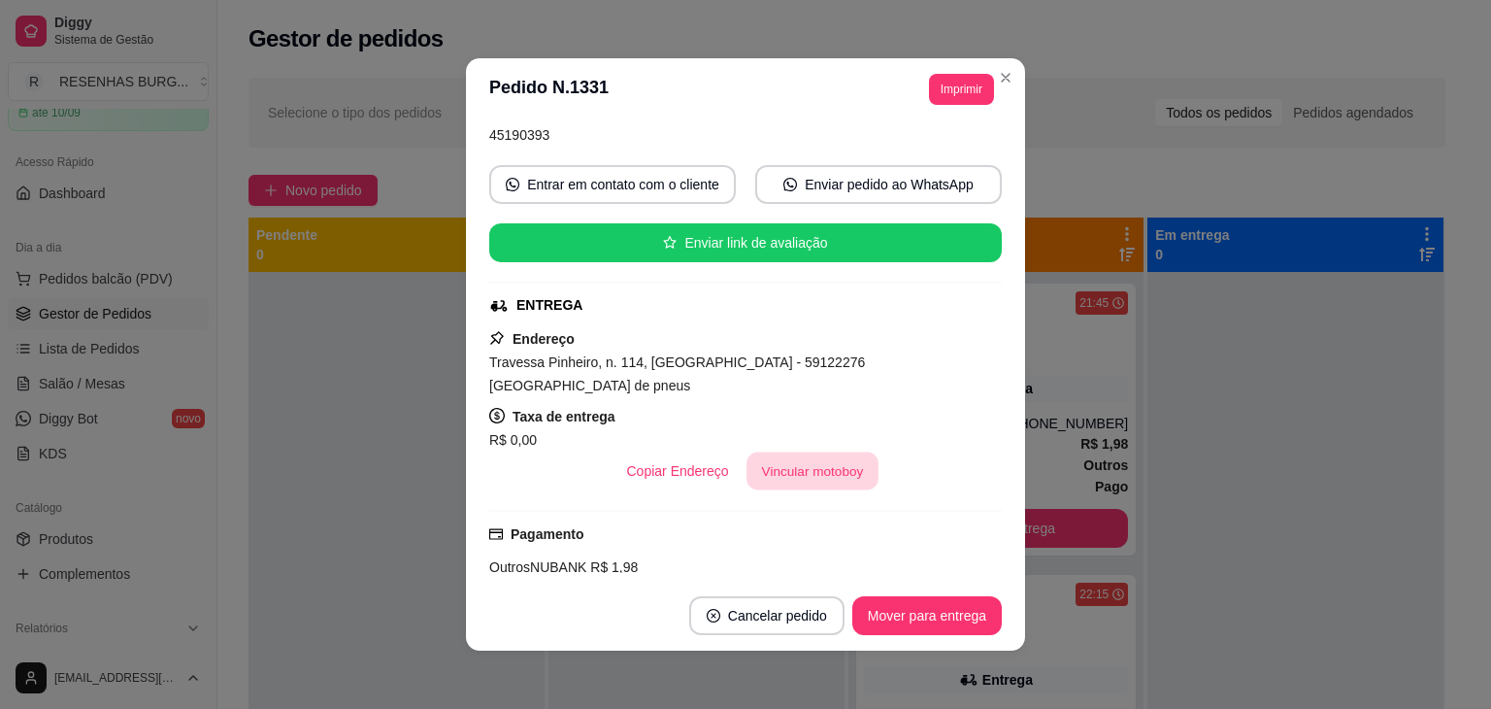
click at [825, 459] on button "Vincular motoboy" at bounding box center [813, 471] width 132 height 38
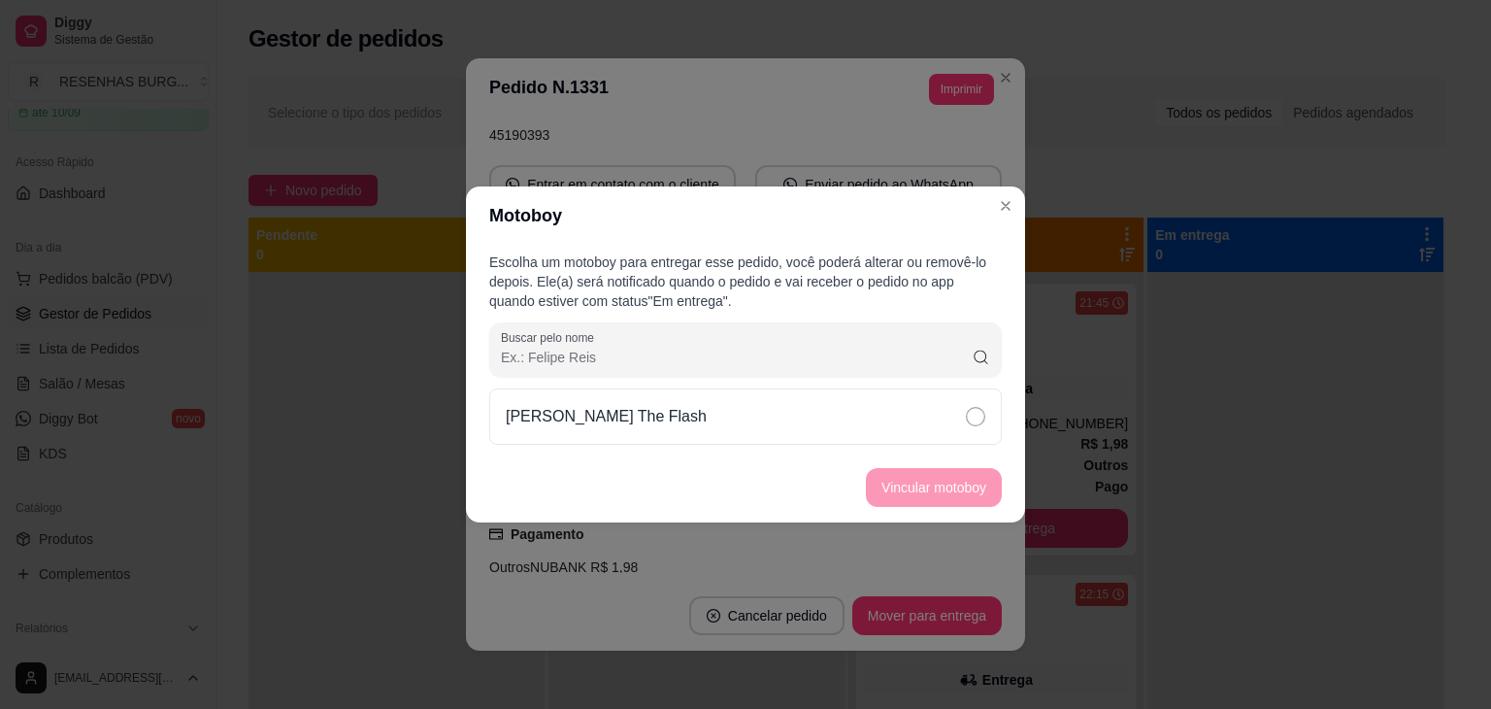
click at [889, 419] on div "[PERSON_NAME] The Flash" at bounding box center [745, 416] width 513 height 56
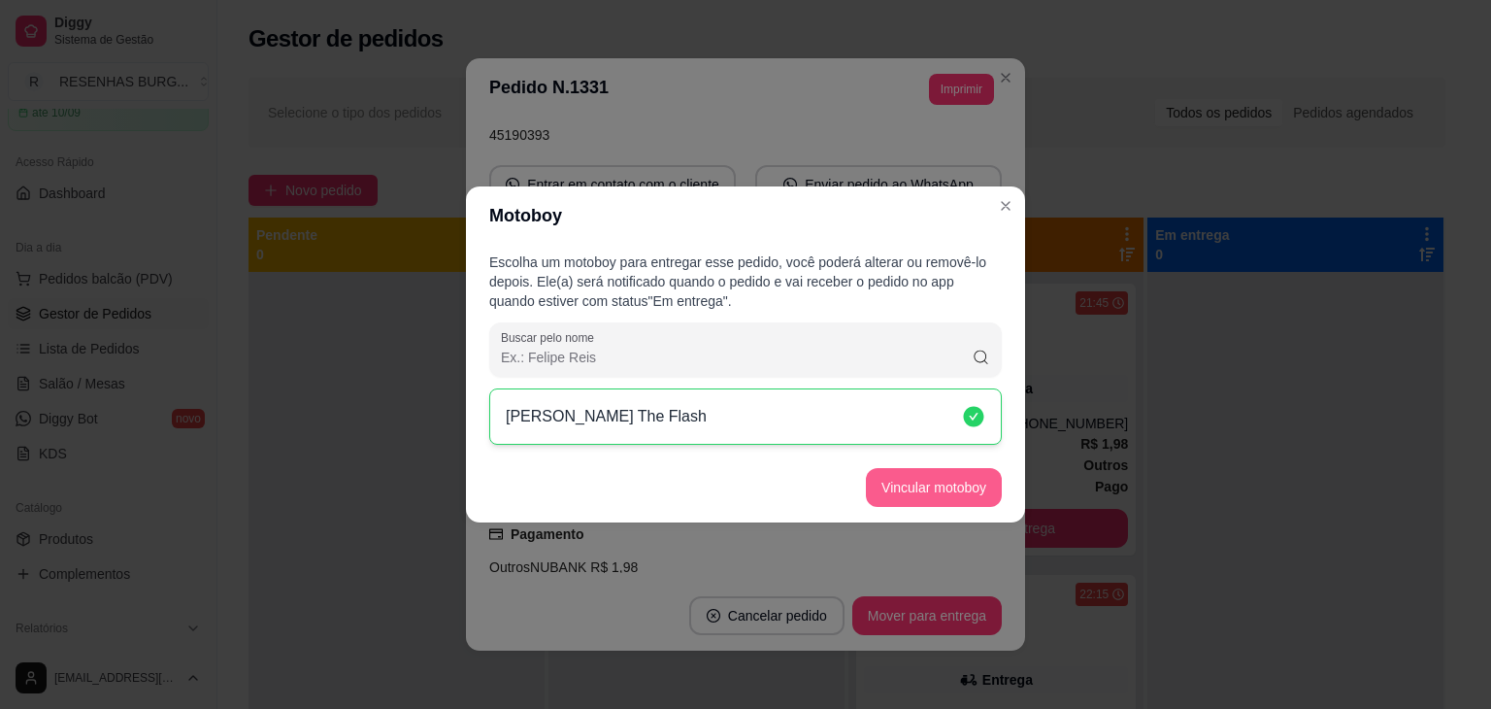
click at [924, 489] on button "Vincular motoboy" at bounding box center [934, 487] width 136 height 39
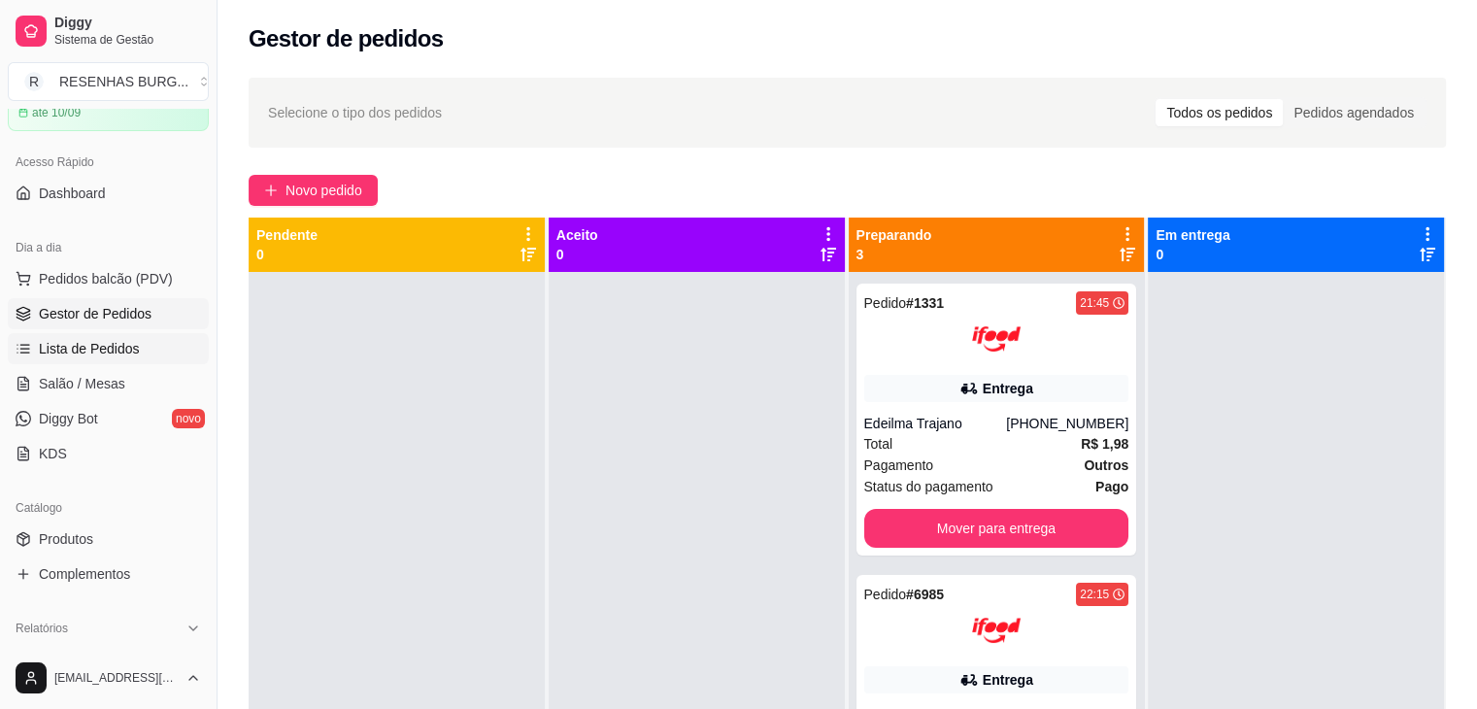
click at [57, 336] on link "Lista de Pedidos" at bounding box center [108, 348] width 201 height 31
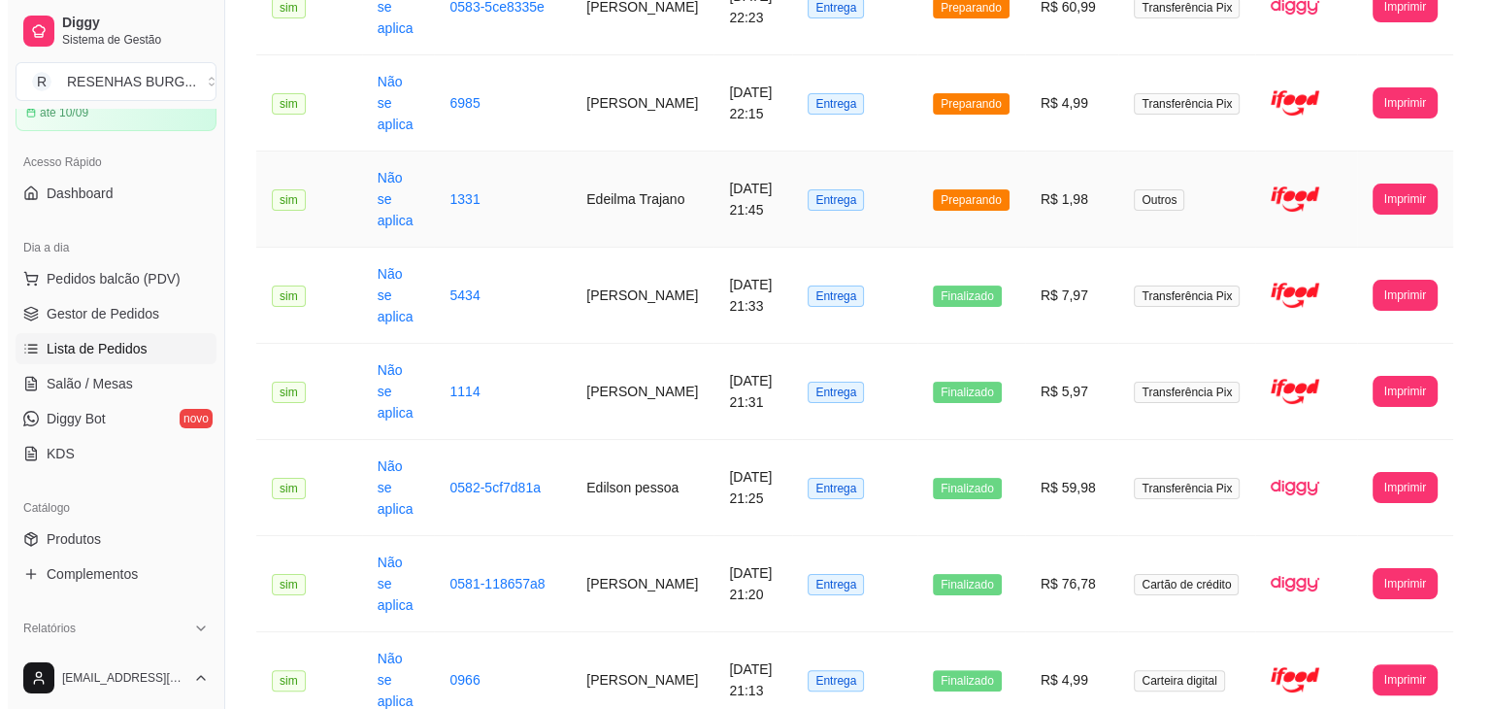
scroll to position [291, 0]
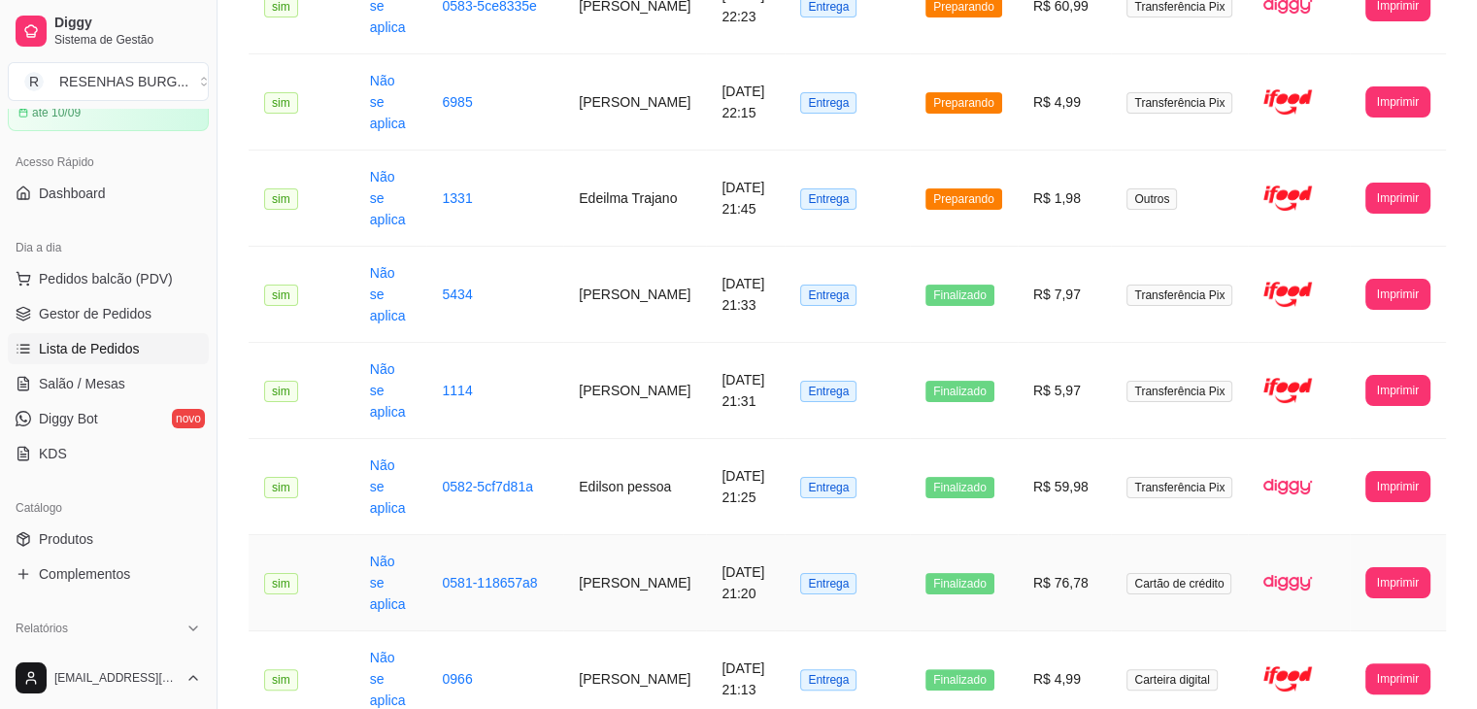
click at [646, 535] on td "[PERSON_NAME]" at bounding box center [634, 583] width 143 height 96
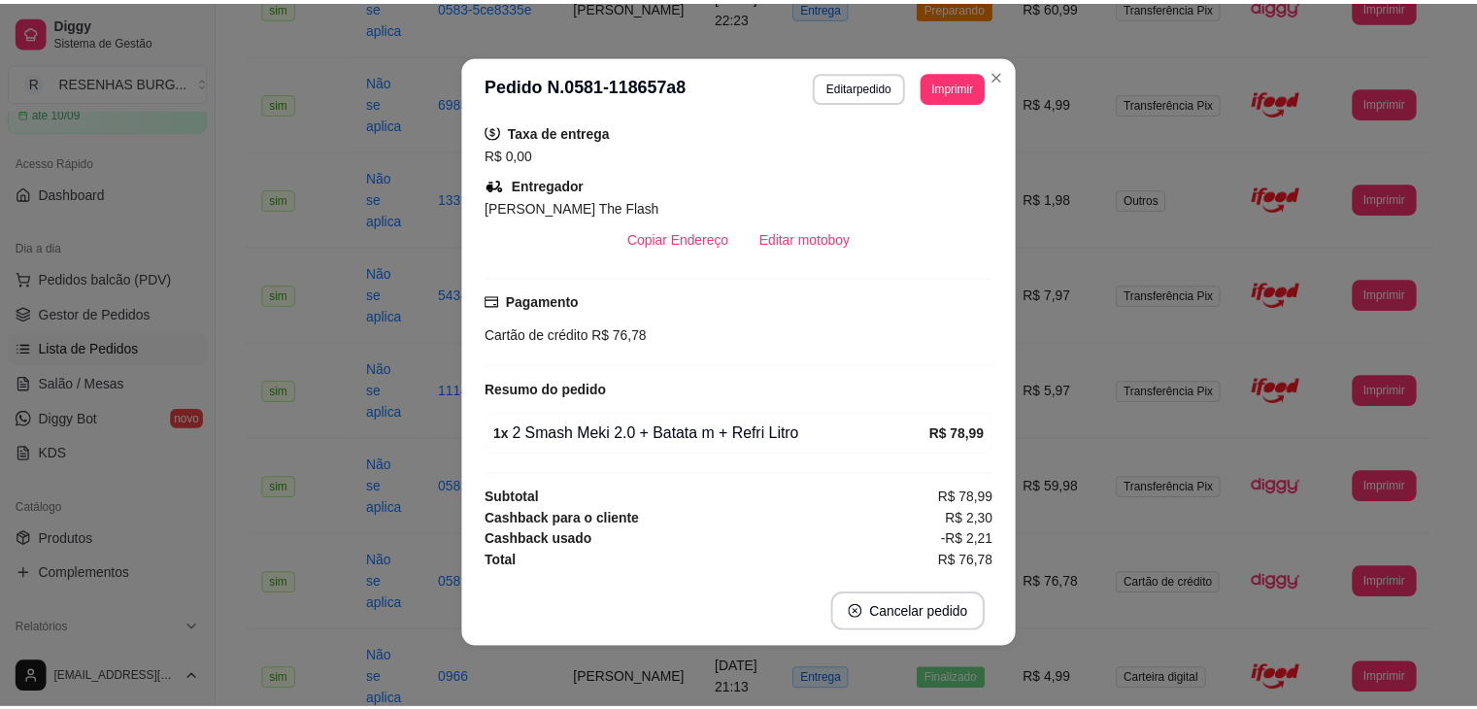
scroll to position [4, 0]
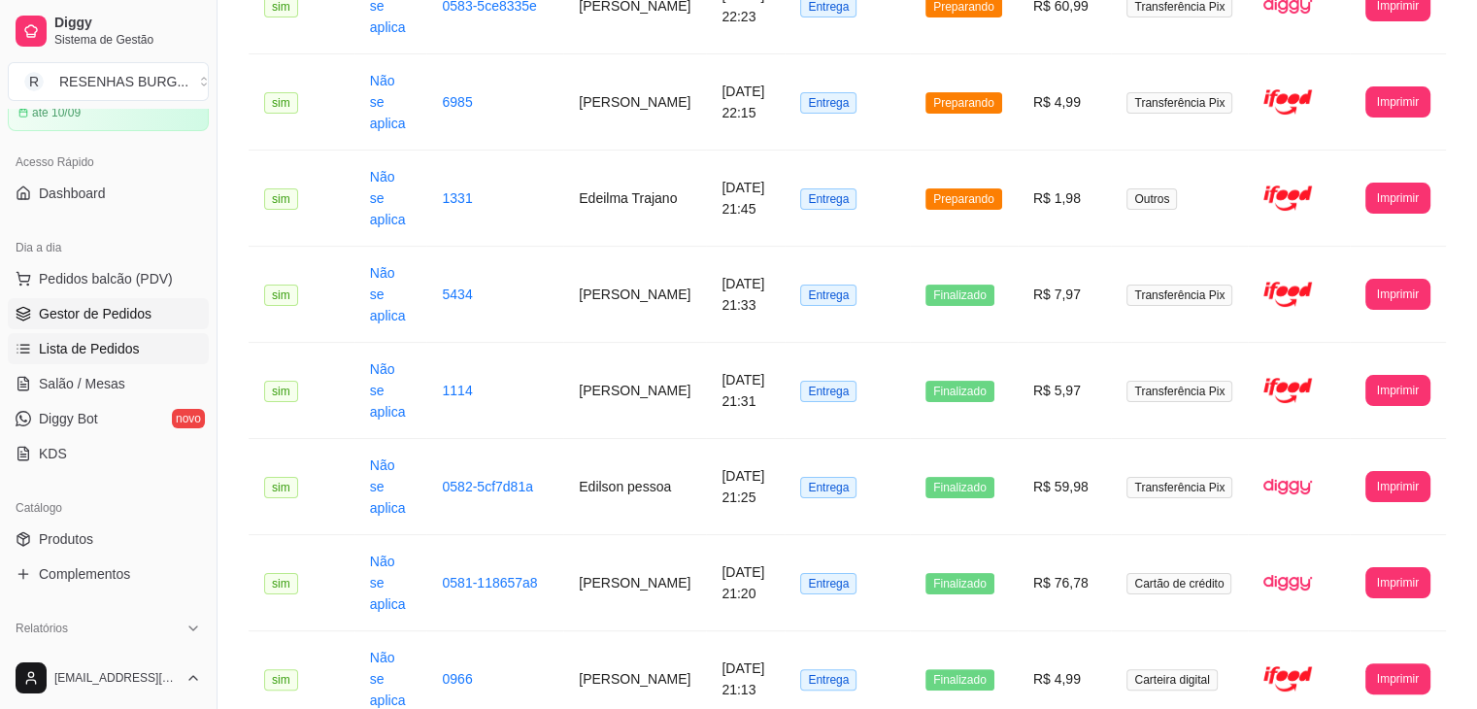
click at [93, 319] on span "Gestor de Pedidos" at bounding box center [95, 313] width 113 height 19
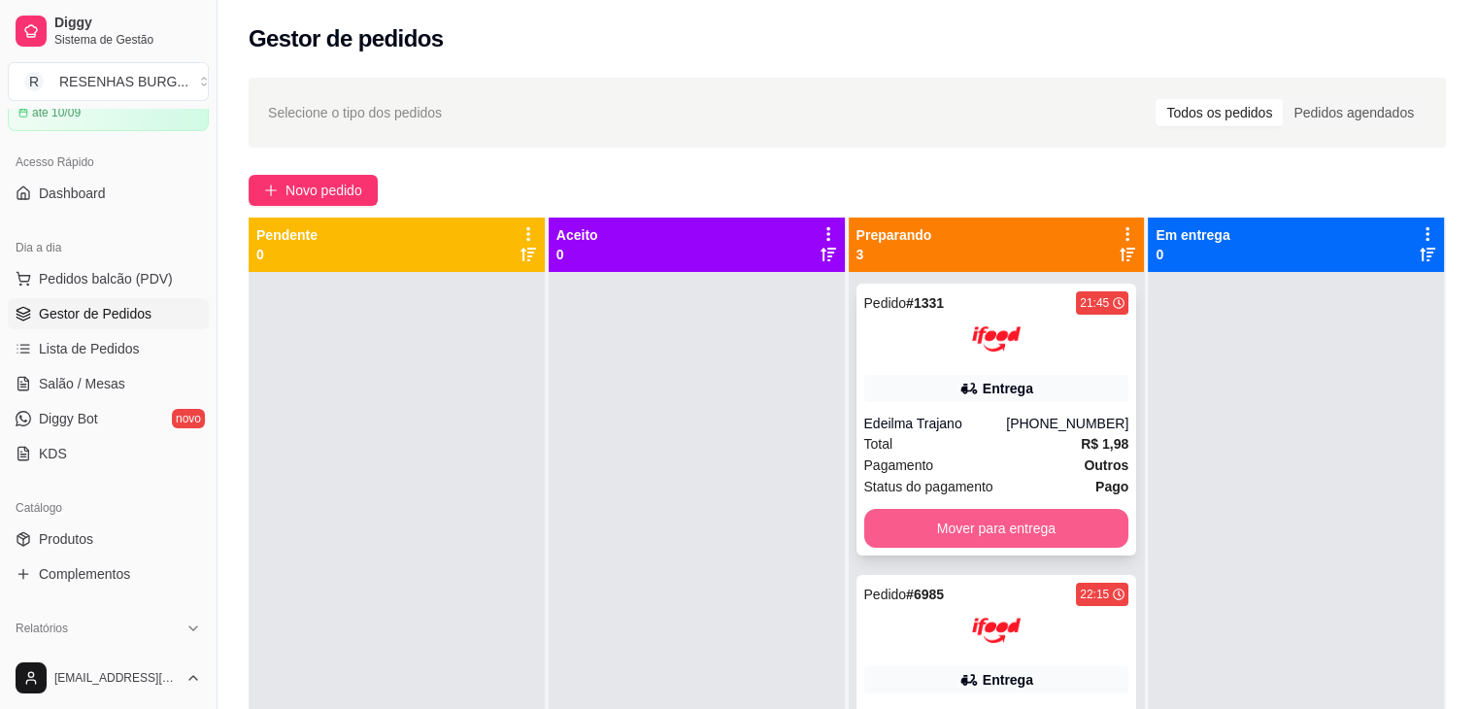
click at [996, 526] on button "Mover para entrega" at bounding box center [996, 528] width 265 height 39
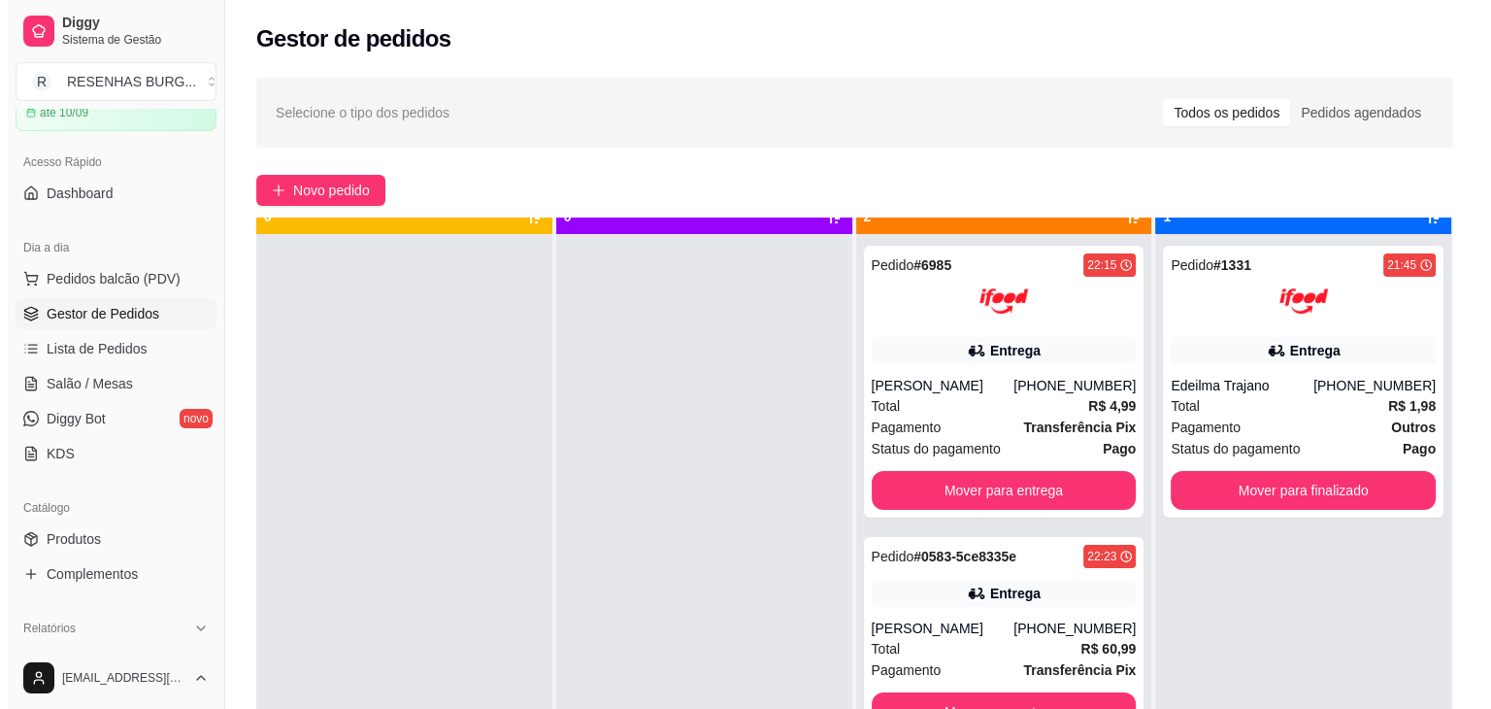
scroll to position [54, 0]
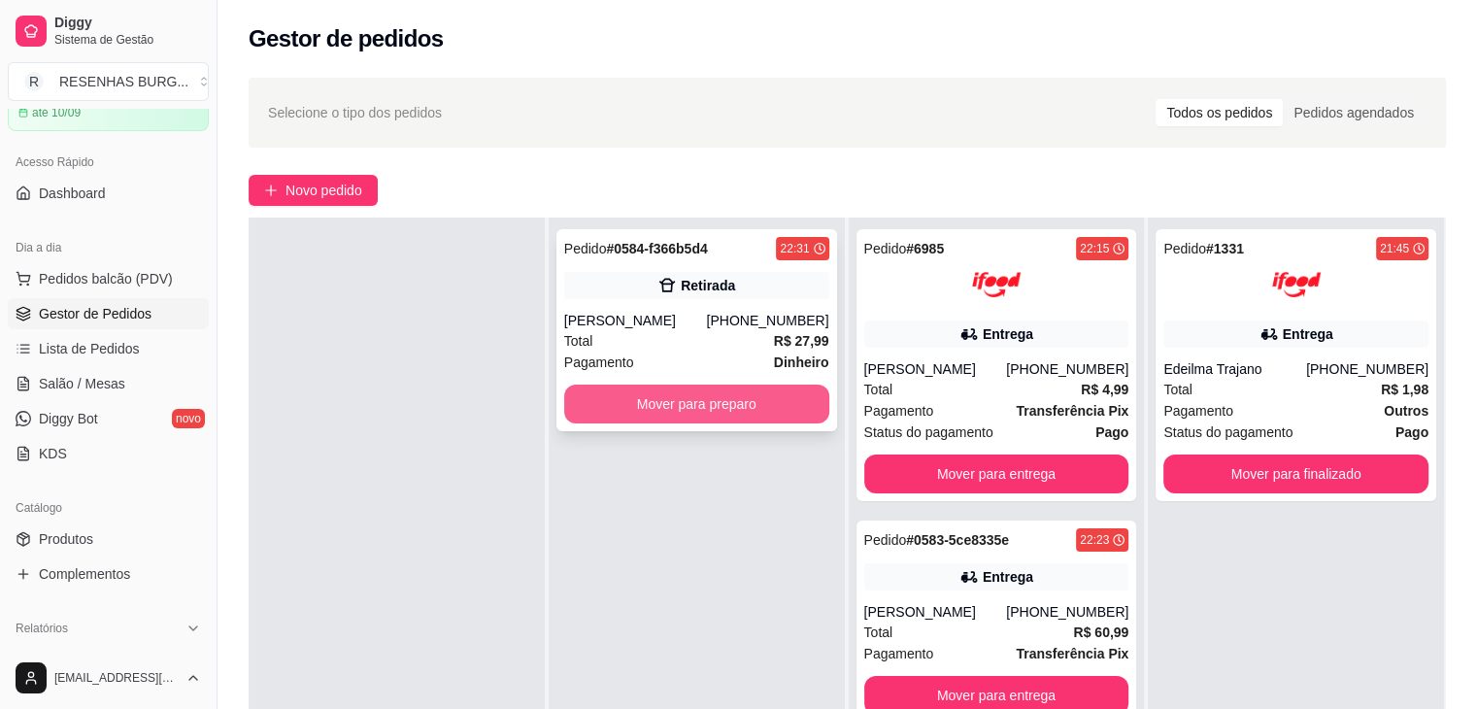
click at [727, 400] on button "Mover para preparo" at bounding box center [696, 403] width 265 height 39
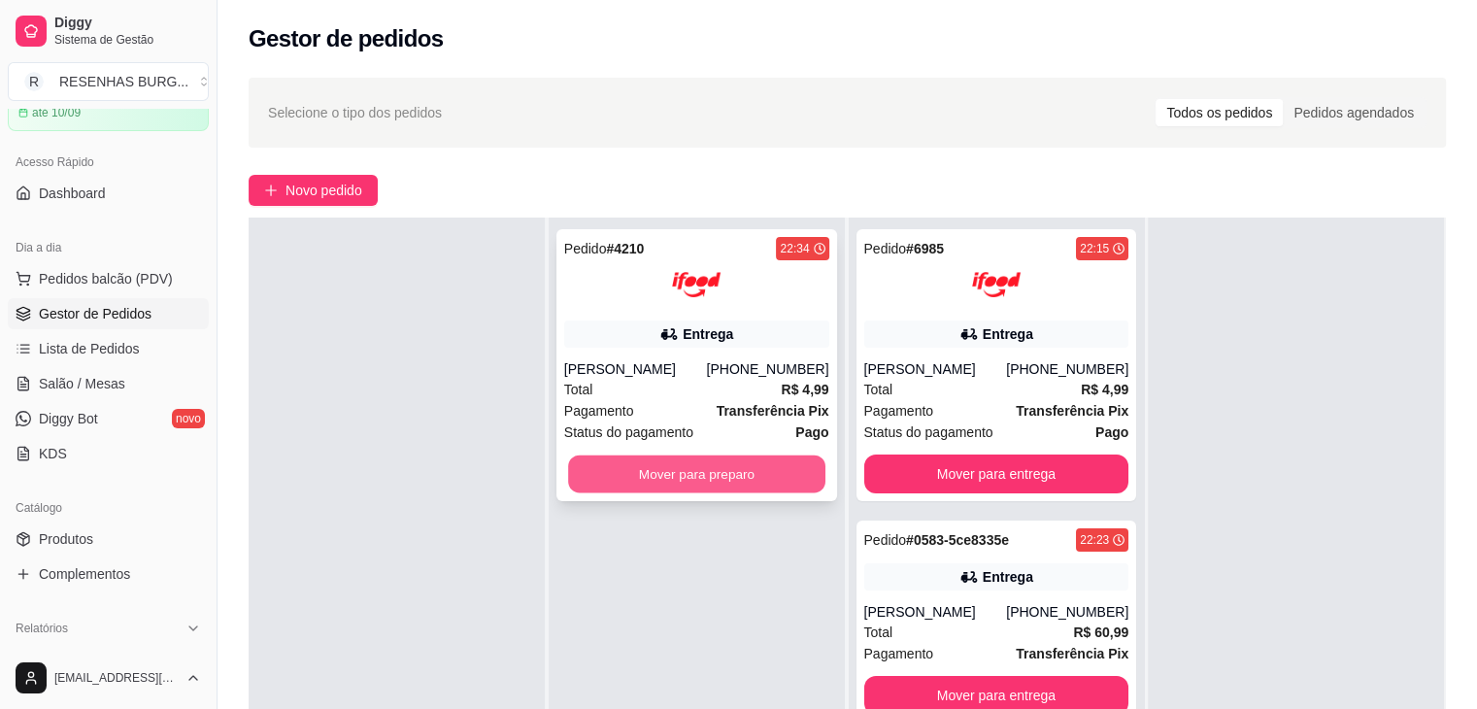
click at [657, 487] on button "Mover para preparo" at bounding box center [696, 474] width 257 height 38
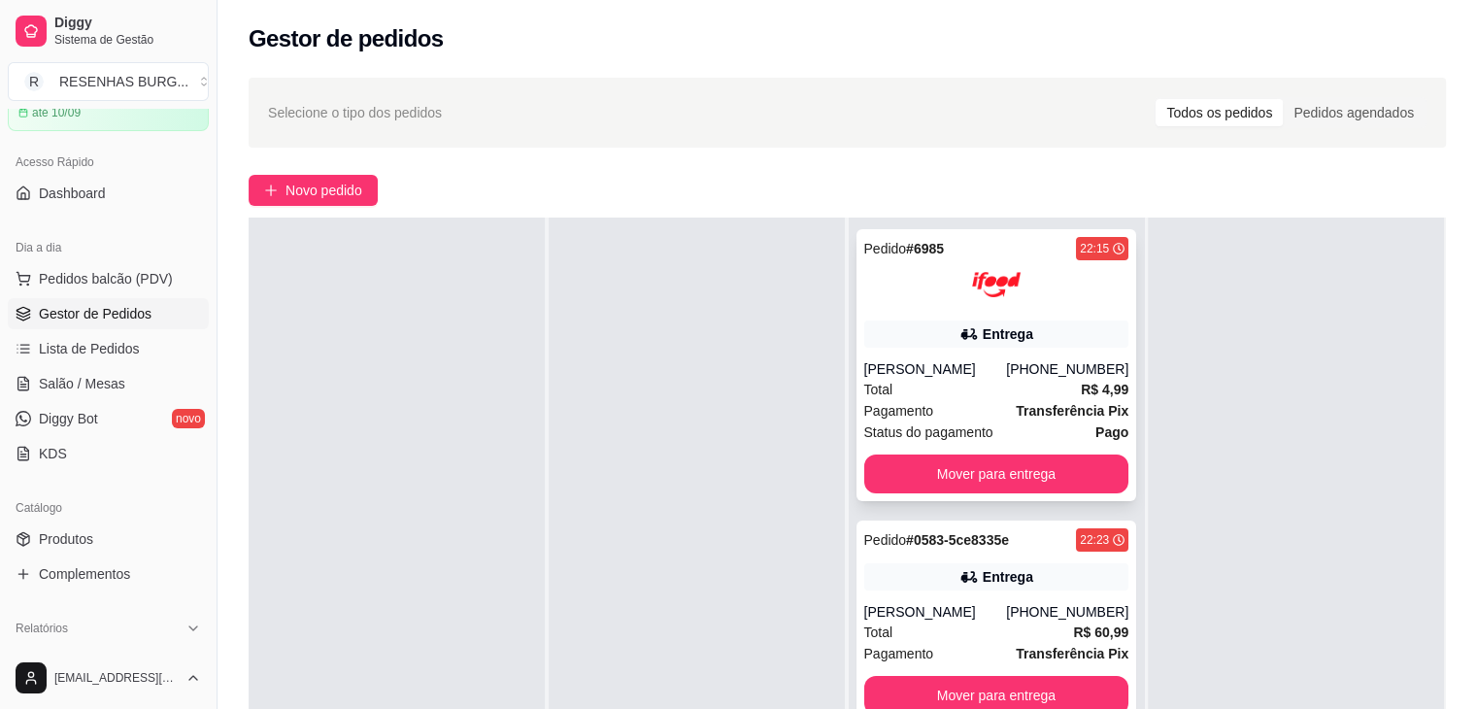
click at [1015, 389] on div "Total R$ 4,99" at bounding box center [996, 389] width 265 height 21
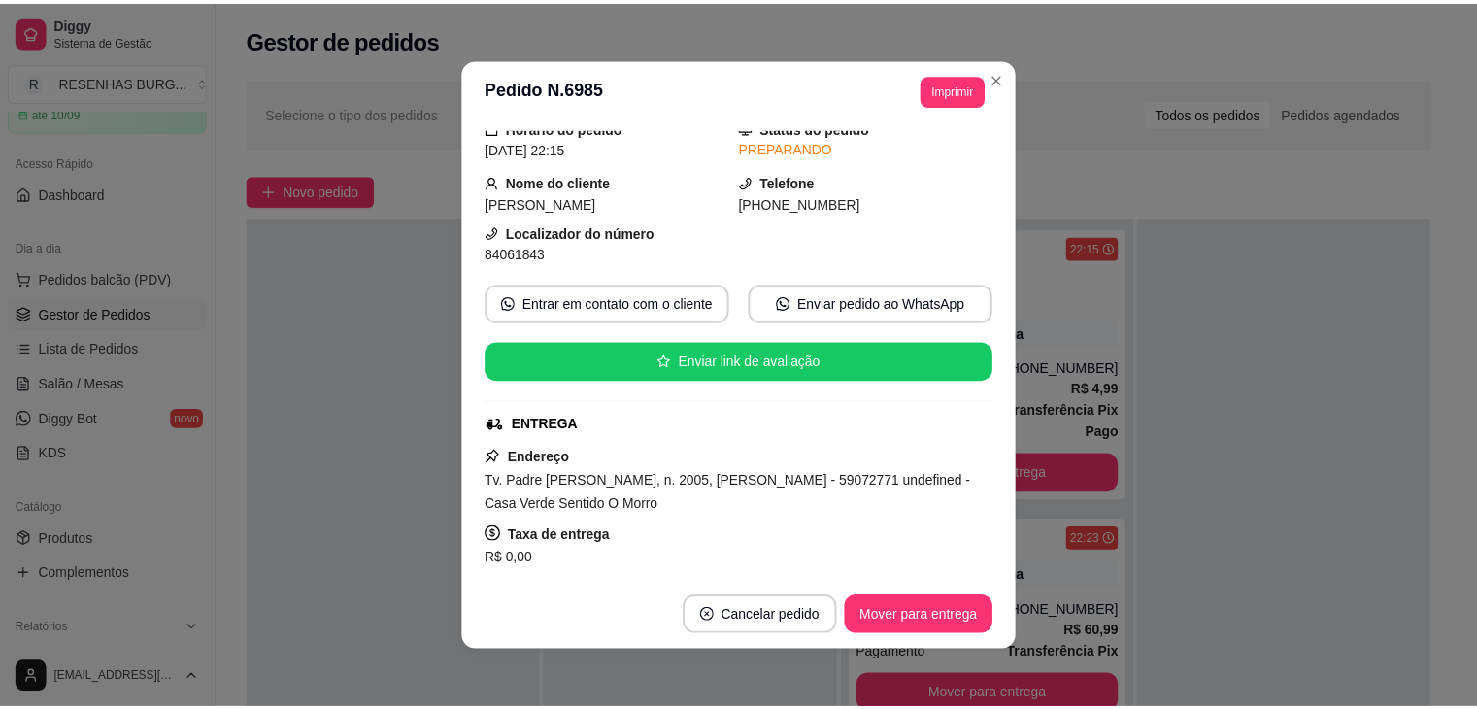
scroll to position [97, 0]
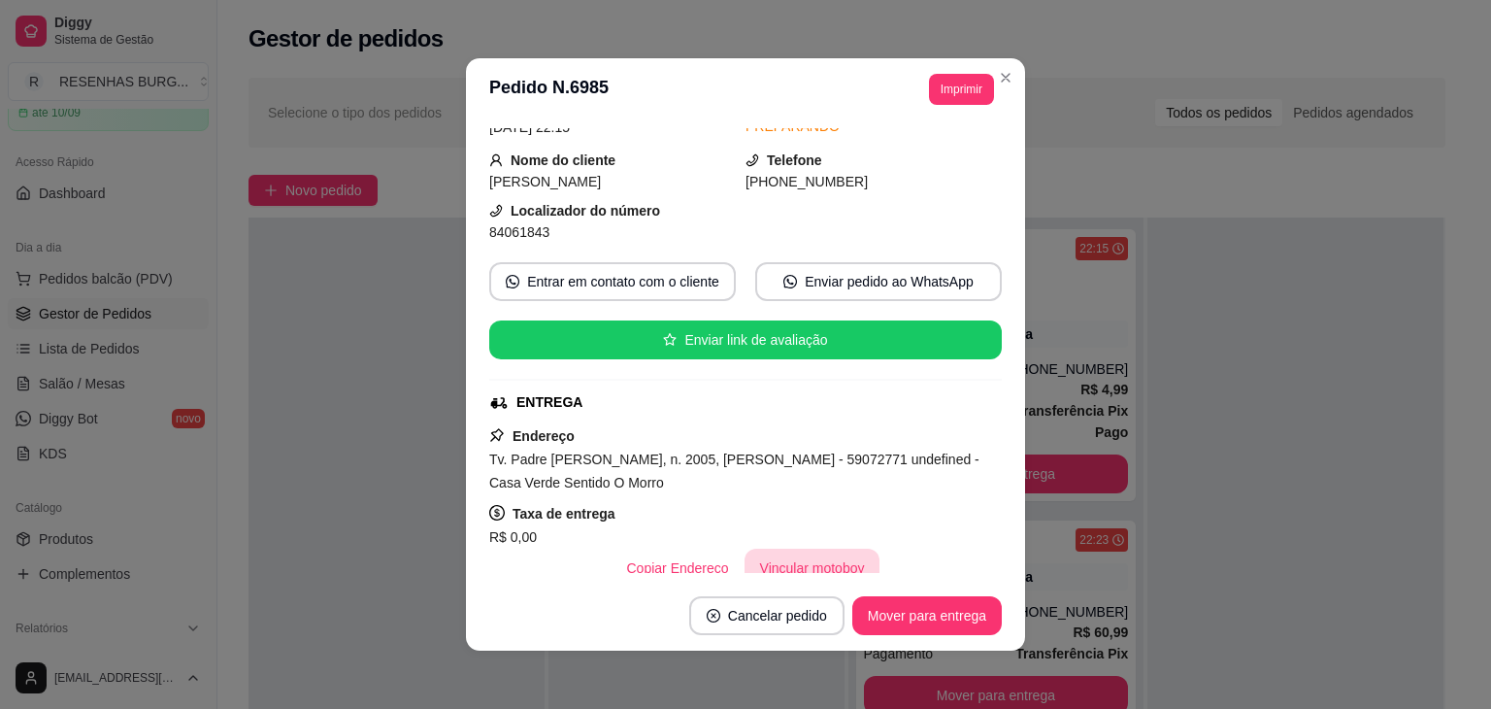
click at [769, 562] on button "Vincular motoboy" at bounding box center [813, 567] width 136 height 39
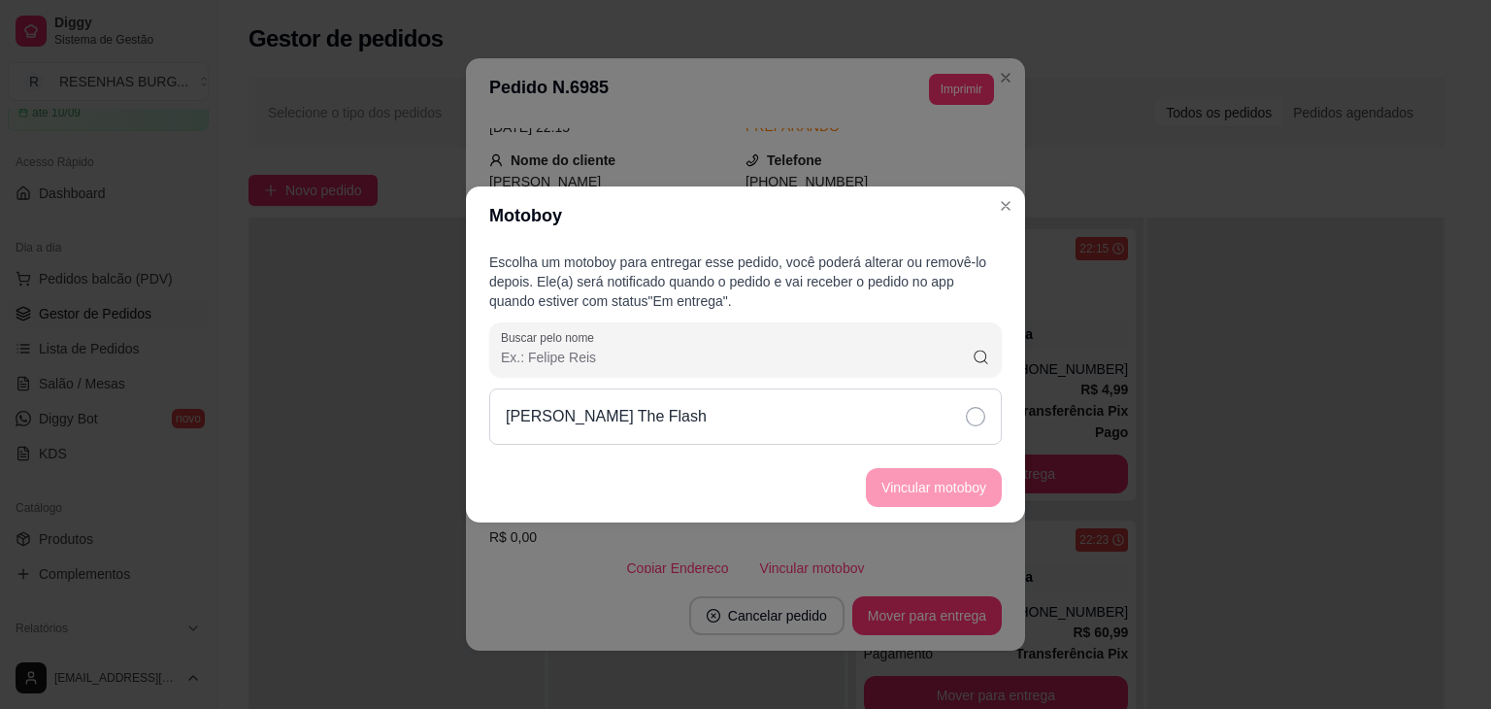
click at [873, 429] on div "[PERSON_NAME] The Flash" at bounding box center [745, 416] width 513 height 56
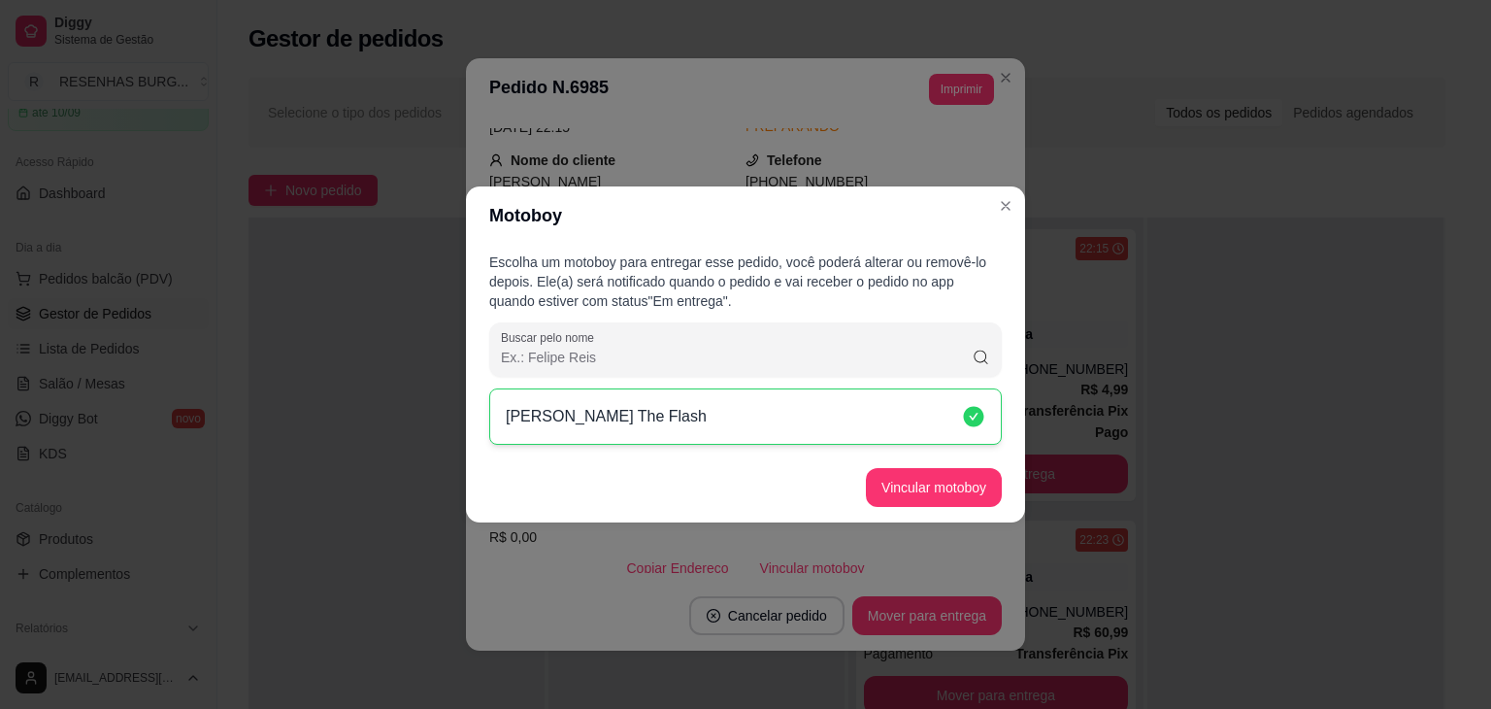
click at [947, 510] on footer "Vincular motoboy" at bounding box center [745, 487] width 559 height 70
click at [961, 486] on button "Vincular motoboy" at bounding box center [934, 487] width 136 height 39
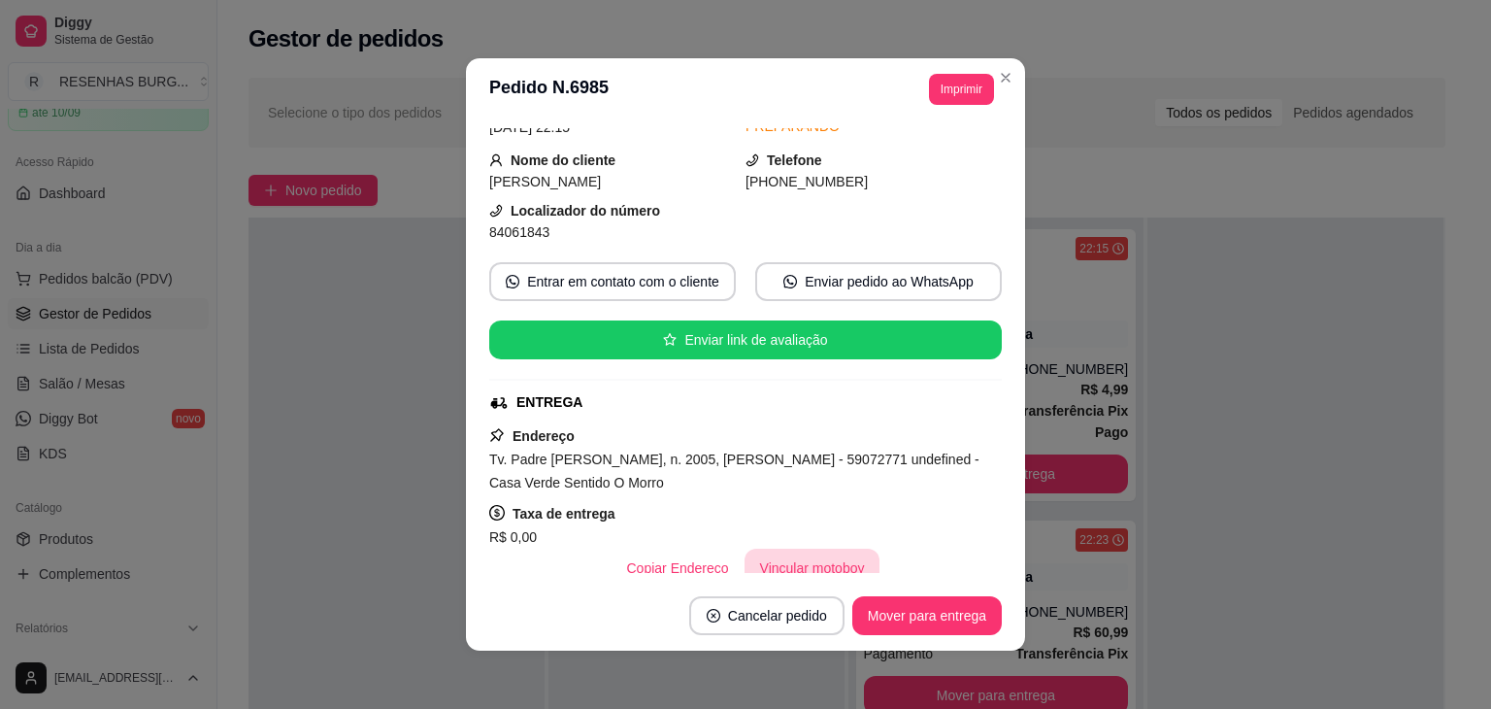
click at [817, 560] on button "Vincular motoboy" at bounding box center [813, 567] width 136 height 39
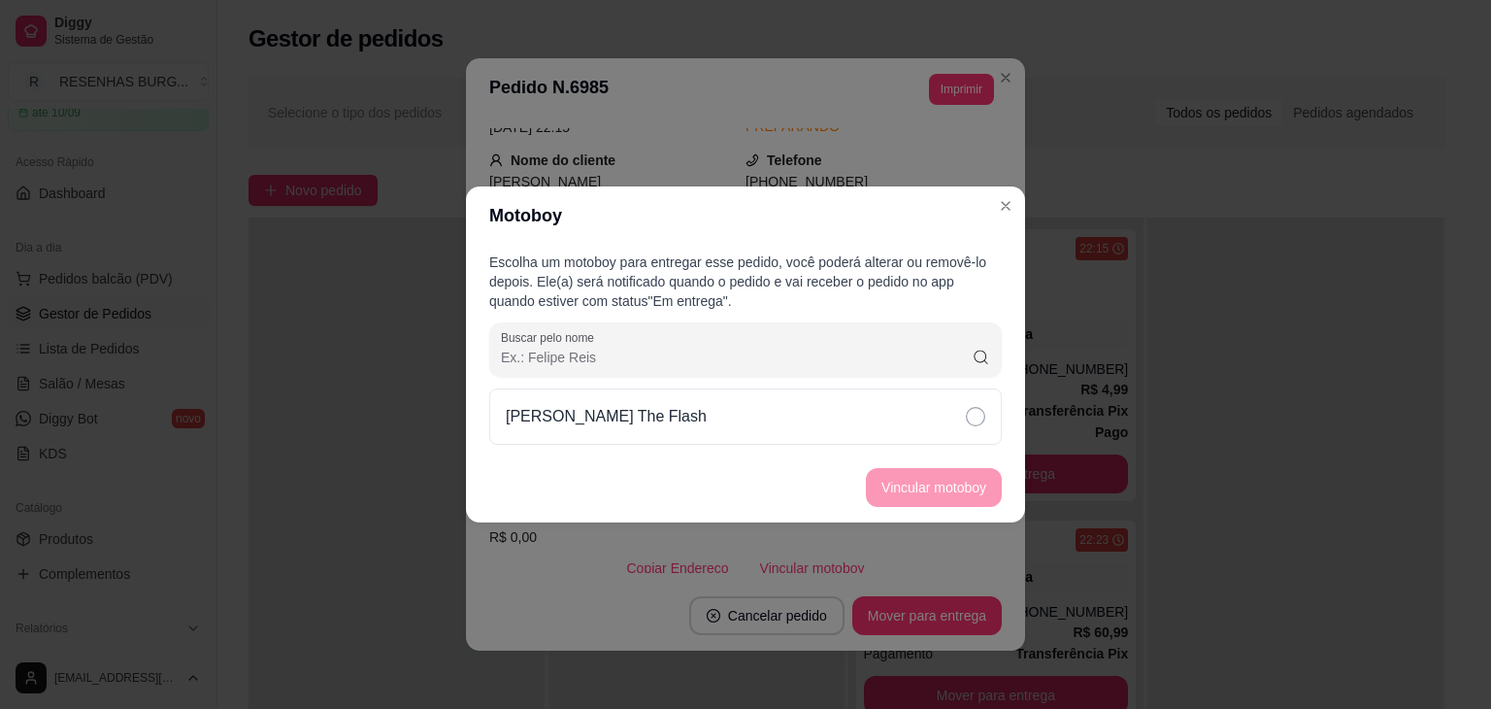
click at [892, 386] on div "Escolha um motoboy para entregar esse pedido, você poderá alterar ou removê-lo …" at bounding box center [745, 349] width 559 height 208
click at [912, 409] on div "[PERSON_NAME] The Flash" at bounding box center [745, 416] width 513 height 56
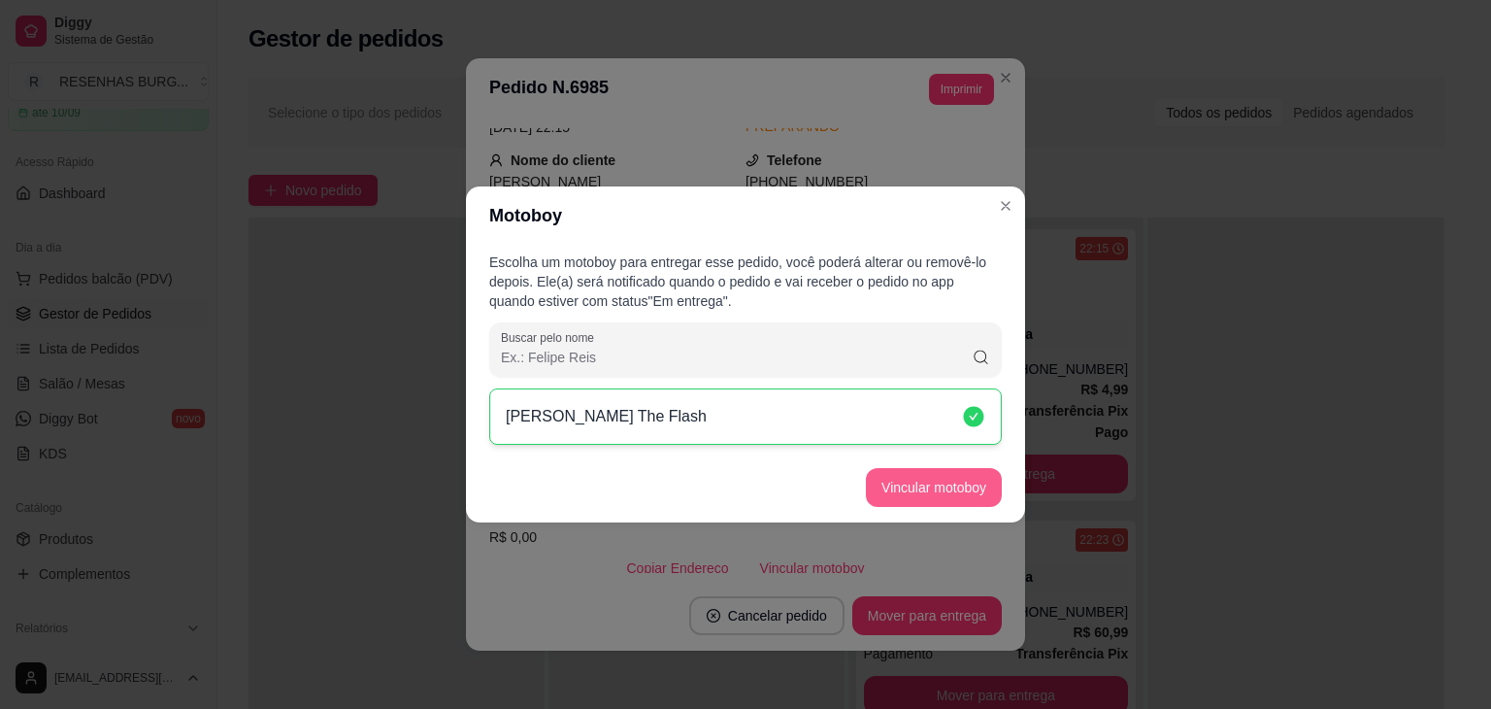
click at [938, 469] on button "Vincular motoboy" at bounding box center [934, 487] width 136 height 39
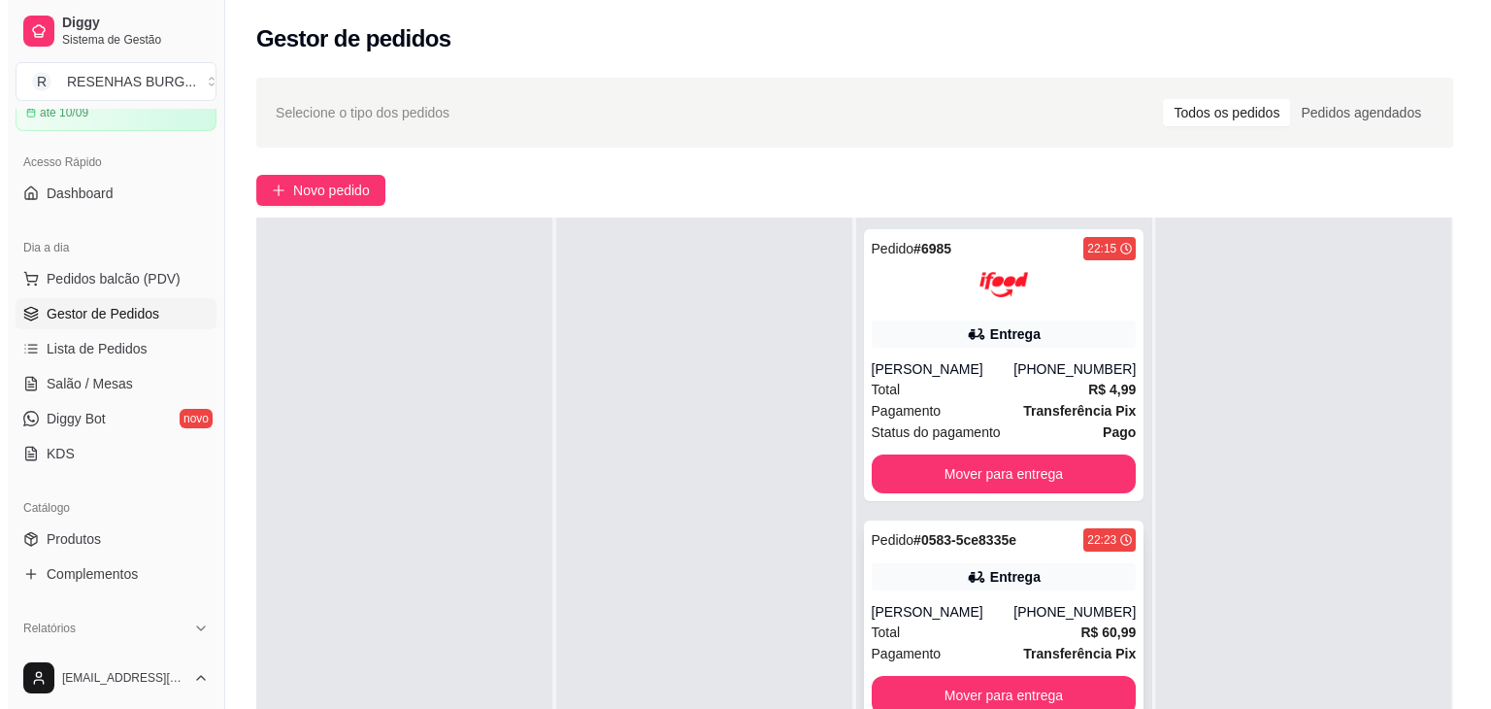
scroll to position [194, 0]
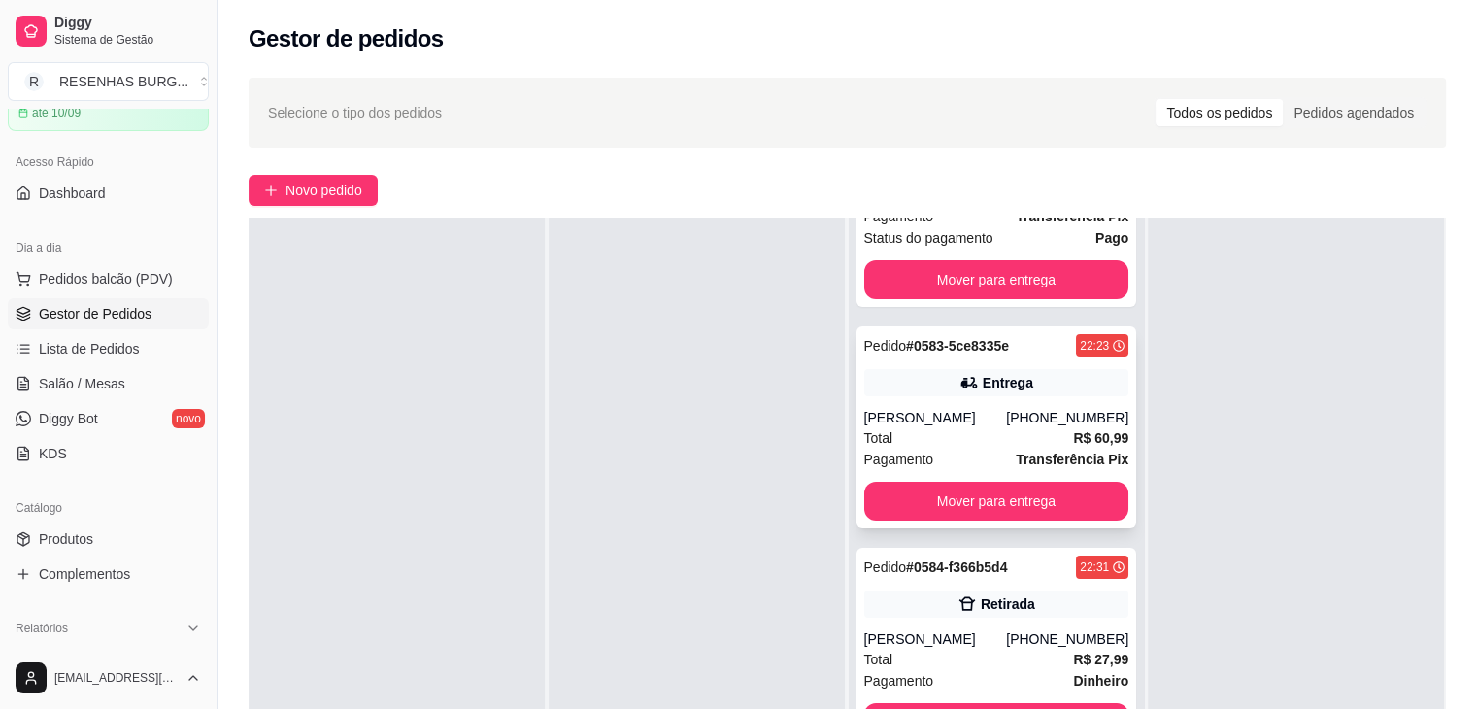
click at [993, 396] on div "Pedido # 0583-5ce8335e 22:23 Entrega [PERSON_NAME] [PHONE_NUMBER] Total R$ 60,9…" at bounding box center [996, 427] width 281 height 202
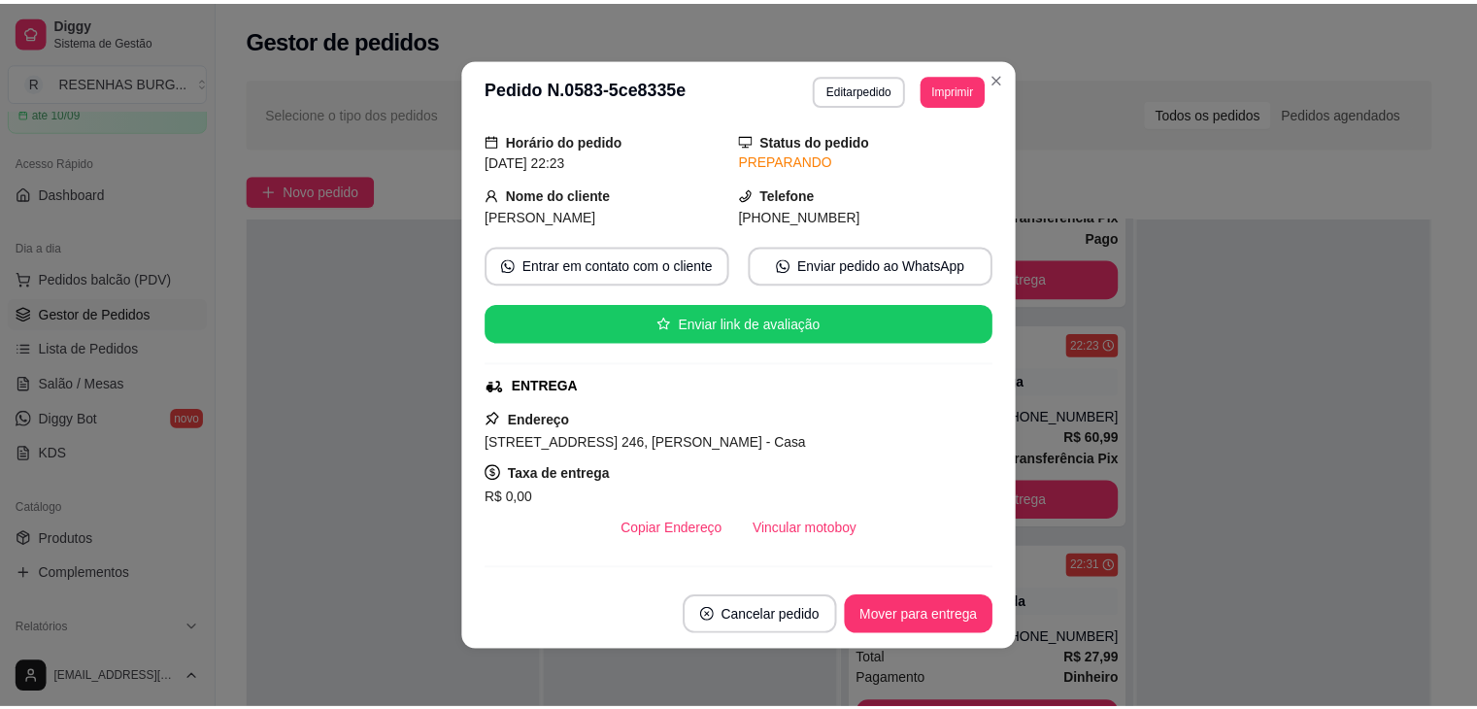
scroll to position [97, 0]
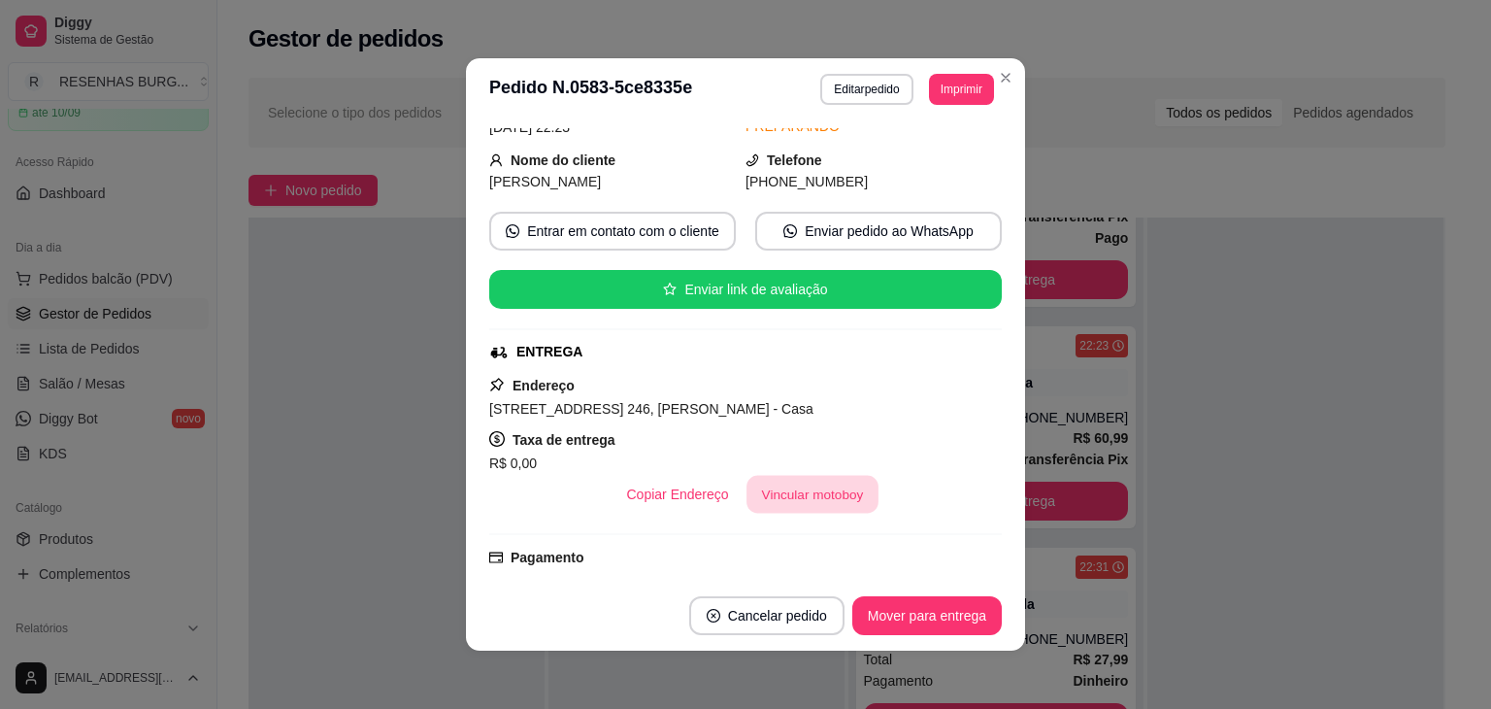
click at [776, 487] on button "Vincular motoboy" at bounding box center [813, 495] width 132 height 38
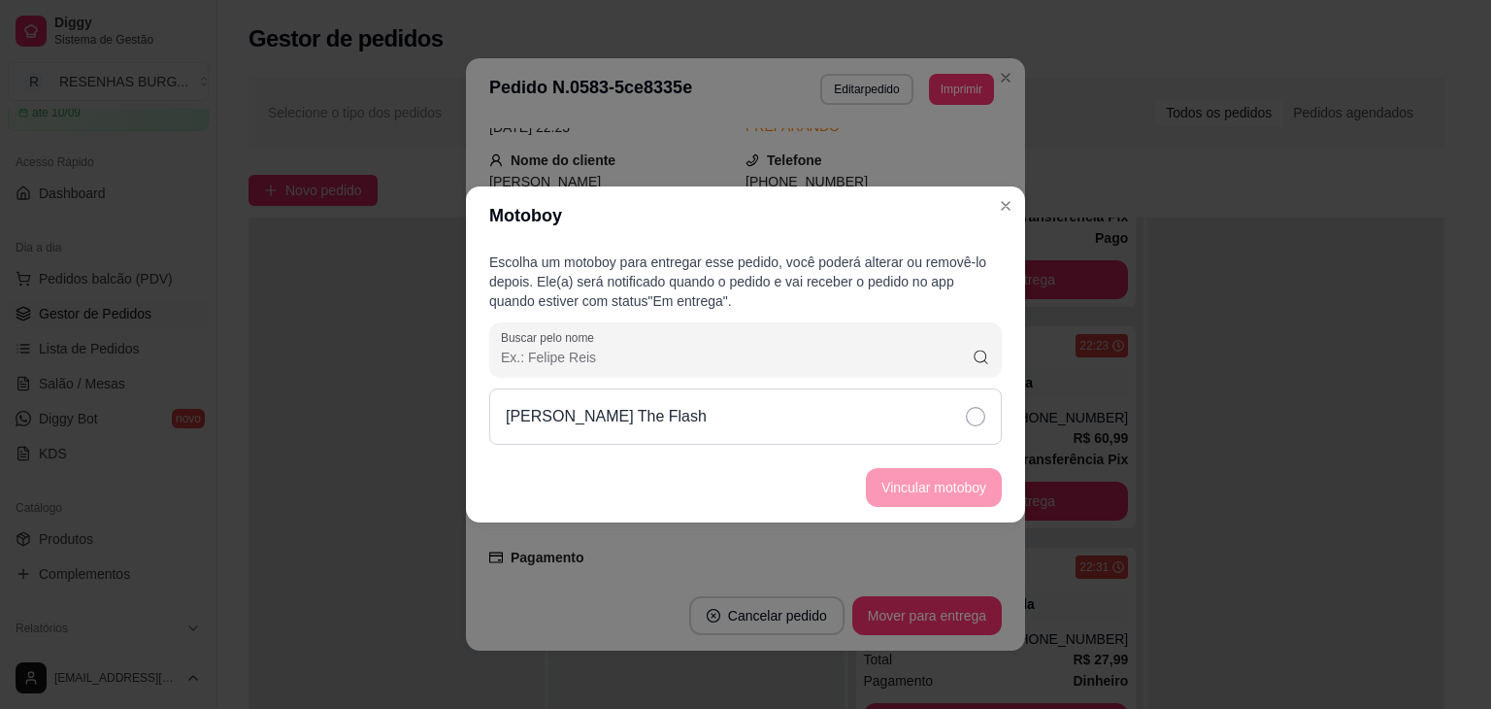
click at [757, 432] on div "[PERSON_NAME] The Flash" at bounding box center [745, 416] width 513 height 56
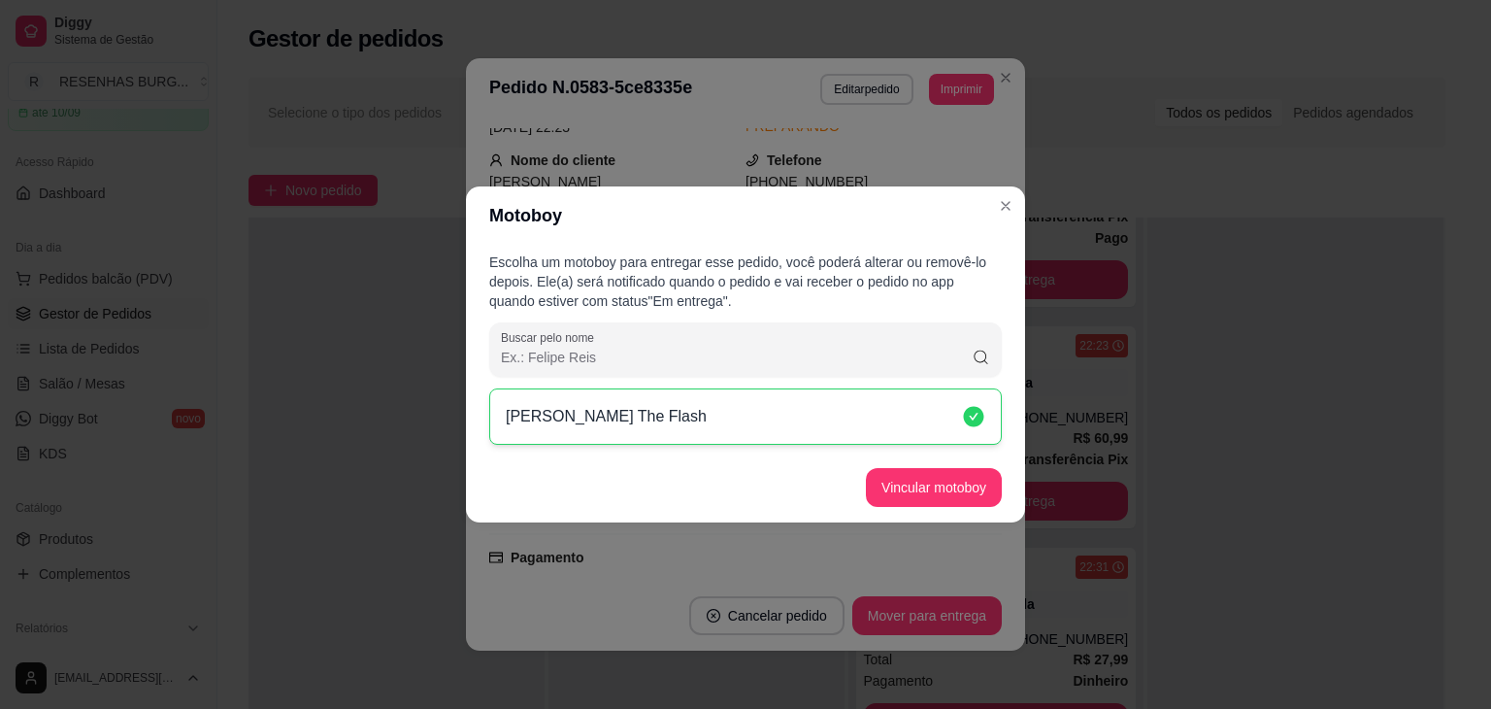
click at [880, 489] on button "Vincular motoboy" at bounding box center [934, 487] width 136 height 39
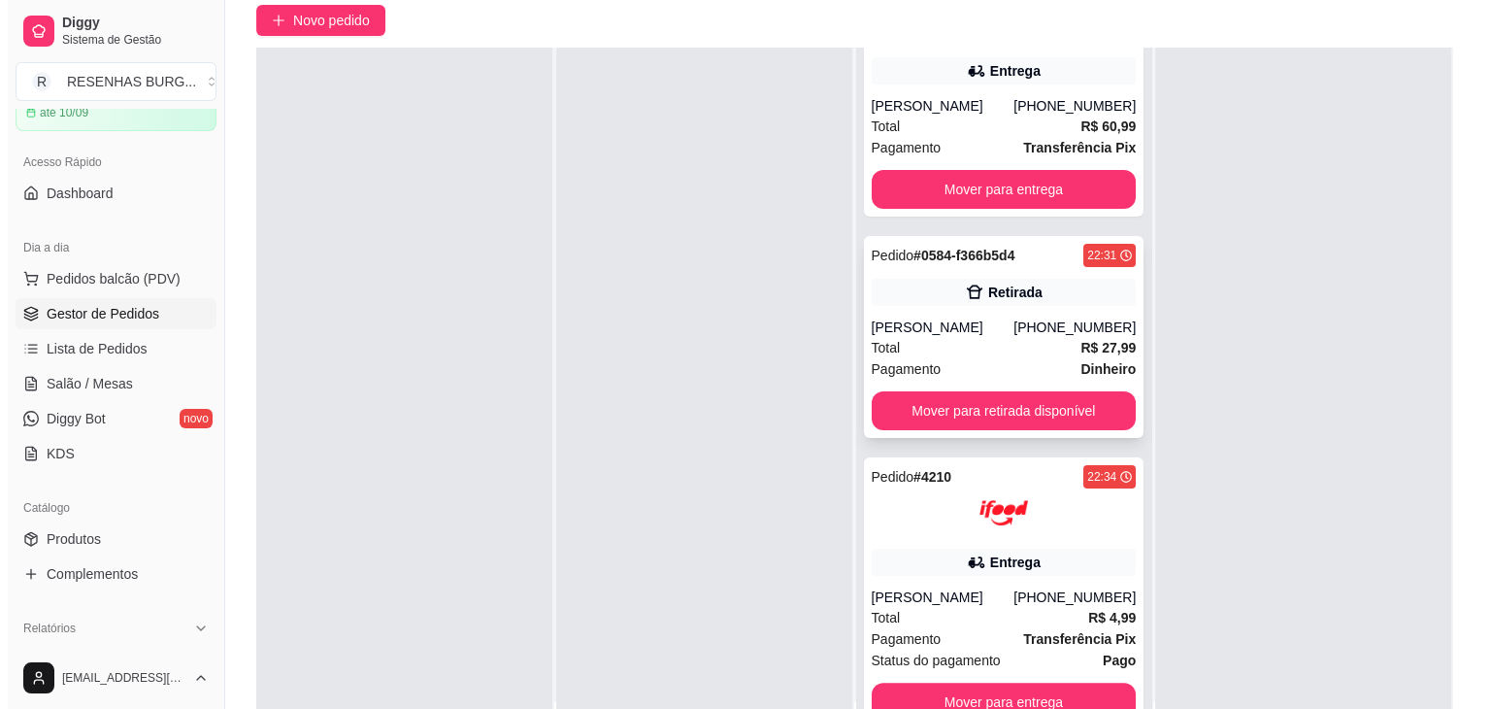
scroll to position [291, 0]
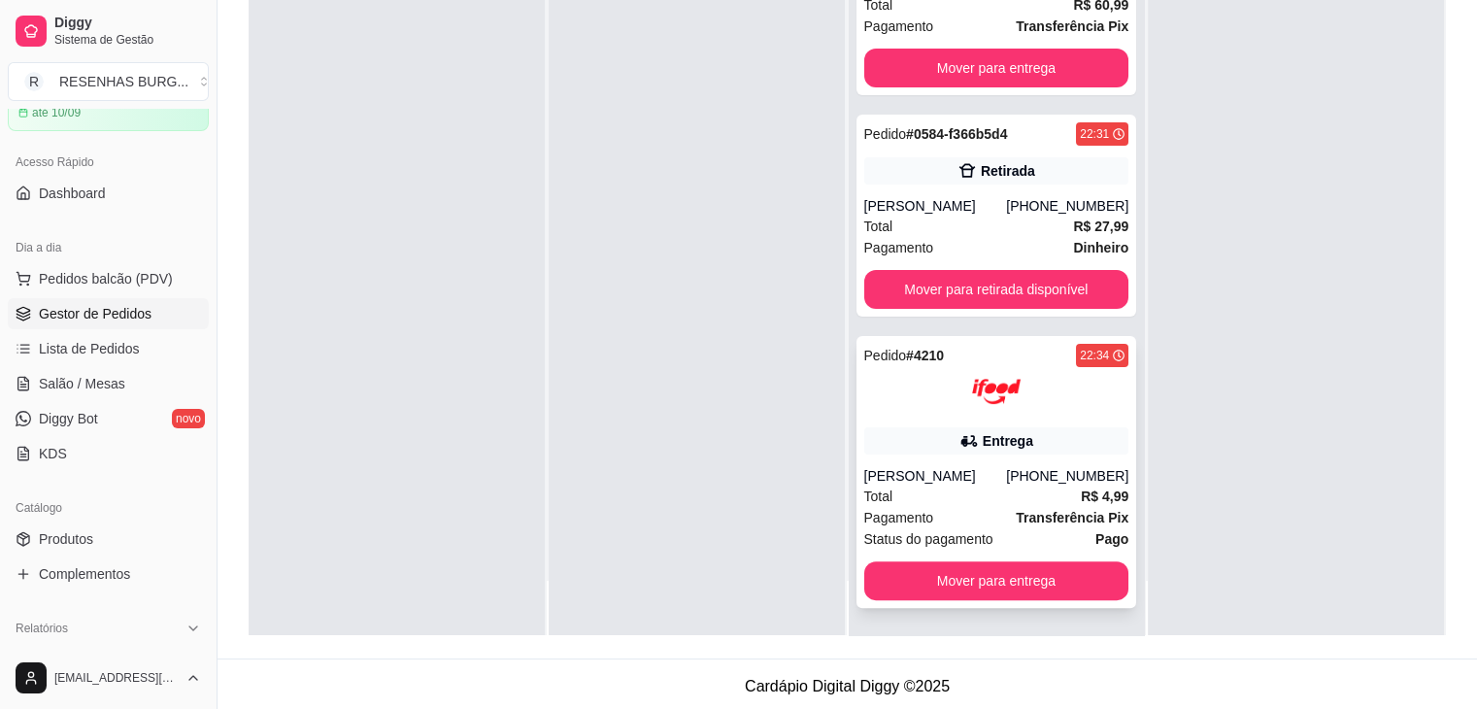
click at [936, 451] on div "Entrega" at bounding box center [996, 440] width 265 height 27
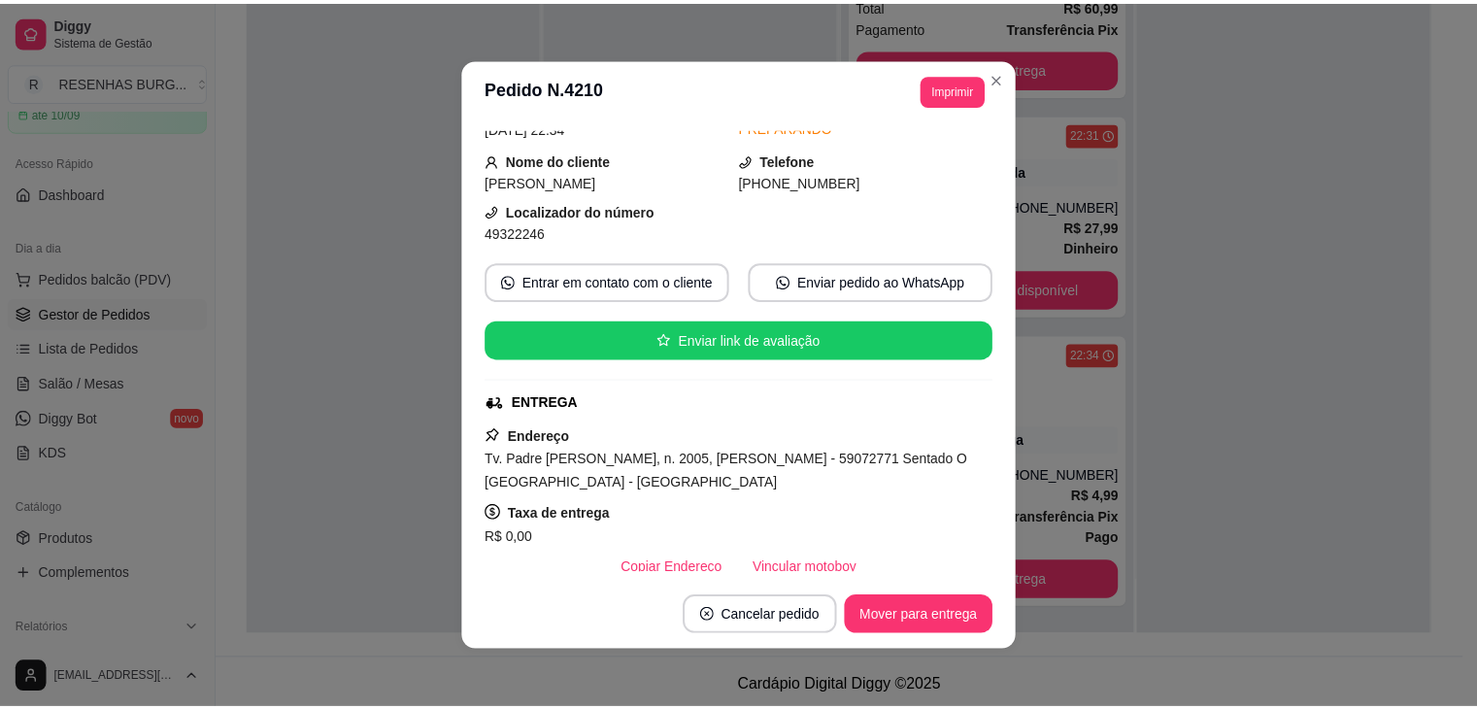
scroll to position [194, 0]
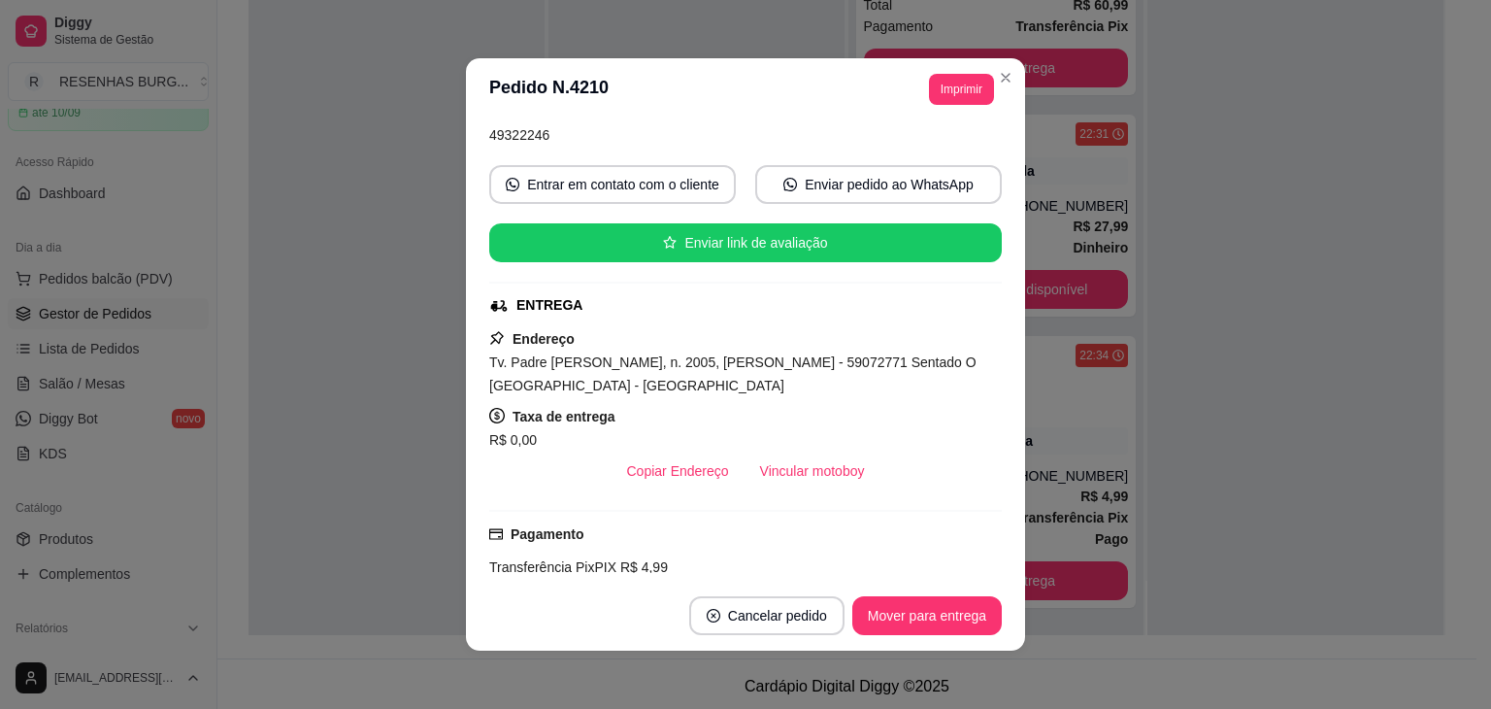
click at [809, 488] on button "Vincular motoboy" at bounding box center [813, 470] width 136 height 39
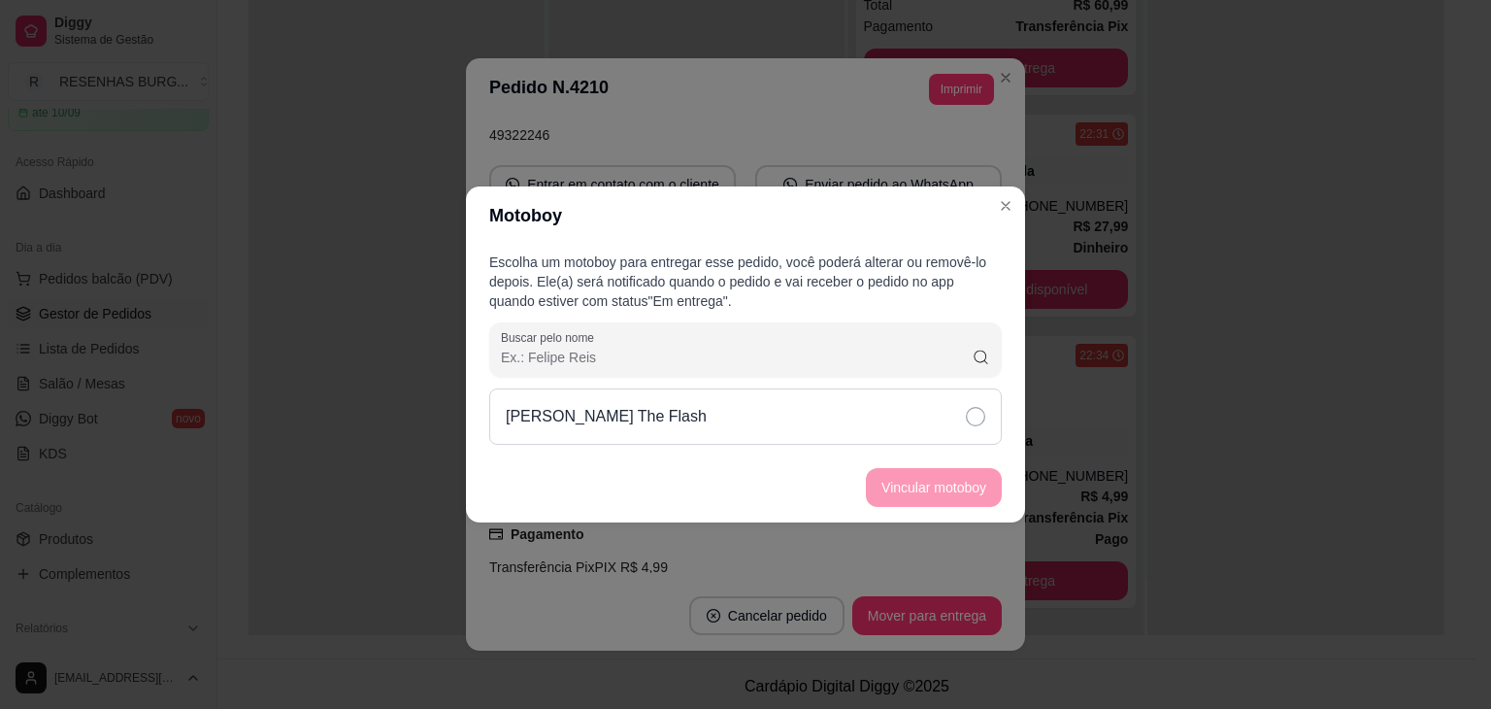
click at [887, 414] on div "[PERSON_NAME] The Flash" at bounding box center [745, 416] width 513 height 56
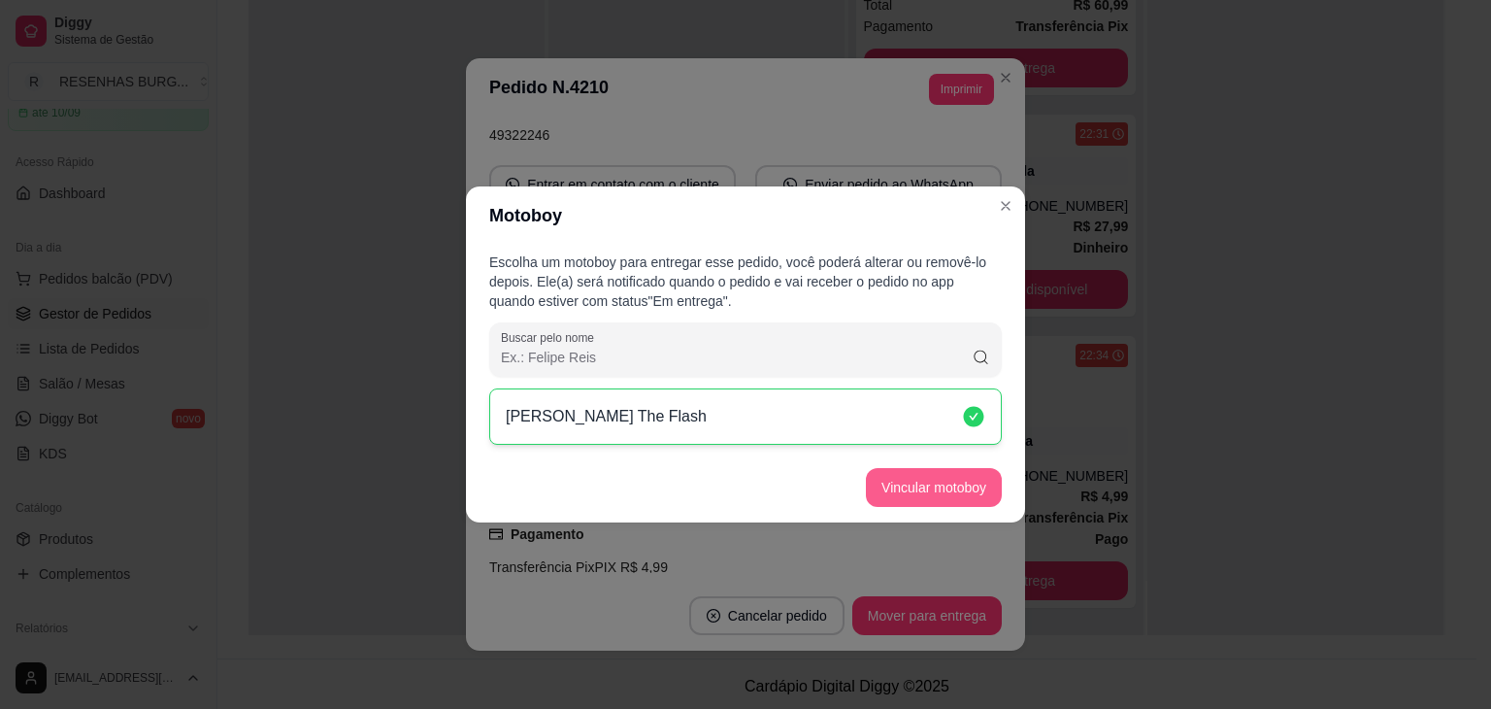
click at [916, 479] on button "Vincular motoboy" at bounding box center [934, 487] width 136 height 39
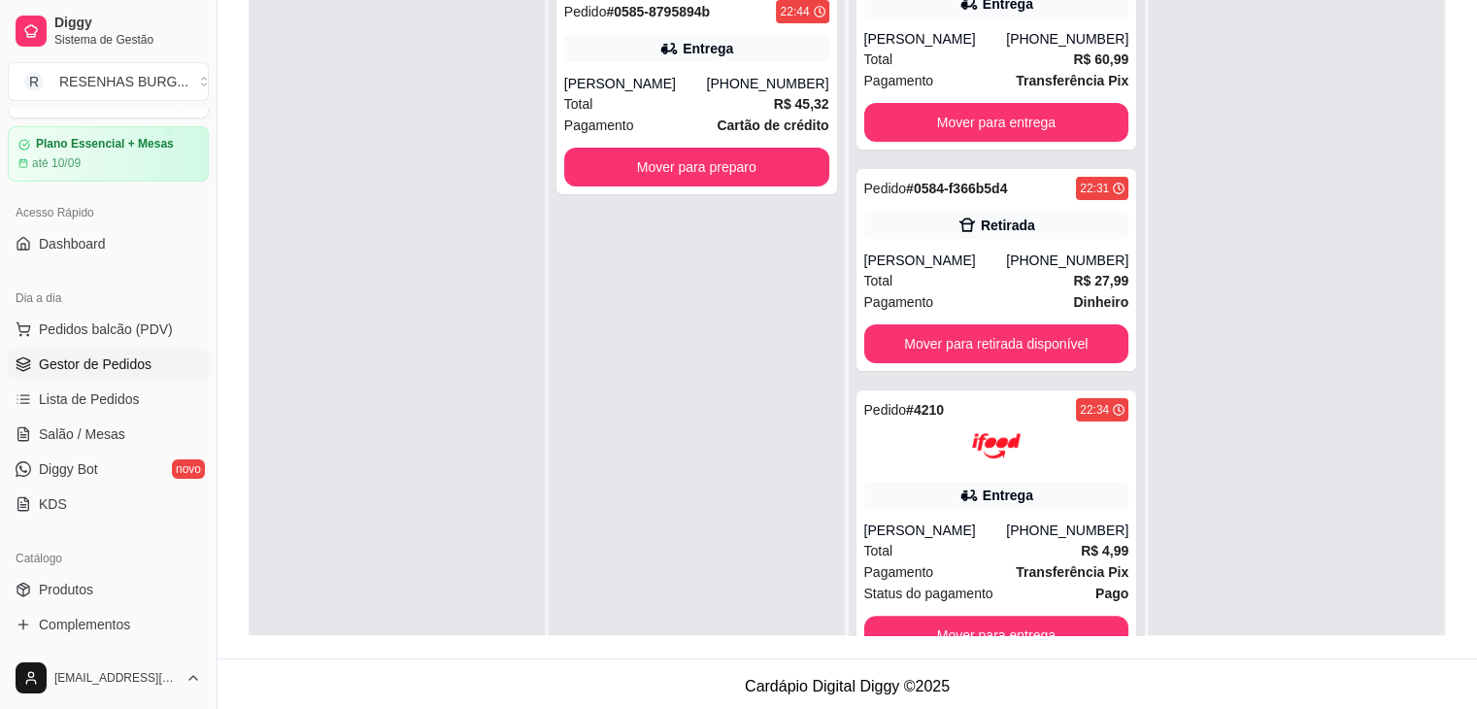
scroll to position [0, 0]
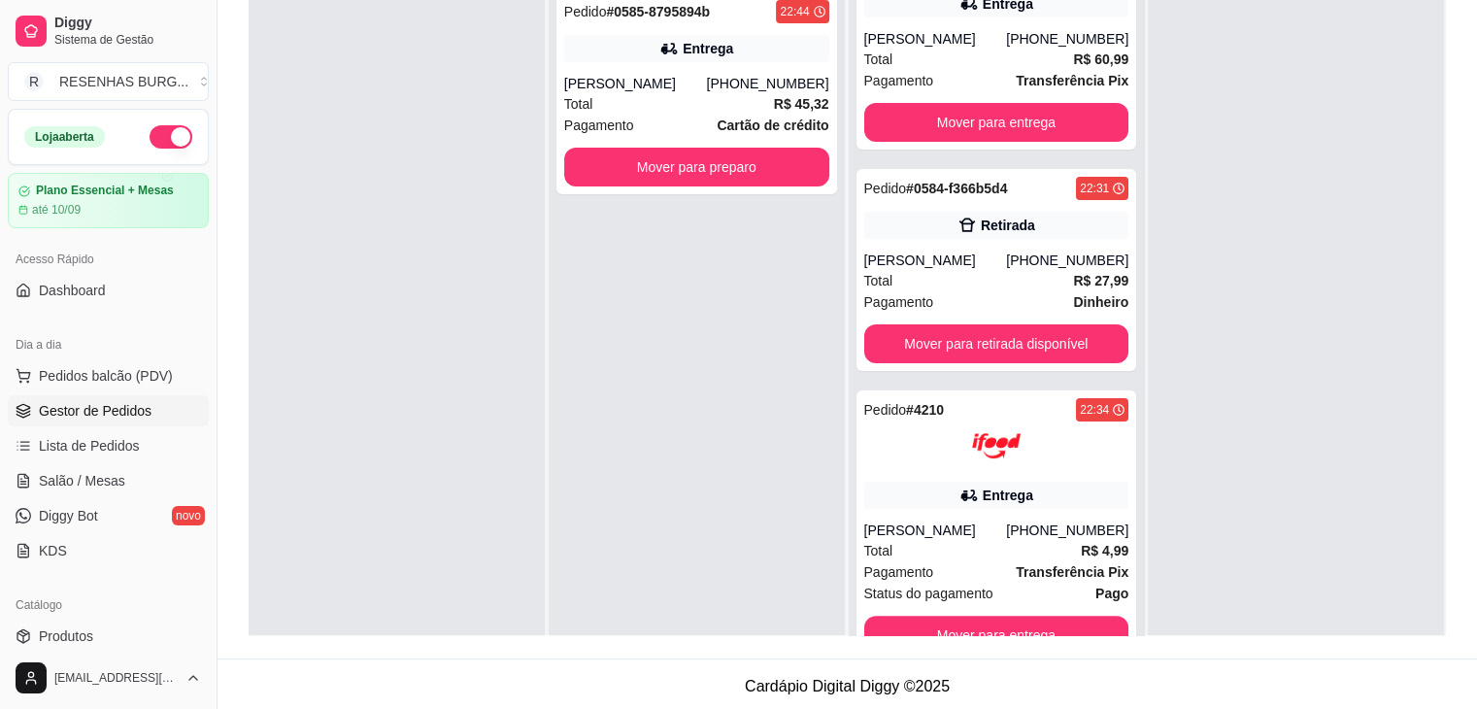
click at [166, 141] on button "button" at bounding box center [171, 136] width 43 height 23
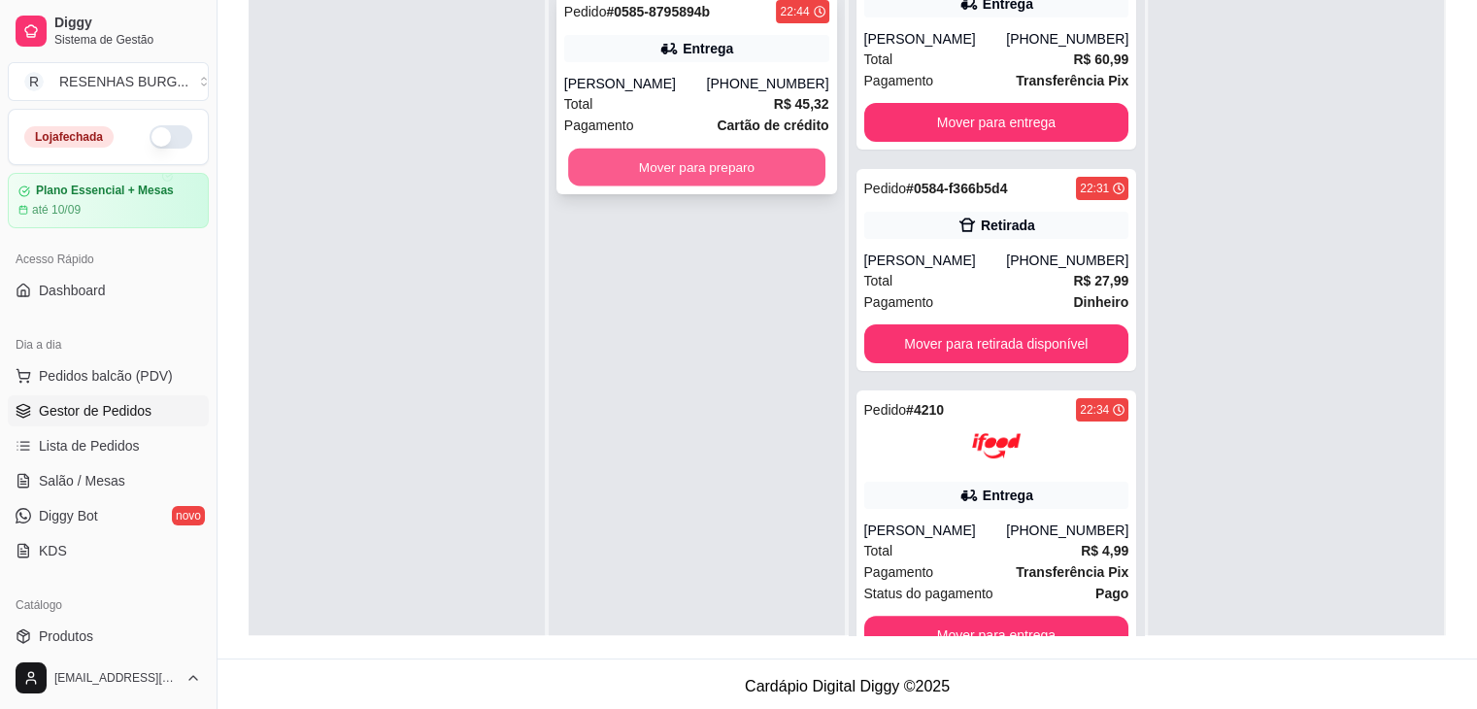
click at [622, 168] on button "Mover para preparo" at bounding box center [696, 168] width 257 height 38
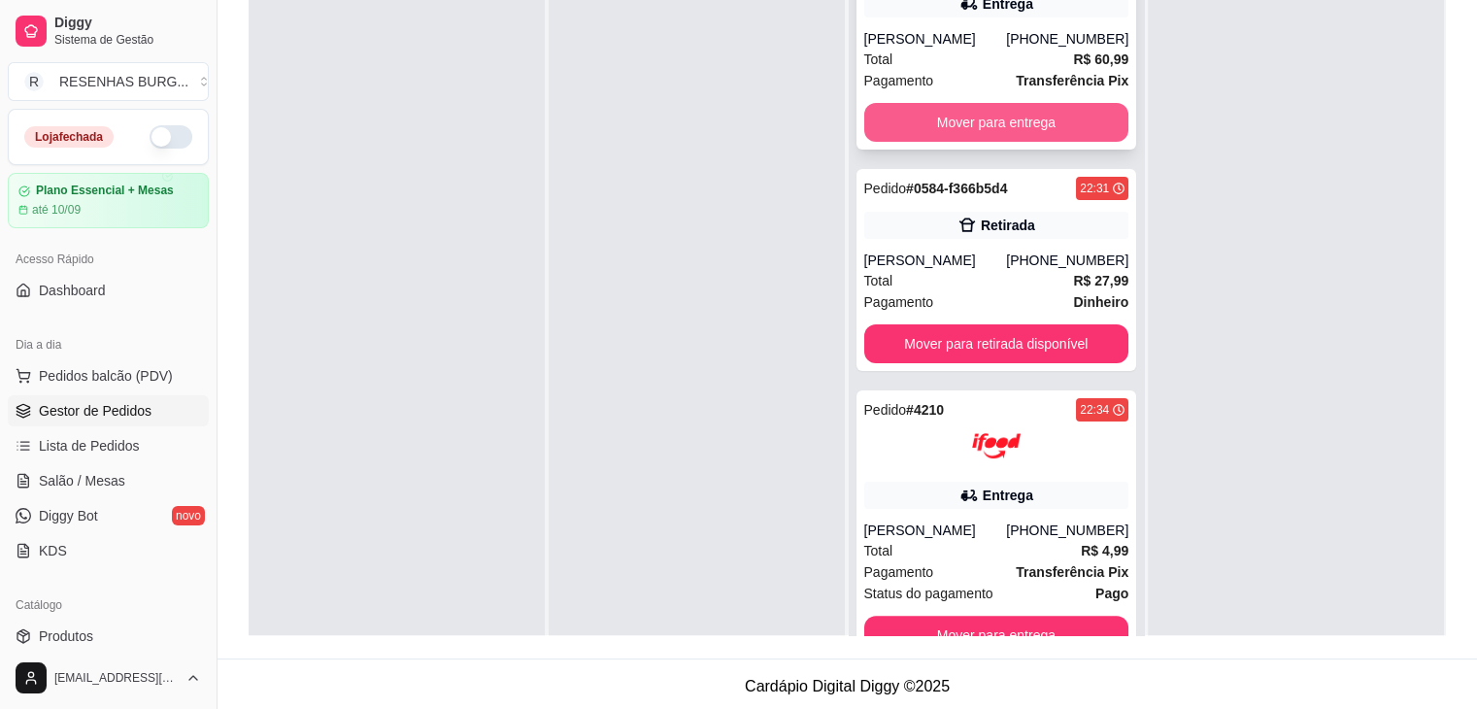
click at [994, 114] on button "Mover para entrega" at bounding box center [996, 122] width 265 height 39
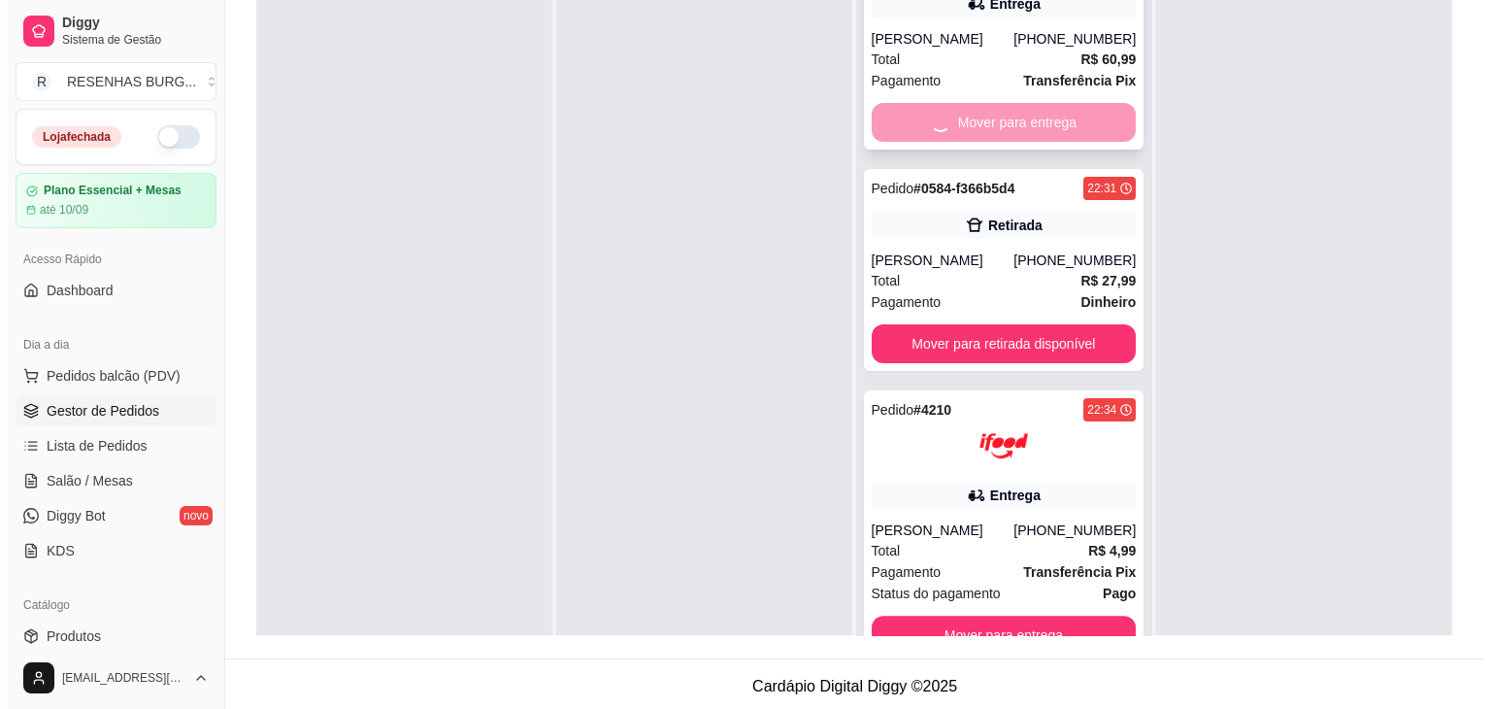
scroll to position [115, 0]
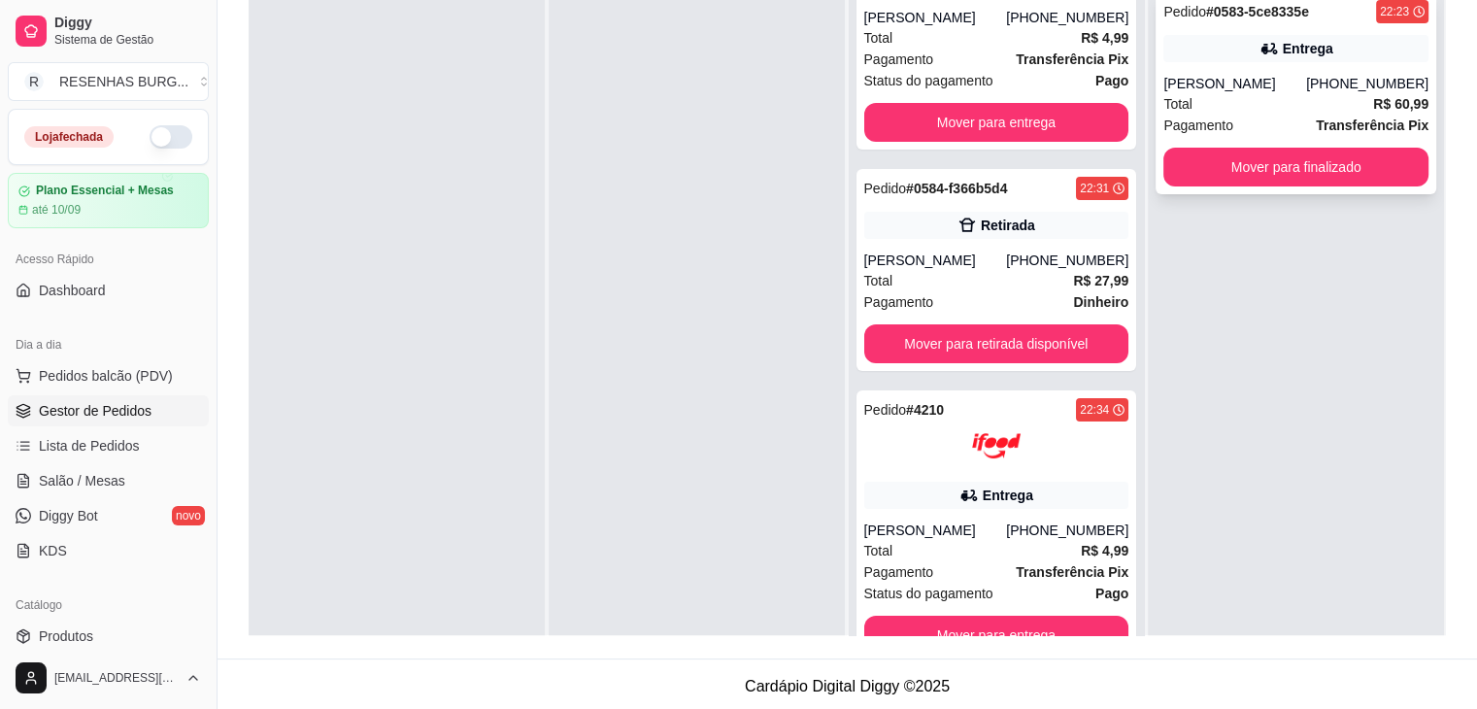
click at [1309, 95] on div "Total R$ 60,99" at bounding box center [1295, 103] width 265 height 21
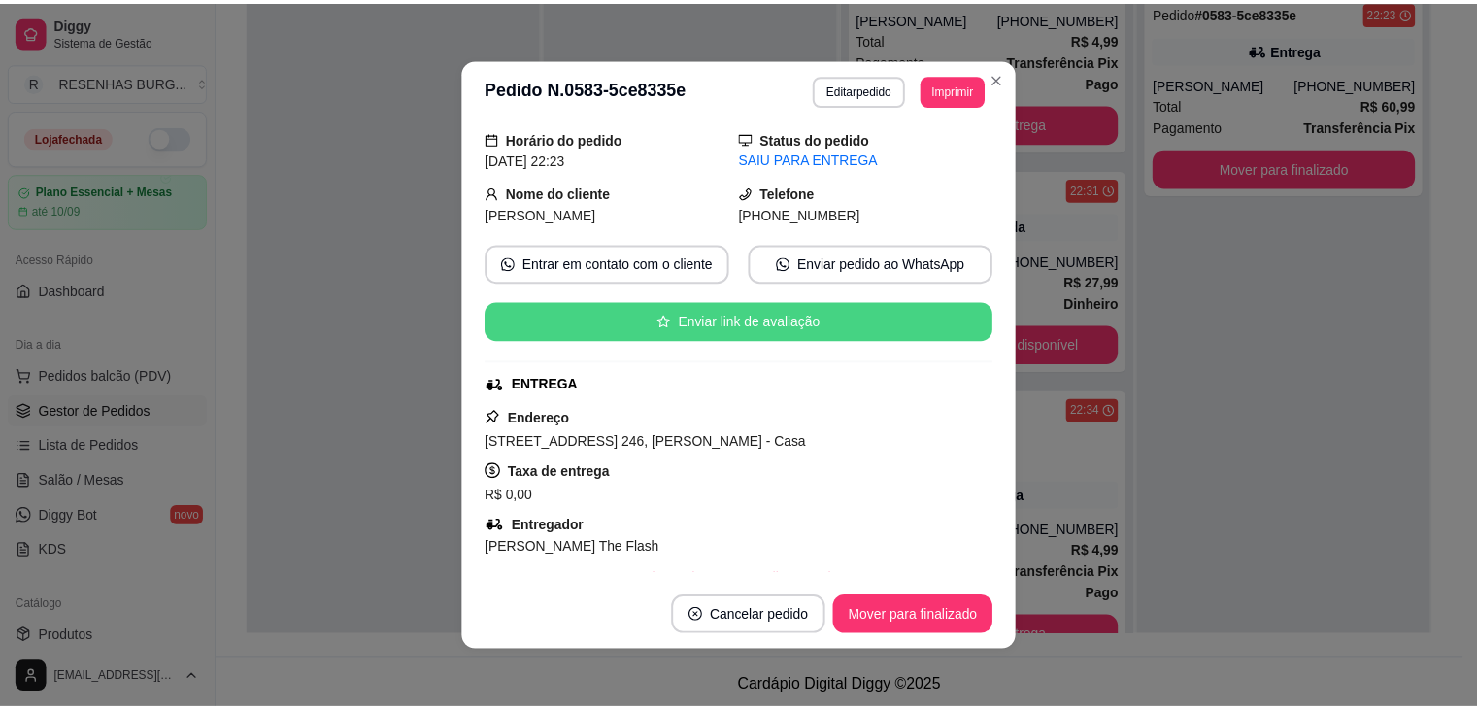
scroll to position [194, 0]
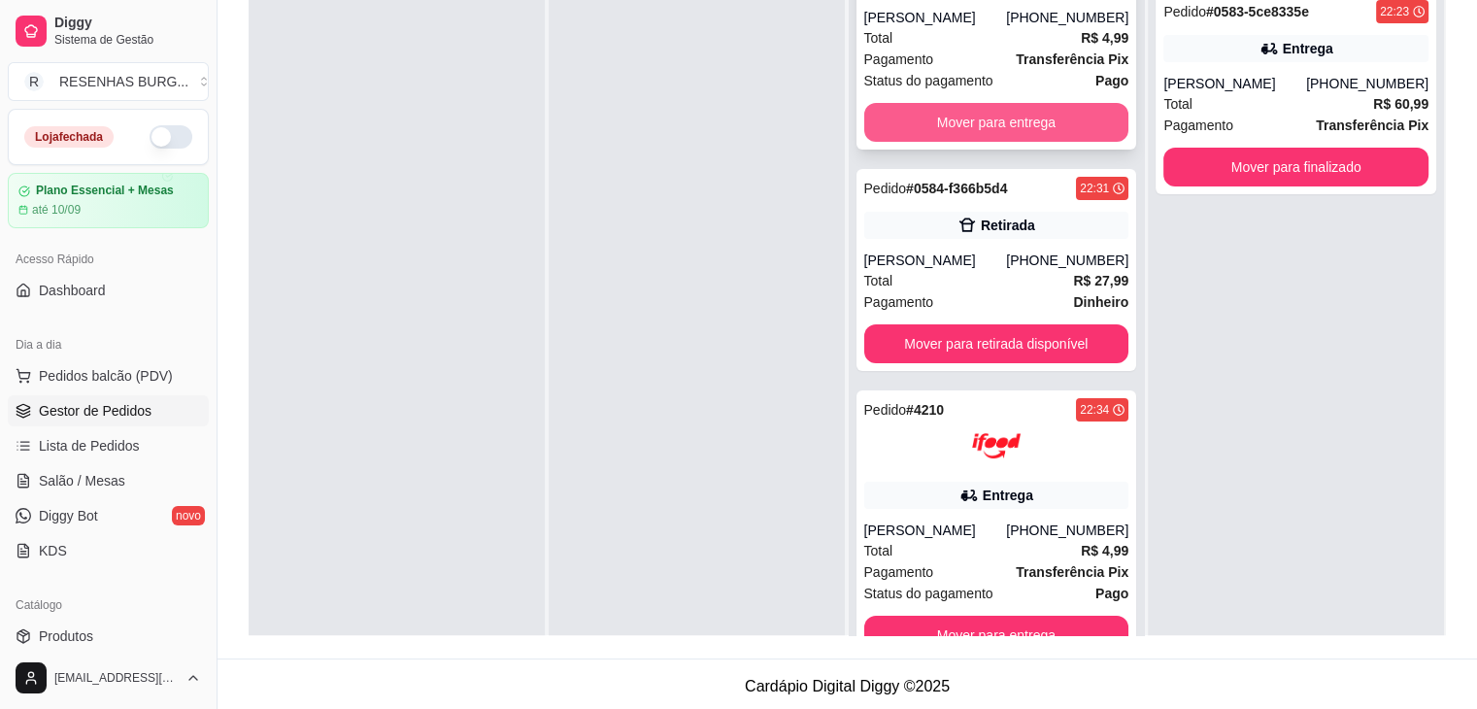
click at [979, 117] on button "Mover para entrega" at bounding box center [996, 122] width 265 height 39
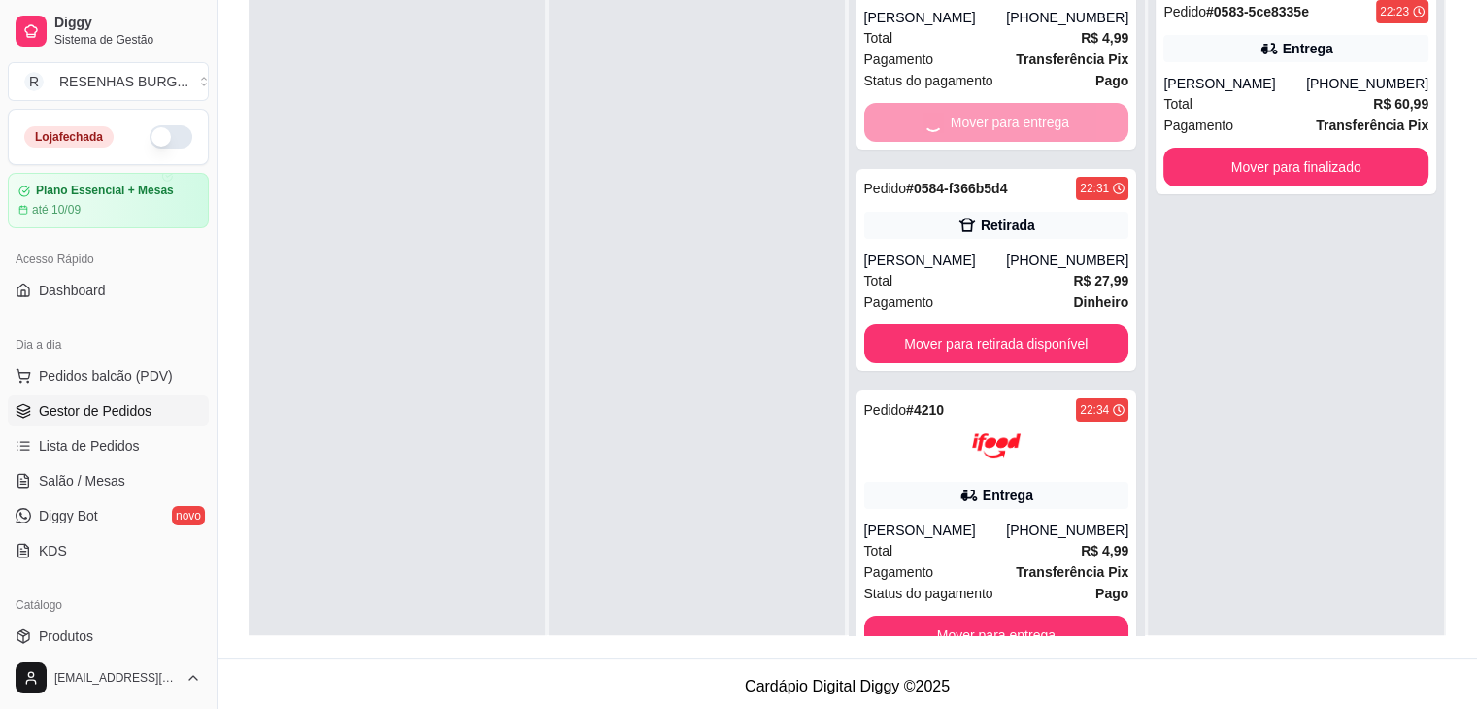
scroll to position [0, 0]
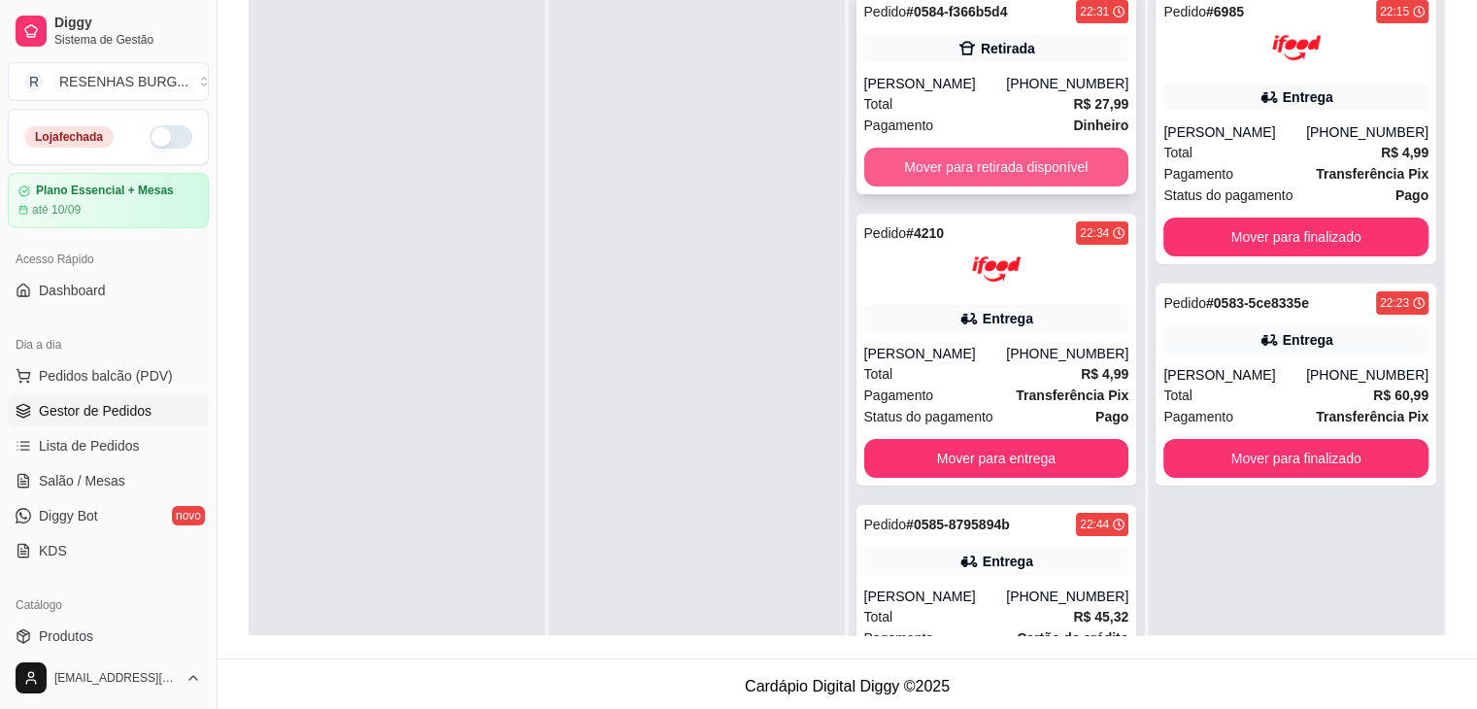
click at [994, 164] on button "Mover para retirada disponível" at bounding box center [996, 167] width 265 height 39
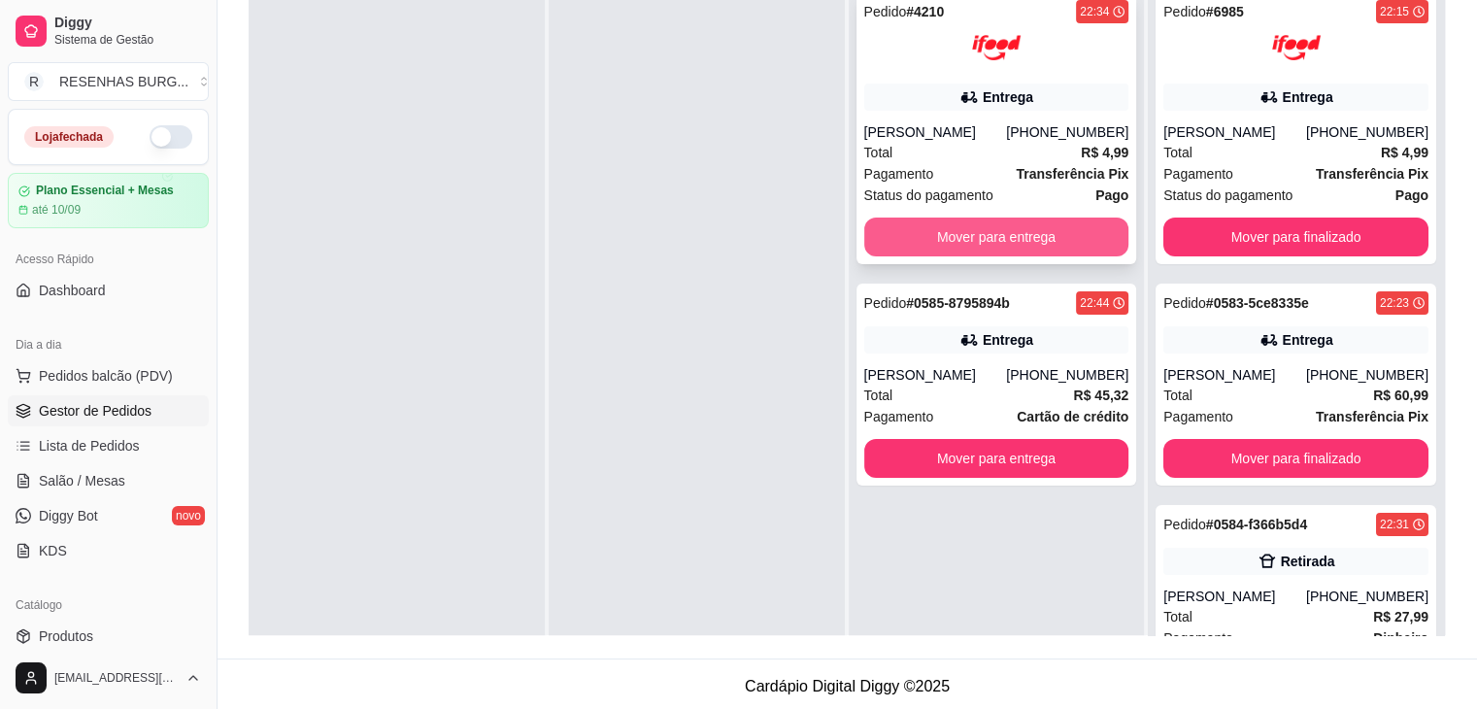
click at [980, 230] on button "Mover para entrega" at bounding box center [996, 236] width 265 height 39
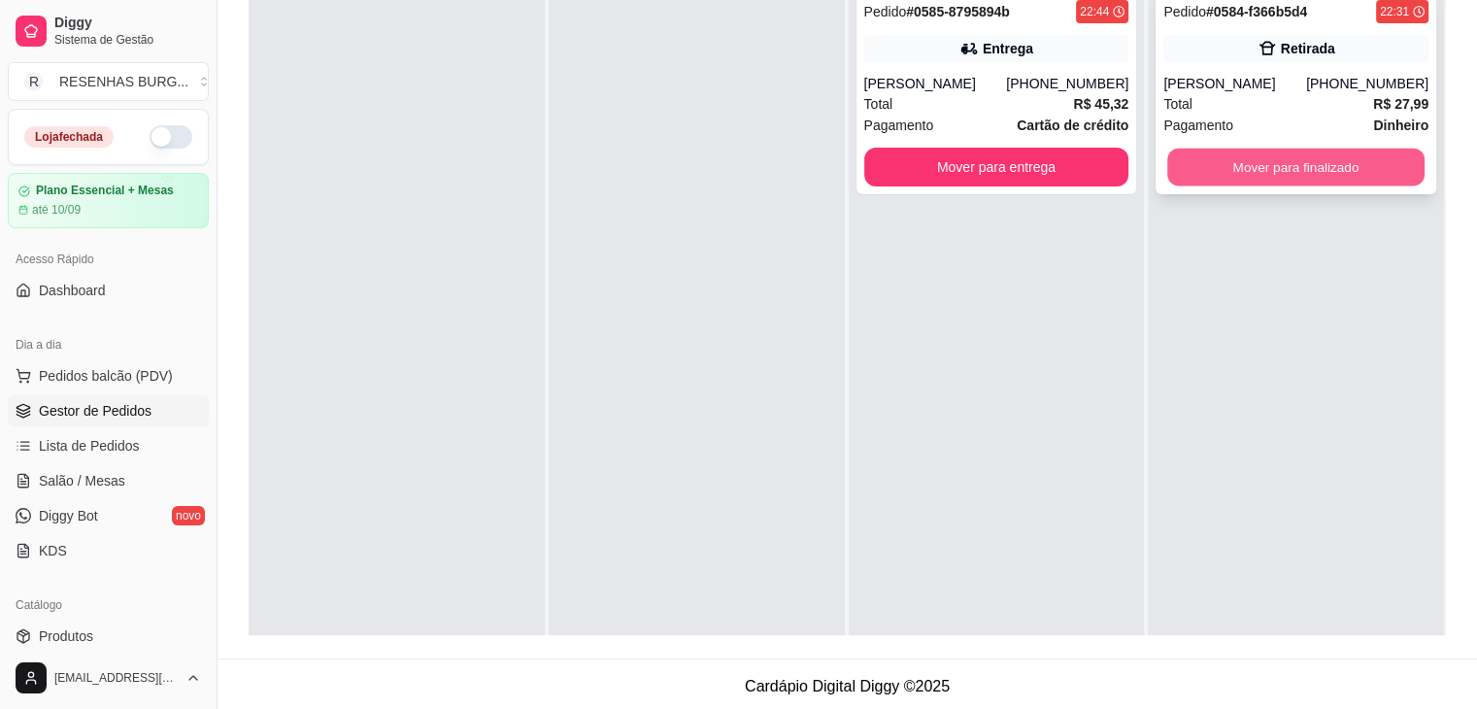
click at [1285, 180] on button "Mover para finalizado" at bounding box center [1295, 168] width 257 height 38
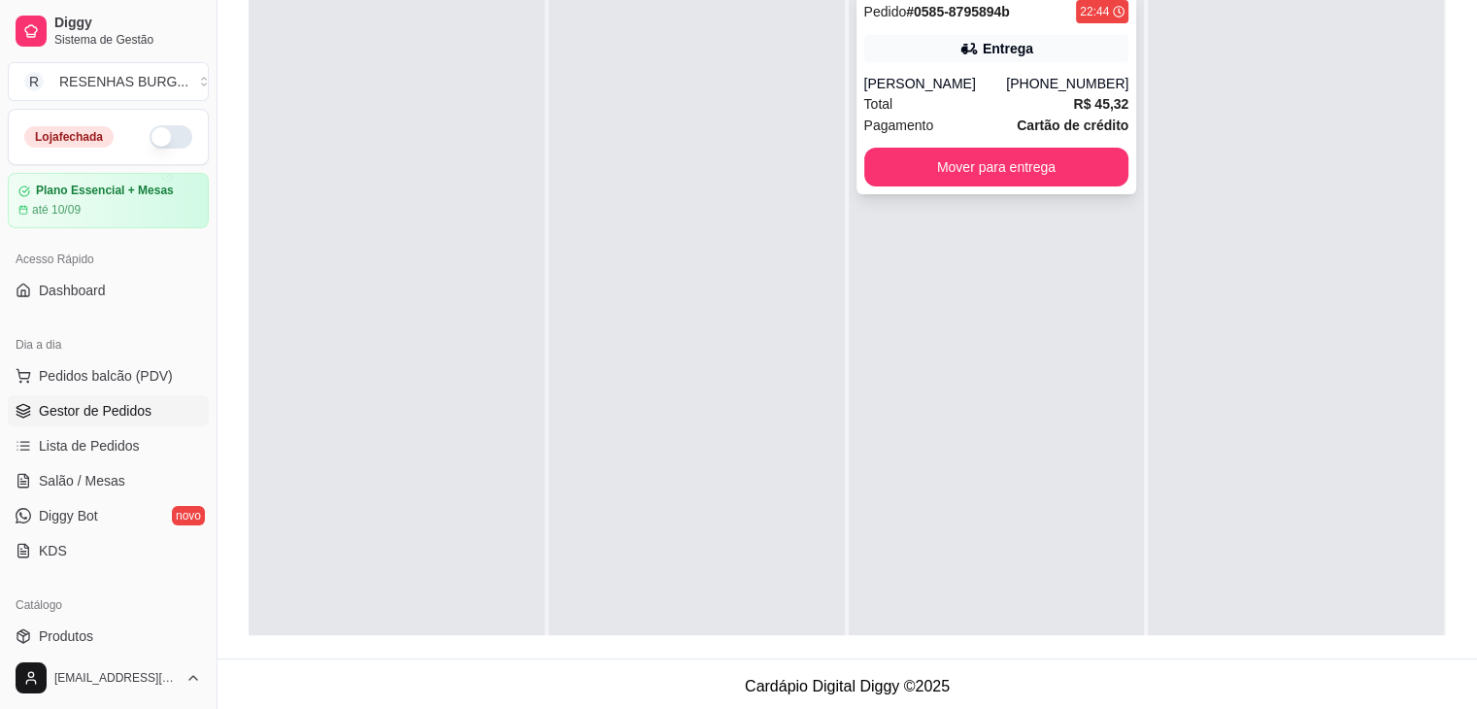
click at [971, 103] on div "Total R$ 45,32" at bounding box center [996, 103] width 265 height 21
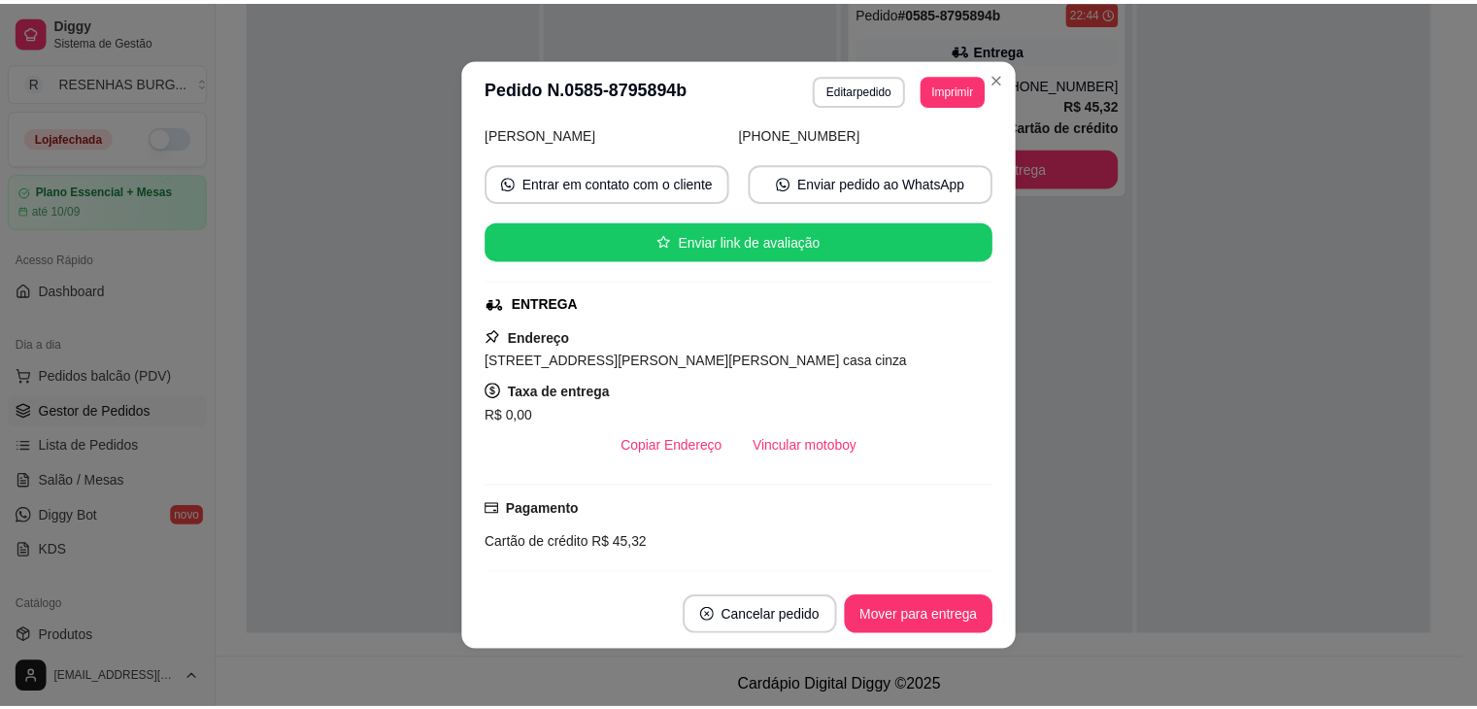
scroll to position [194, 0]
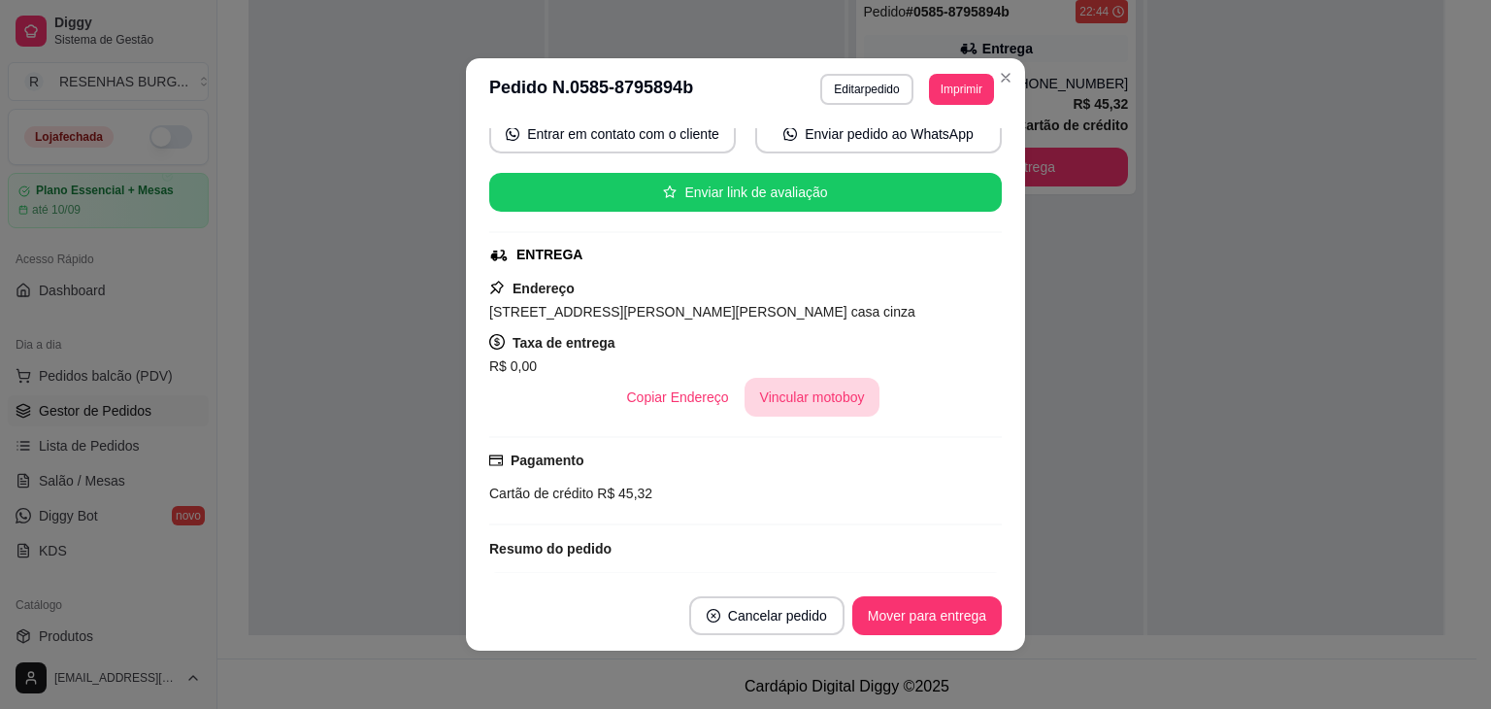
click at [750, 397] on button "Vincular motoboy" at bounding box center [813, 397] width 136 height 39
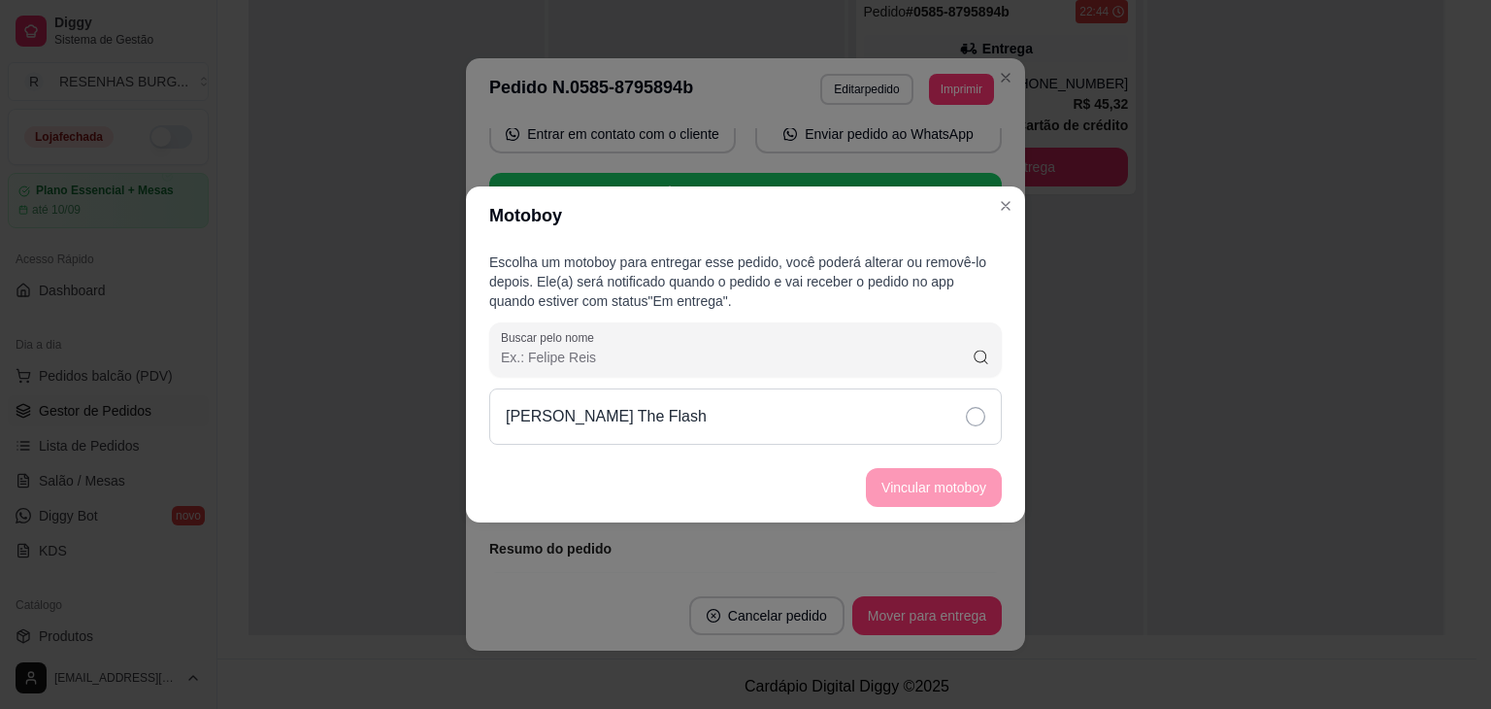
click at [980, 397] on div "[PERSON_NAME] The Flash" at bounding box center [745, 416] width 513 height 56
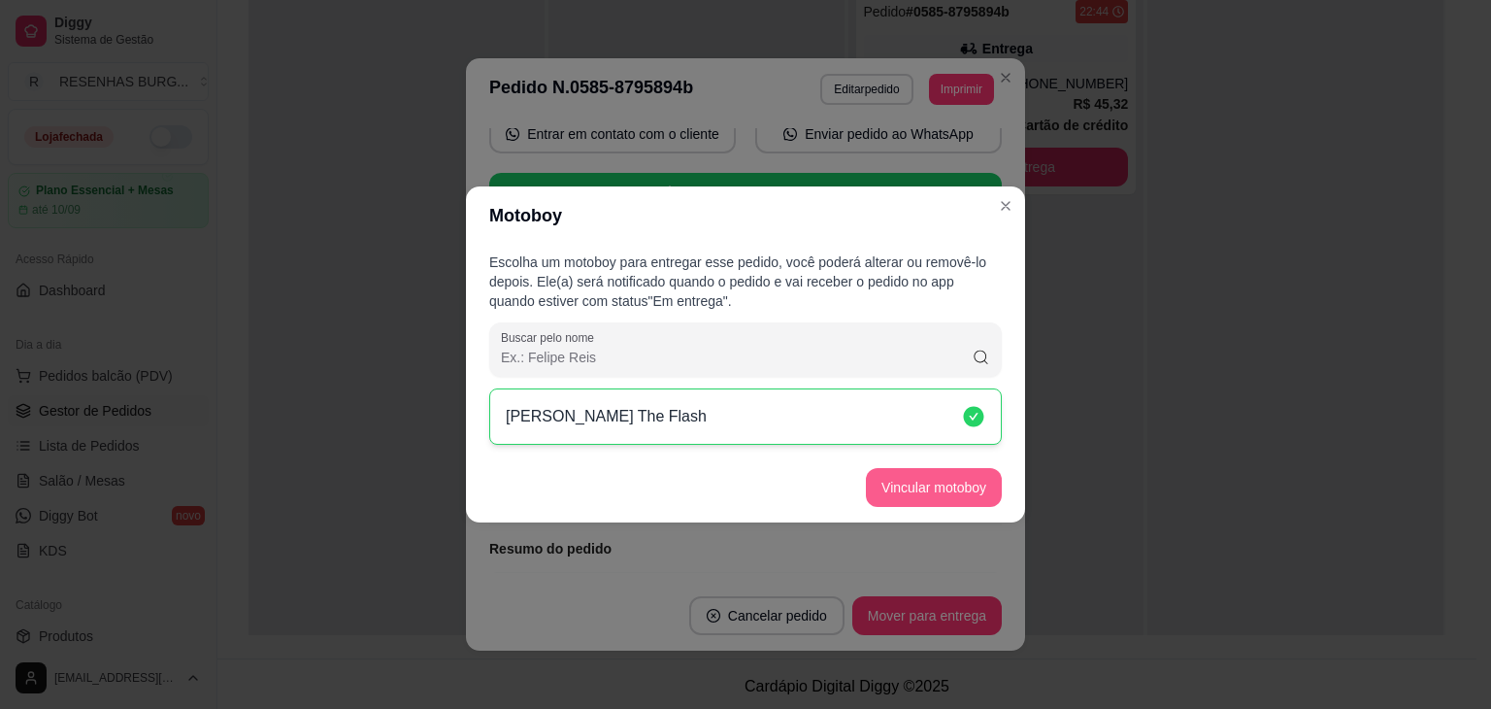
click at [948, 491] on button "Vincular motoboy" at bounding box center [934, 487] width 136 height 39
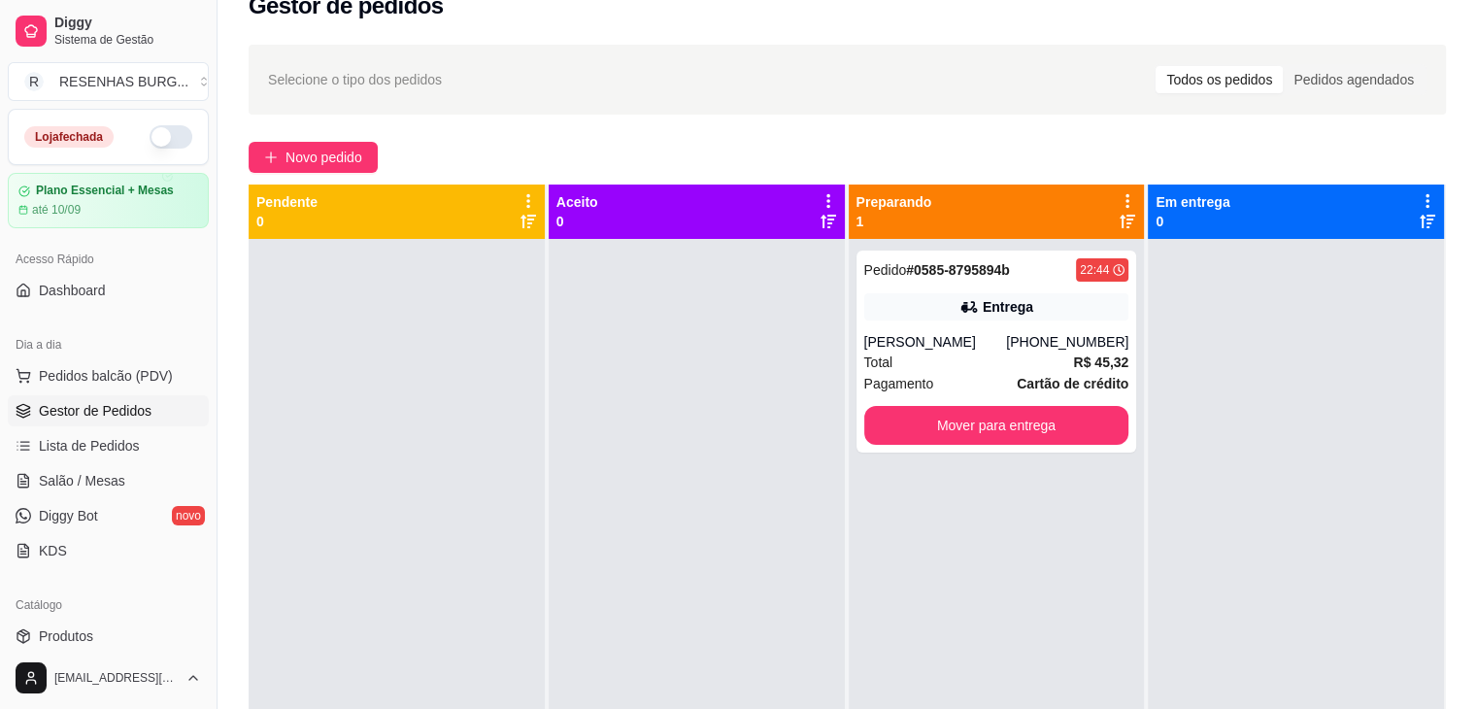
scroll to position [0, 0]
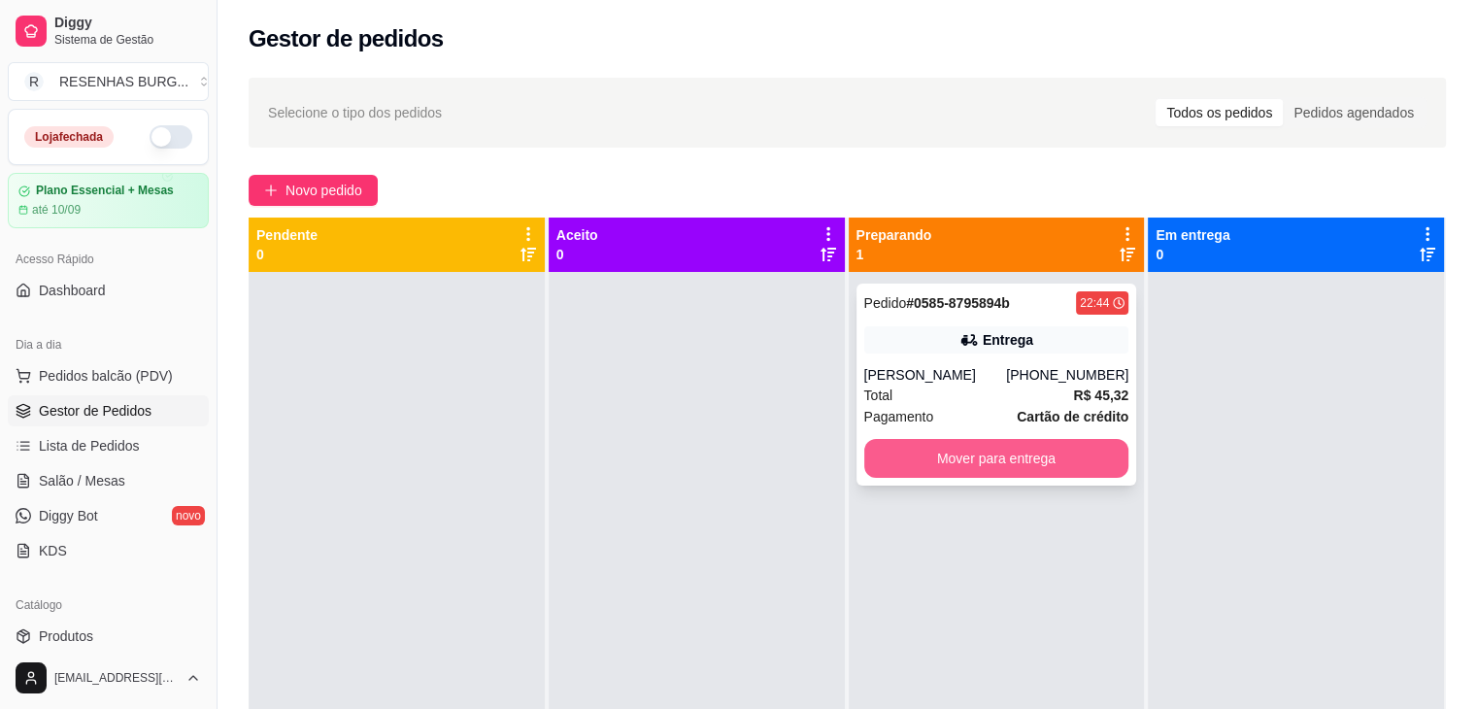
click at [934, 454] on button "Mover para entrega" at bounding box center [996, 458] width 265 height 39
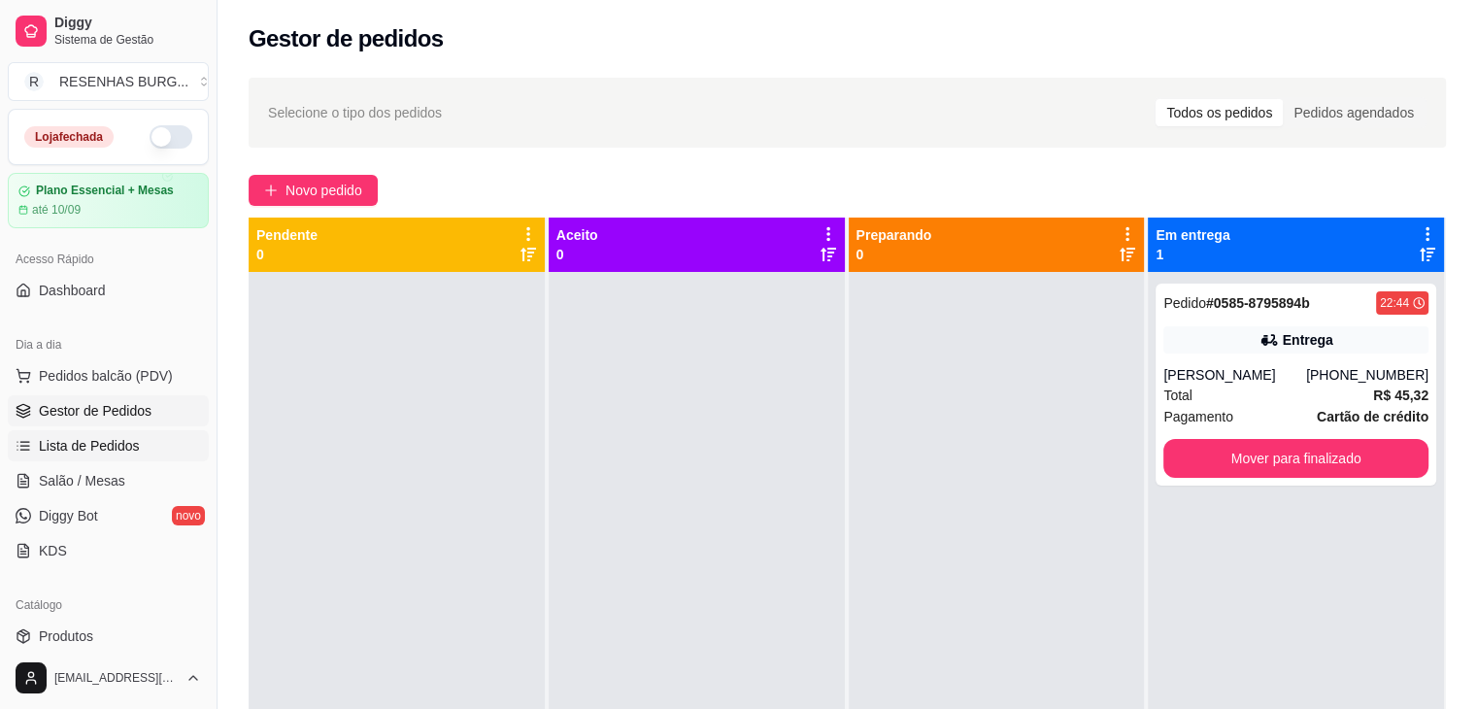
click at [118, 441] on span "Lista de Pedidos" at bounding box center [89, 445] width 101 height 19
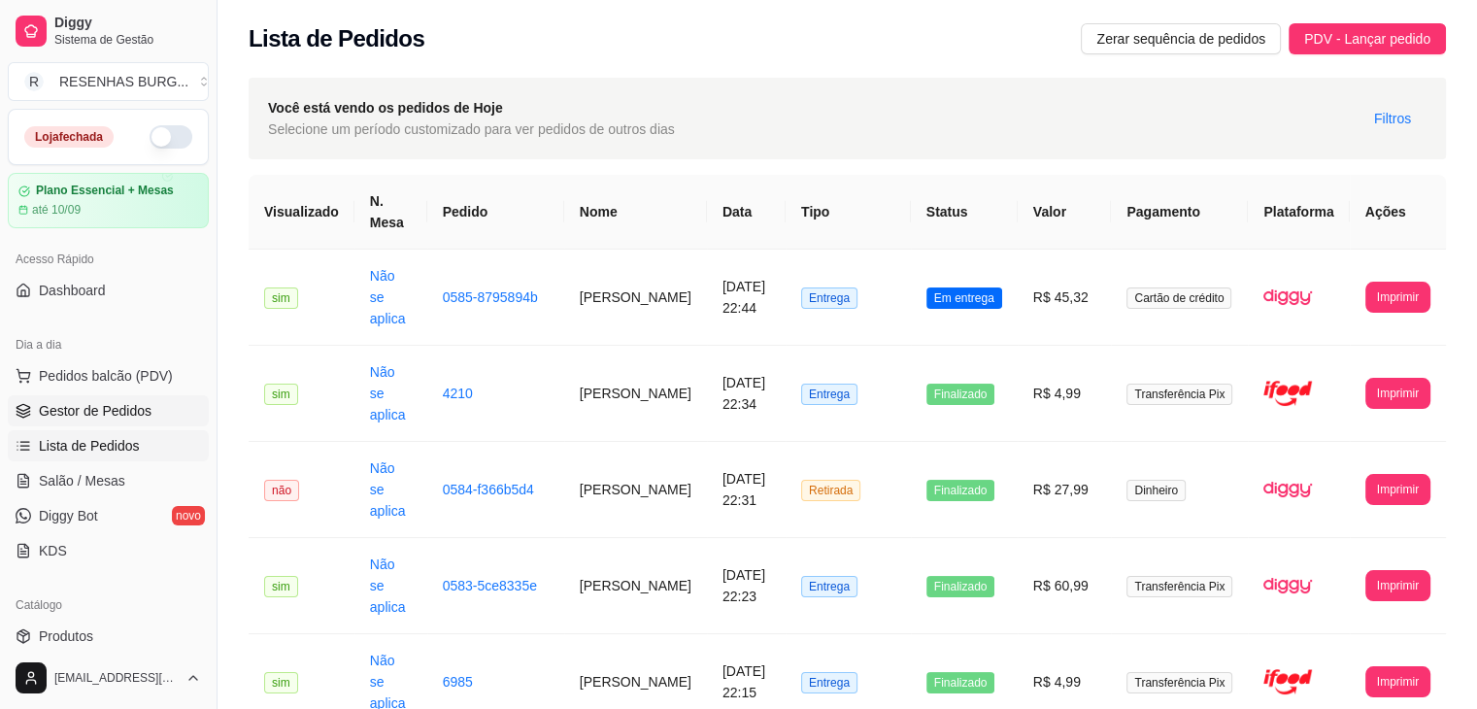
drag, startPoint x: 132, startPoint y: 405, endPoint x: 175, endPoint y: 401, distance: 42.9
click at [132, 405] on span "Gestor de Pedidos" at bounding box center [95, 410] width 113 height 19
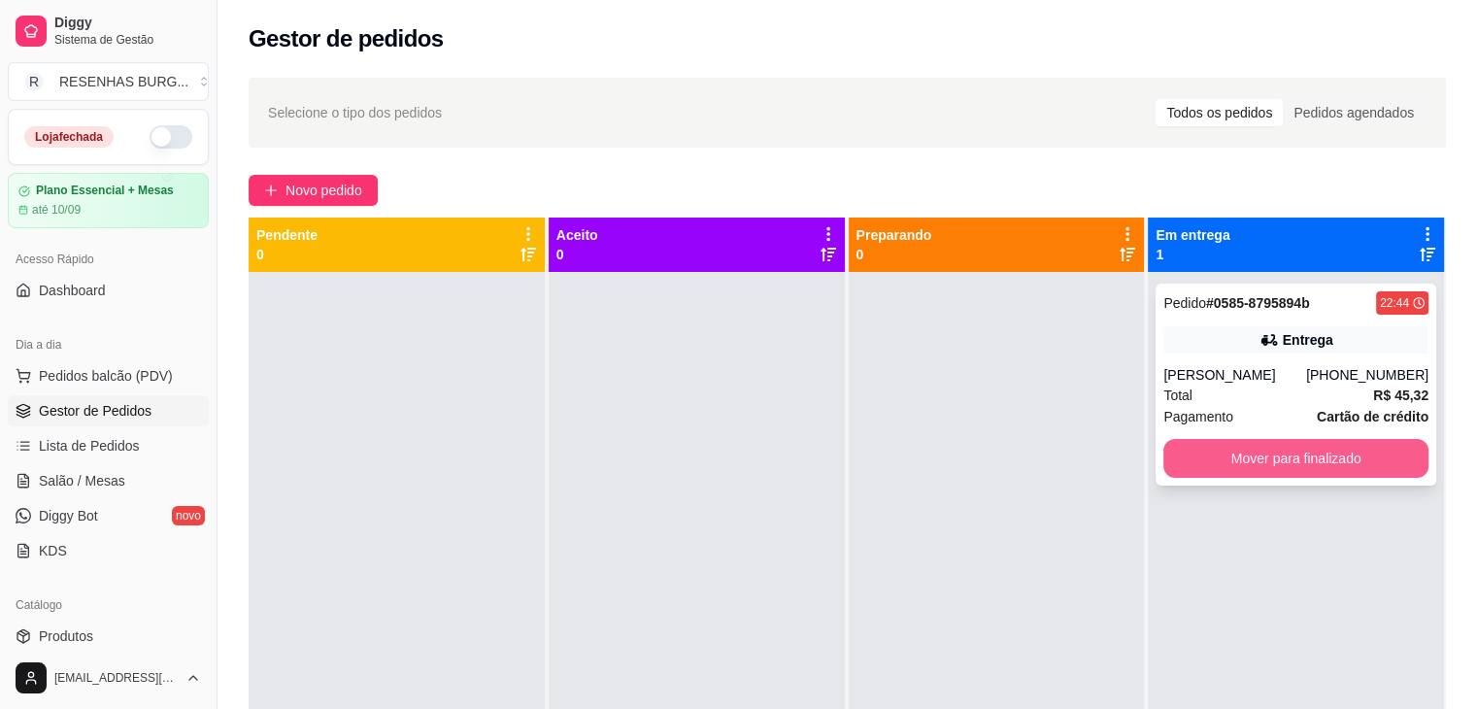
click at [1318, 463] on button "Mover para finalizado" at bounding box center [1295, 458] width 265 height 39
